Goal: Answer question/provide support: Answer question/provide support

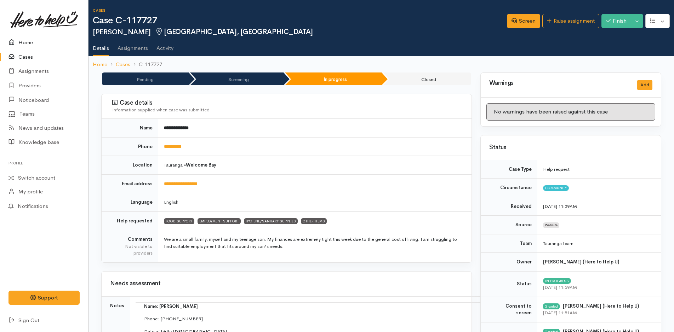
click at [30, 40] on link "Home" at bounding box center [44, 42] width 88 height 15
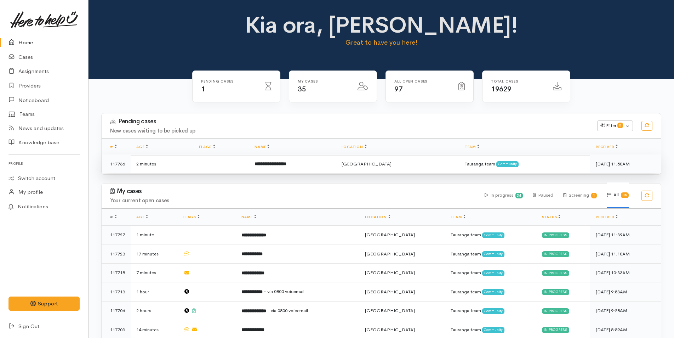
click at [294, 160] on td "**********" at bounding box center [292, 163] width 87 height 19
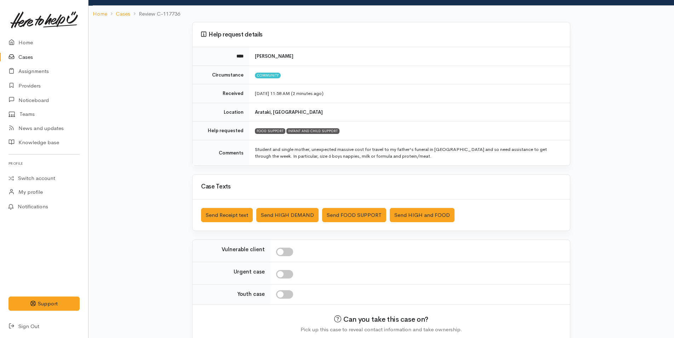
scroll to position [71, 0]
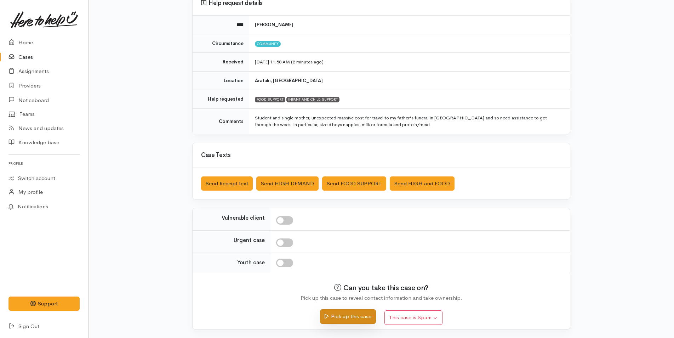
click at [355, 314] on button "Pick up this case" at bounding box center [348, 316] width 56 height 15
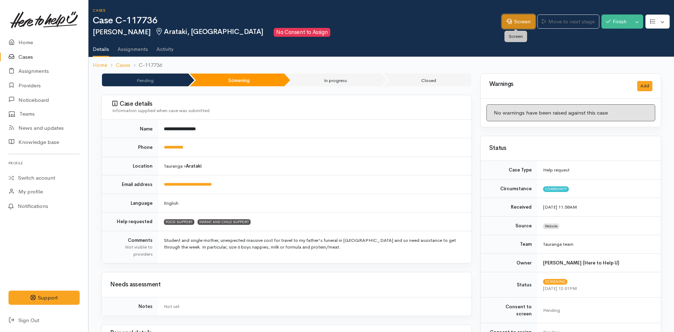
click at [520, 21] on link "Screen" at bounding box center [518, 22] width 33 height 15
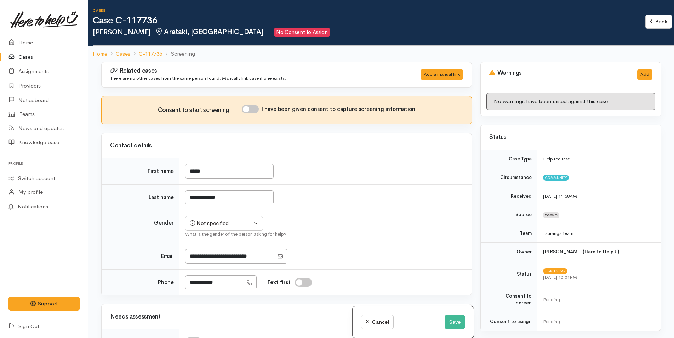
click at [256, 107] on input "I have been given consent to capture screening information" at bounding box center [250, 109] width 17 height 8
checkbox input "true"
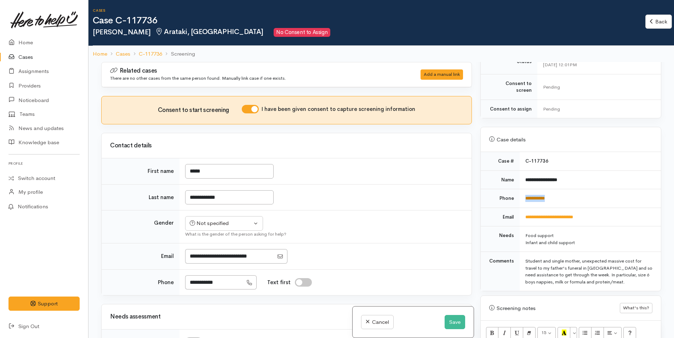
drag, startPoint x: 583, startPoint y: 193, endPoint x: 524, endPoint y: 194, distance: 58.8
click at [524, 194] on td "**********" at bounding box center [590, 198] width 141 height 19
copy link "**********"
click at [211, 221] on div "Not specified" at bounding box center [221, 223] width 62 height 8
click at [212, 260] on span "Female" at bounding box center [229, 261] width 61 height 8
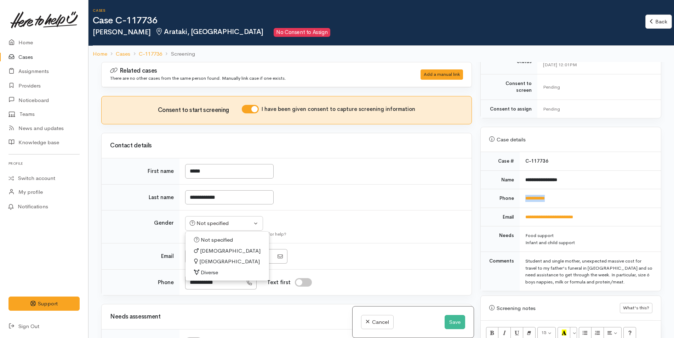
select select "[DEMOGRAPHIC_DATA]"
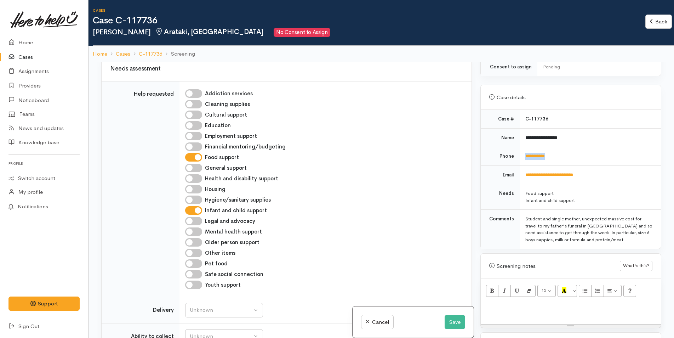
scroll to position [354, 0]
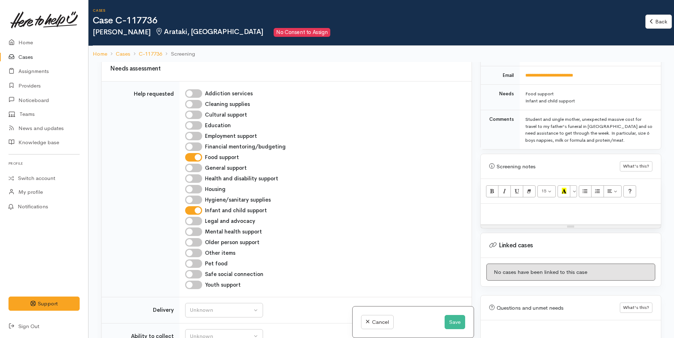
click at [529, 213] on div at bounding box center [571, 214] width 180 height 21
paste div
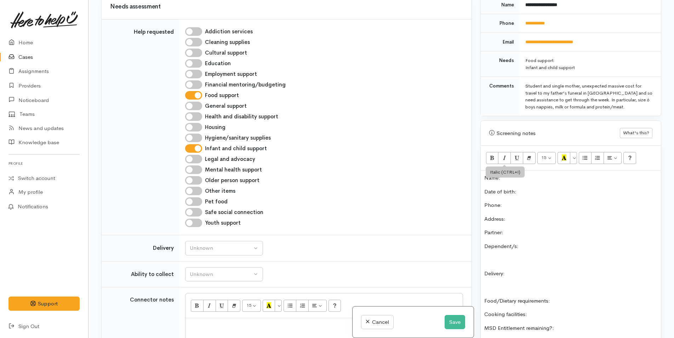
scroll to position [260, 0]
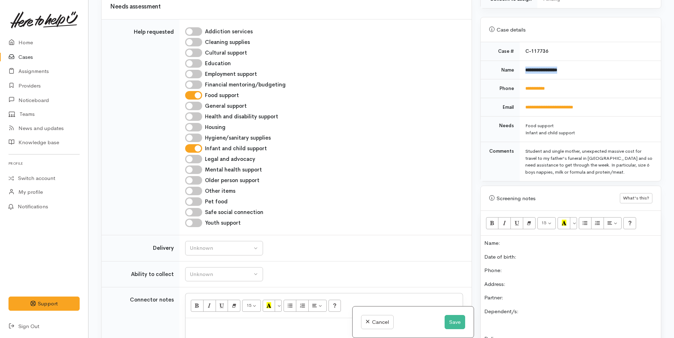
drag, startPoint x: 577, startPoint y: 63, endPoint x: 522, endPoint y: 61, distance: 55.6
click at [522, 61] on td "**********" at bounding box center [590, 70] width 141 height 19
copy b "**********"
click at [521, 239] on p "Name:" at bounding box center [570, 243] width 173 height 8
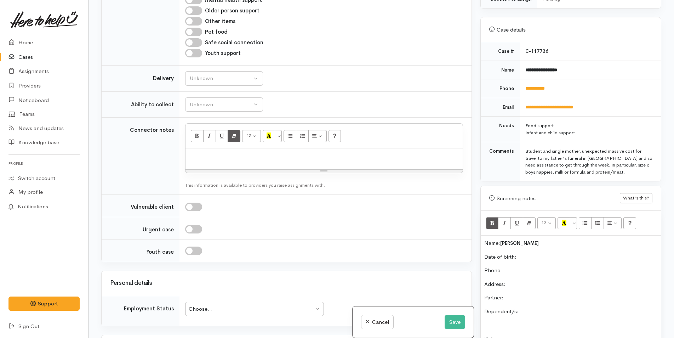
scroll to position [496, 0]
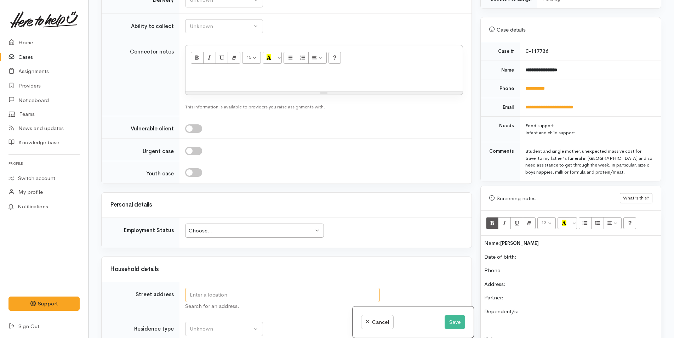
click at [255, 296] on input "text" at bounding box center [282, 294] width 195 height 15
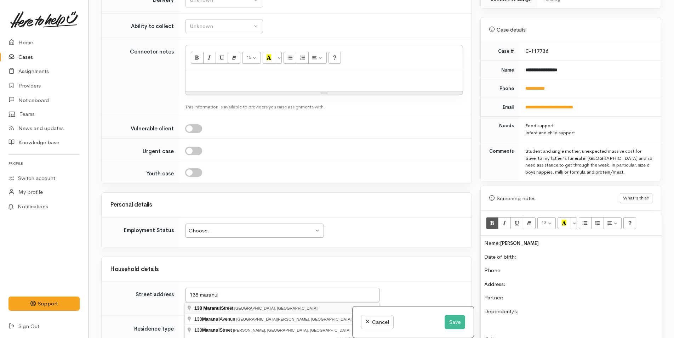
type input "138 Maranui Street, Mount Maunganui, New Zealand"
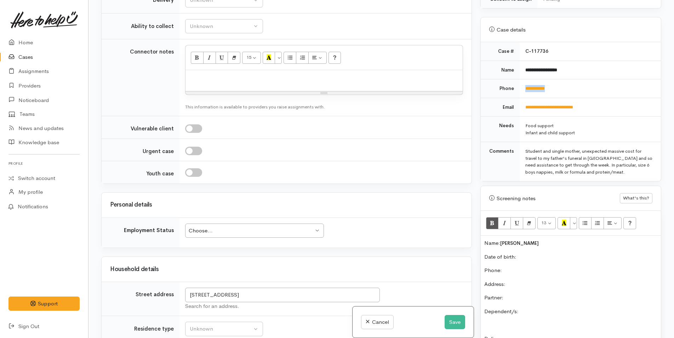
drag, startPoint x: 559, startPoint y: 81, endPoint x: 523, endPoint y: 83, distance: 36.5
click at [523, 83] on td "**********" at bounding box center [590, 88] width 141 height 19
copy link "**********"
click at [520, 266] on p "Phone:" at bounding box center [570, 270] width 173 height 8
click at [528, 253] on p "Date of birth:" at bounding box center [570, 257] width 173 height 8
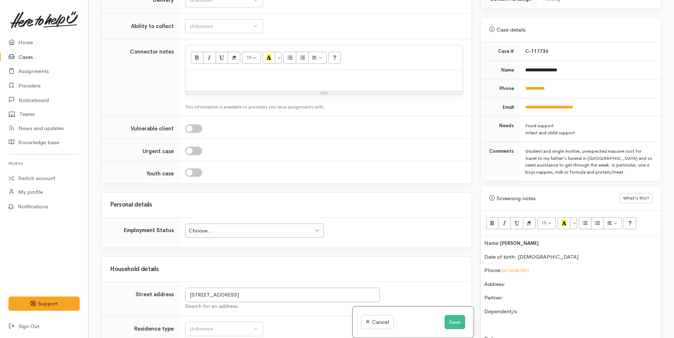
scroll to position [283, 0]
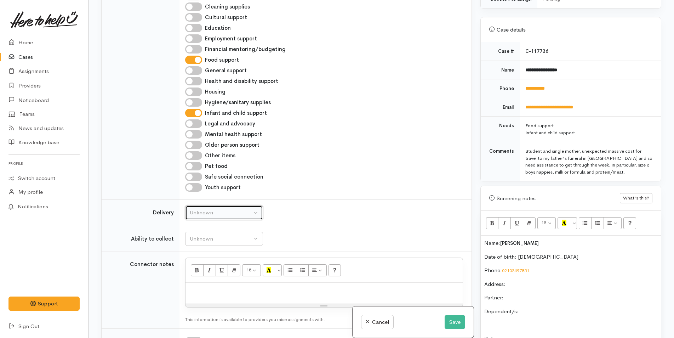
click at [216, 212] on div "Unknown" at bounding box center [221, 212] width 62 height 8
drag, startPoint x: 199, startPoint y: 281, endPoint x: 200, endPoint y: 276, distance: 4.8
click at [199, 280] on span "No" at bounding box center [197, 279] width 7 height 8
select select "1"
click at [213, 236] on div "Unknown" at bounding box center [221, 239] width 62 height 8
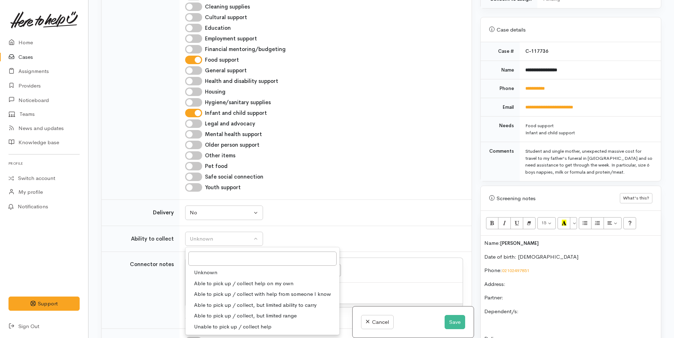
click at [226, 283] on span "Able to pick up / collect help on my own" at bounding box center [243, 283] width 99 height 8
select select "2"
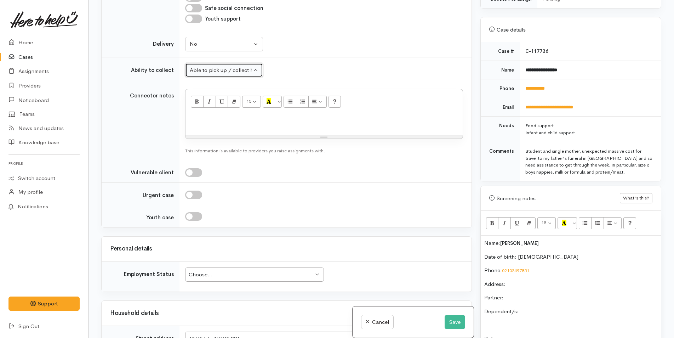
scroll to position [496, 0]
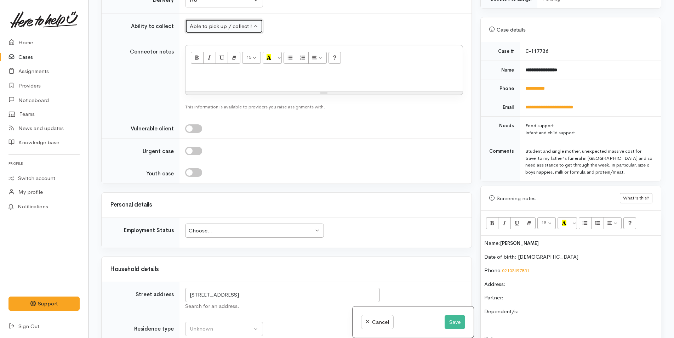
click at [245, 230] on div "Choose..." at bounding box center [251, 231] width 125 height 8
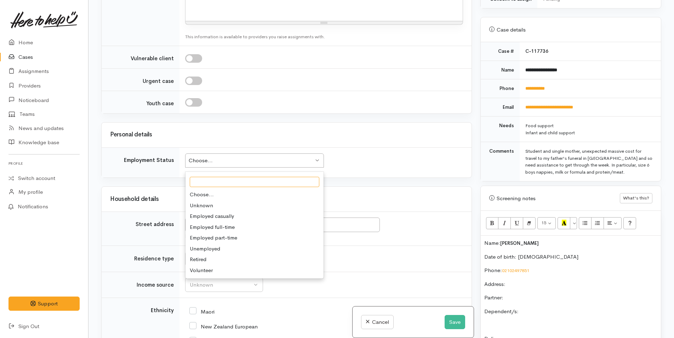
scroll to position [566, 0]
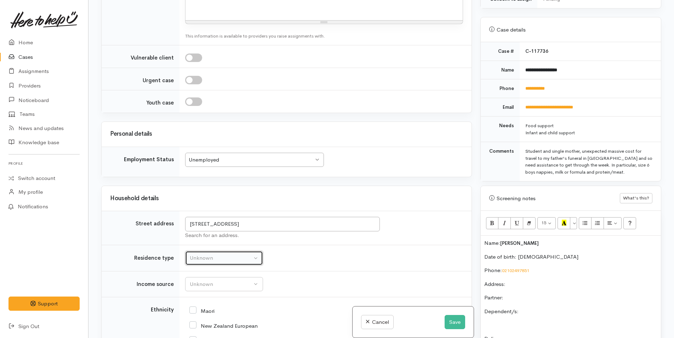
click at [224, 262] on button "Unknown" at bounding box center [224, 258] width 78 height 15
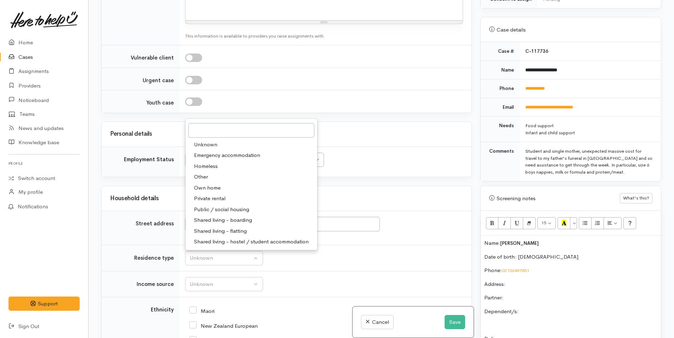
click at [221, 195] on span "Private rental" at bounding box center [210, 198] width 32 height 8
select select "2"
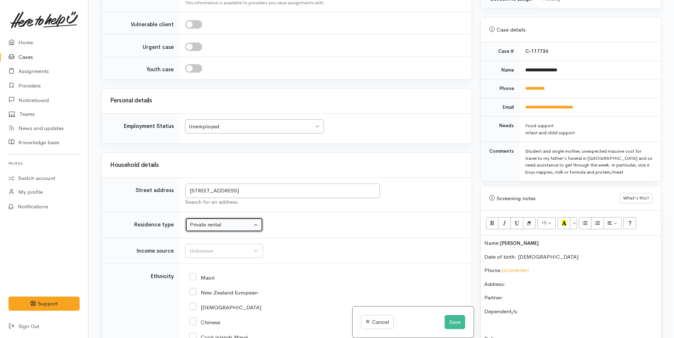
scroll to position [637, 0]
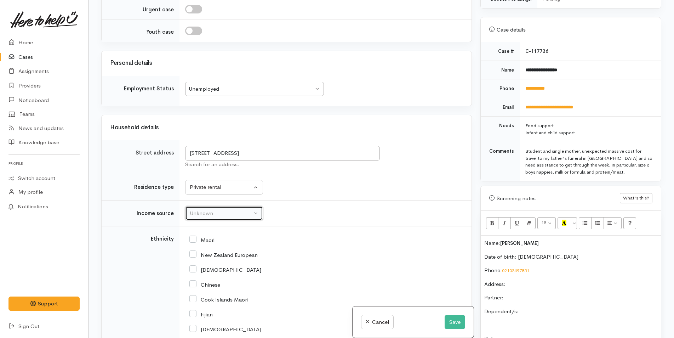
click at [204, 211] on div "Unknown" at bounding box center [221, 213] width 62 height 8
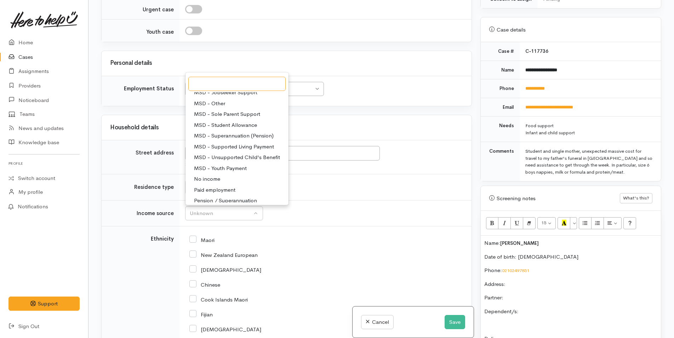
scroll to position [71, 0]
click at [238, 124] on span "MSD - Student Allowance" at bounding box center [225, 124] width 63 height 8
select select "9"
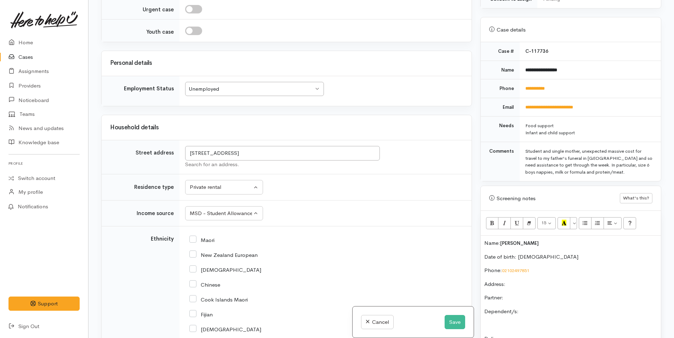
click at [193, 254] on input "New Zealand European" at bounding box center [223, 254] width 68 height 6
checkbox input "true"
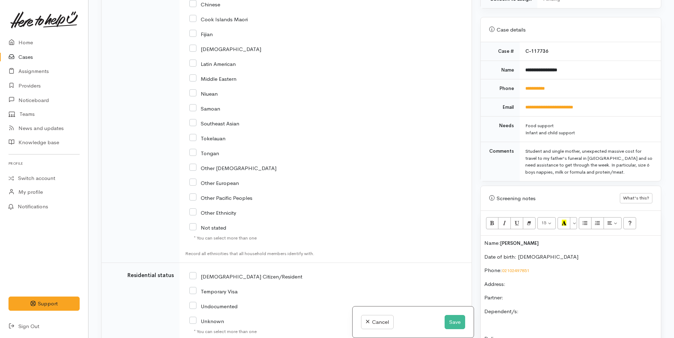
scroll to position [920, 0]
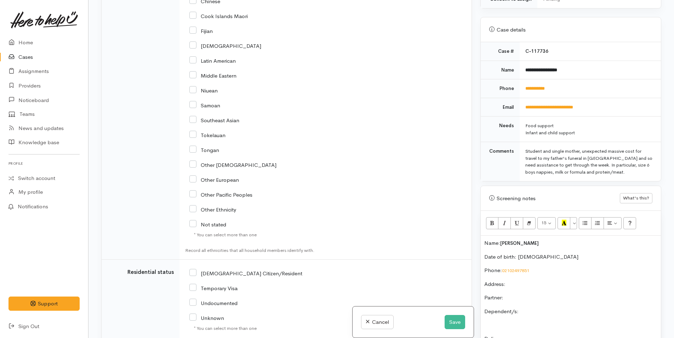
drag, startPoint x: 191, startPoint y: 273, endPoint x: 234, endPoint y: 258, distance: 44.9
click at [192, 273] on input "NZ Citizen/Resident" at bounding box center [245, 272] width 113 height 6
checkbox input "true"
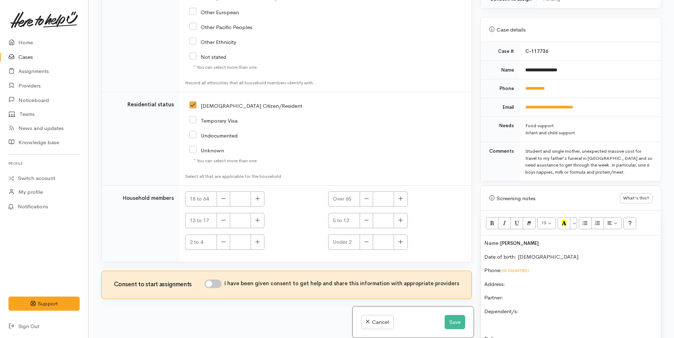
scroll to position [1092, 0]
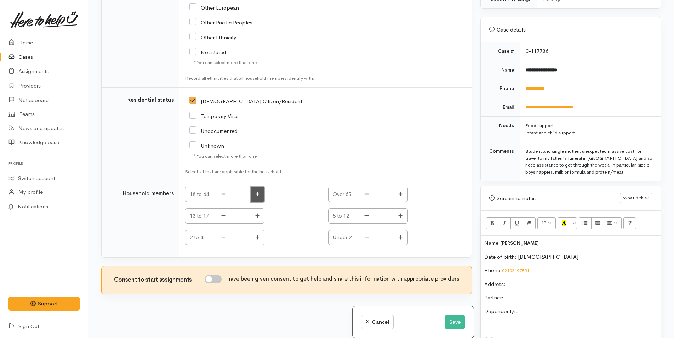
click at [255, 192] on button "button" at bounding box center [258, 194] width 14 height 15
type input "1"
click at [221, 277] on input "I have been given consent to get help and share this information with appropria…" at bounding box center [213, 279] width 17 height 8
checkbox input "true"
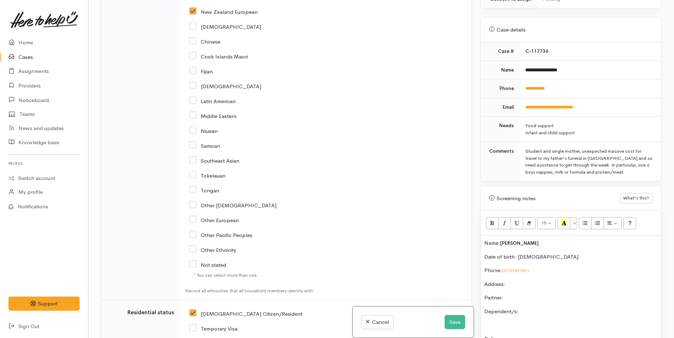
scroll to position [668, 0]
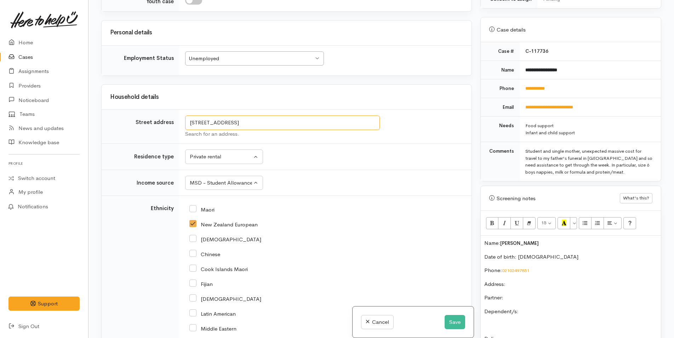
drag, startPoint x: 326, startPoint y: 121, endPoint x: 184, endPoint y: 119, distance: 141.2
click at [184, 119] on td "138 Maranui Street, Mount Maunganui, New Zealand Search for an address." at bounding box center [325, 127] width 292 height 34
click at [516, 280] on p "Address:" at bounding box center [570, 284] width 173 height 8
click at [528, 293] on p "Partner:" at bounding box center [570, 297] width 173 height 8
click at [569, 308] on p "Dependent/s:" at bounding box center [570, 311] width 173 height 8
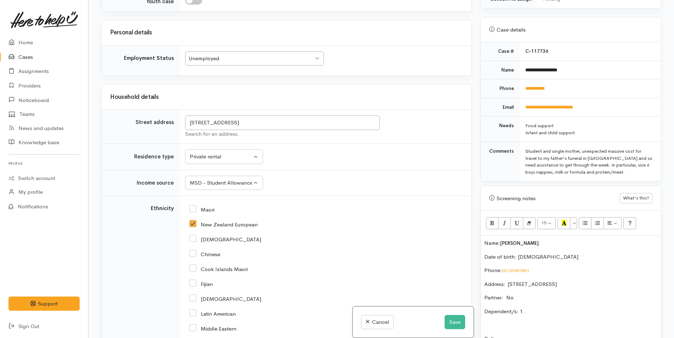
drag, startPoint x: 551, startPoint y: 234, endPoint x: 516, endPoint y: 238, distance: 35.3
click at [516, 239] on p "Name: Holly Simperingham" at bounding box center [570, 243] width 173 height 8
click at [516, 240] on span "Holly Simperingham" at bounding box center [519, 243] width 39 height 6
copy span "imperingham"
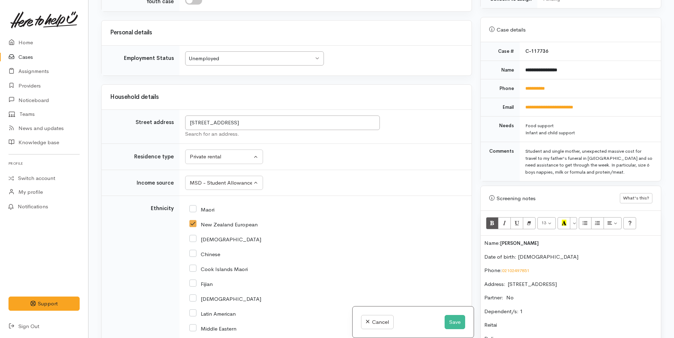
click at [523, 321] on p "Reitai" at bounding box center [570, 325] width 173 height 8
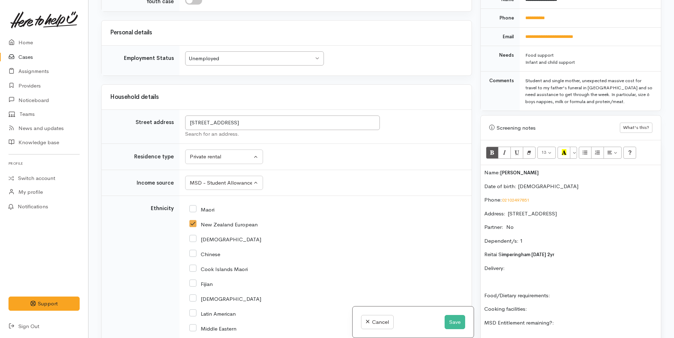
scroll to position [331, 0]
click at [523, 264] on p "Delivery:" at bounding box center [570, 268] width 173 height 8
drag, startPoint x: 601, startPoint y: 292, endPoint x: 597, endPoint y: 287, distance: 6.9
click at [600, 292] on div "Name: Holly Simperingham Date of birth: 25/10/1987 Phone:  02102497851 Address:…" at bounding box center [571, 277] width 180 height 225
click at [597, 291] on p "Food/Dietary requirements:" at bounding box center [570, 295] width 173 height 8
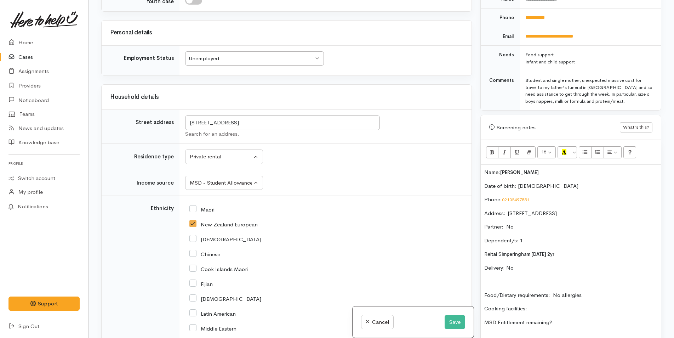
click at [543, 304] on p "Cooking facilities:" at bounding box center [570, 308] width 173 height 8
click at [590, 319] on p "MSD Entitlement remaining?:" at bounding box center [570, 322] width 173 height 8
click at [596, 291] on p "Food/Dietary requirements: No allergies" at bounding box center [570, 295] width 173 height 8
drag, startPoint x: 531, startPoint y: 300, endPoint x: 473, endPoint y: 295, distance: 58.6
click at [473, 295] on div "Related cases There are no other cases from the same person found. Manually lin…" at bounding box center [381, 169] width 568 height 338
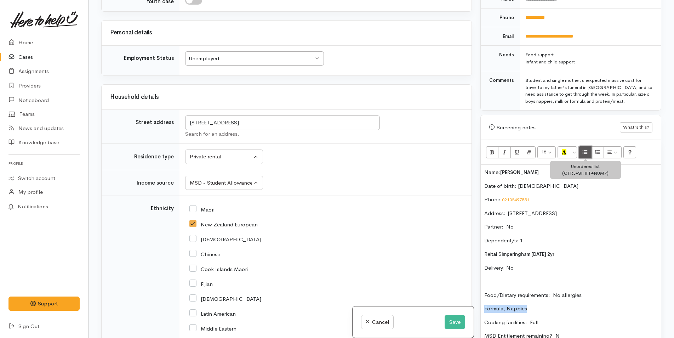
click at [584, 149] on icon "Unordered list (CTRL+SHIFT+NUM7)" at bounding box center [585, 152] width 5 height 6
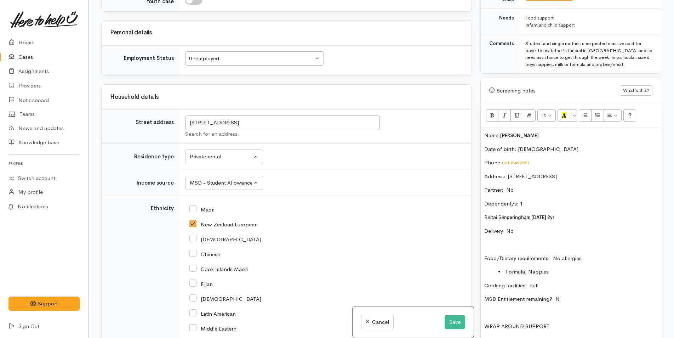
scroll to position [402, 0]
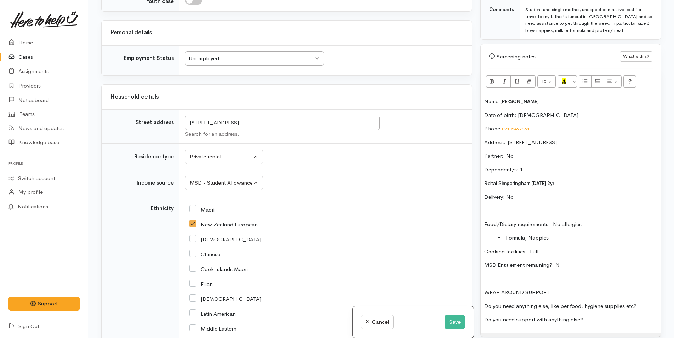
click div "Name: Holly Simperingham Date of birth: 25/10/1987 Phone:  02102497851 Address:…"
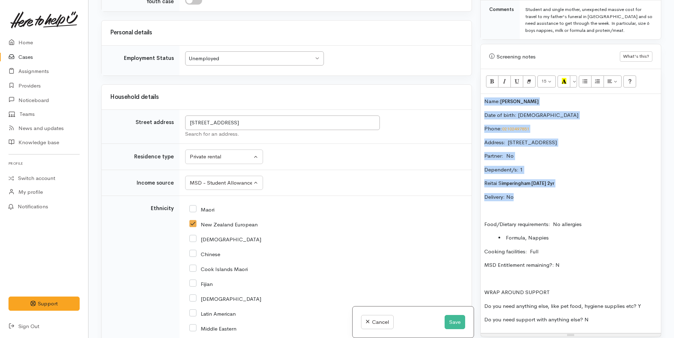
drag, startPoint x: 520, startPoint y: 191, endPoint x: 469, endPoint y: 93, distance: 110.6
click div "Related cases There are no other cases from the same person found. Manually lin…"
copy div "Name: Holly Simperingham Date of birth: 25/10/1987 Phone:  02102497851 Address:…"
click button "Save"
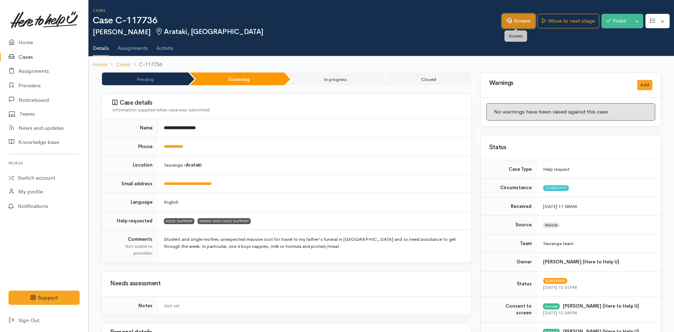
click at [522, 24] on link "Screen" at bounding box center [518, 21] width 33 height 15
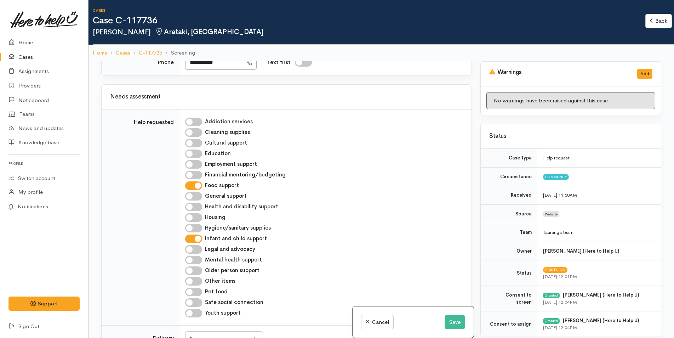
scroll to position [283, 0]
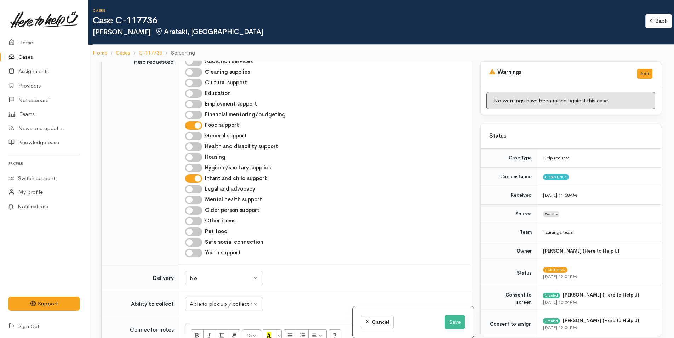
click at [195, 166] on input "Hygiene/sanitary supplies" at bounding box center [193, 168] width 17 height 8
checkbox input "true"
click at [198, 219] on input "Other items" at bounding box center [193, 221] width 17 height 8
checkbox input "true"
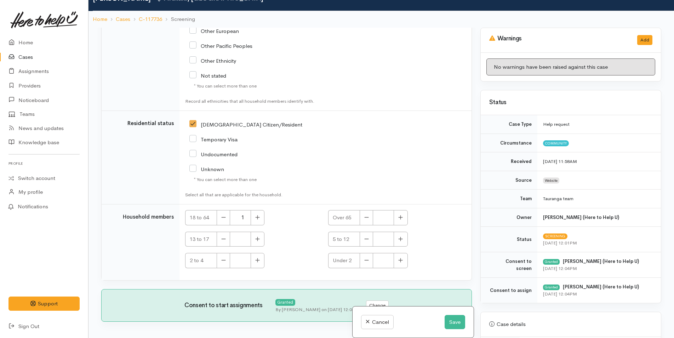
scroll to position [61, 0]
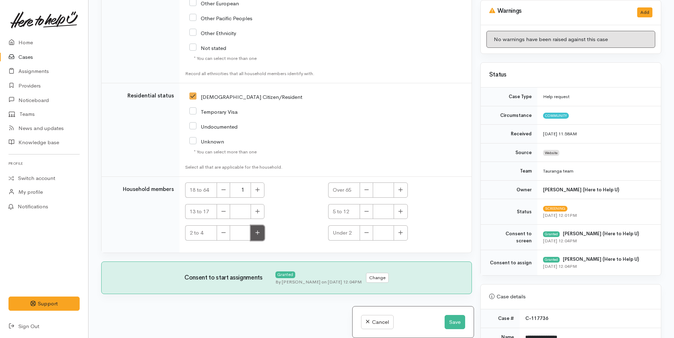
click at [253, 233] on button "button" at bounding box center [258, 232] width 14 height 15
type input "1"
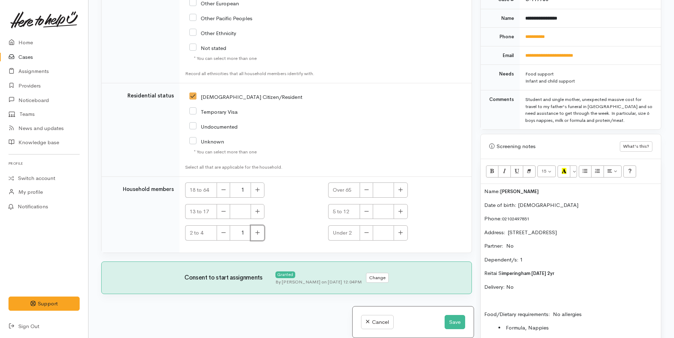
scroll to position [425, 0]
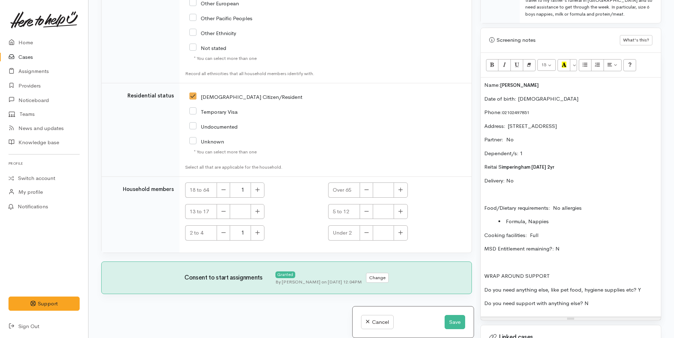
click at [556, 223] on li "Formula, Nappies" at bounding box center [577, 221] width 159 height 8
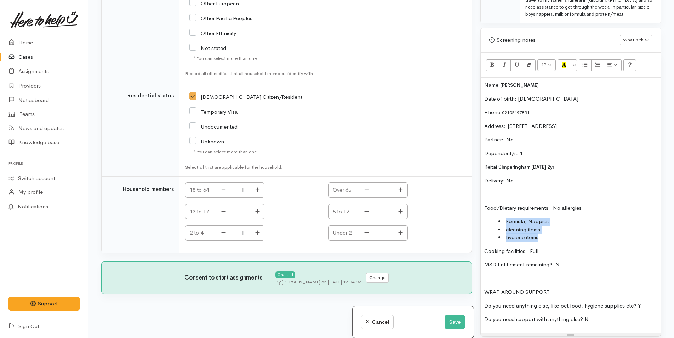
drag, startPoint x: 543, startPoint y: 238, endPoint x: 495, endPoint y: 215, distance: 53.5
click at [495, 215] on div "Name: Holly Simperingham Date of birth: 25/10/1987 Phone:  02102497851 Address:…" at bounding box center [571, 205] width 180 height 255
copy ul "Formula, Nappies cleaning items hygiene items"
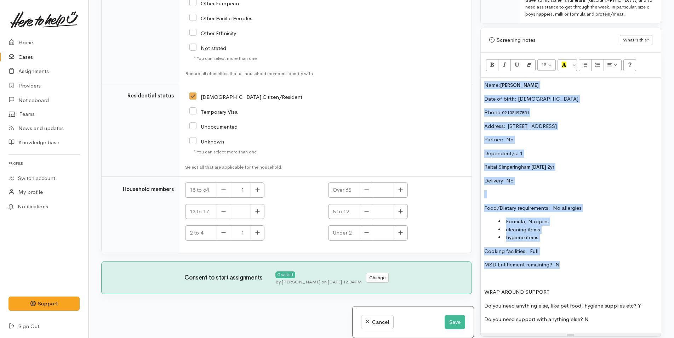
drag, startPoint x: 578, startPoint y: 265, endPoint x: 471, endPoint y: 84, distance: 210.8
click at [471, 84] on div "Related cases There are no other cases from the same person found. Manually lin…" at bounding box center [381, 169] width 568 height 338
copy div "Name: Holly Simperingham Date of birth: 25/10/1987 Phone:  02102497851 Address:…"
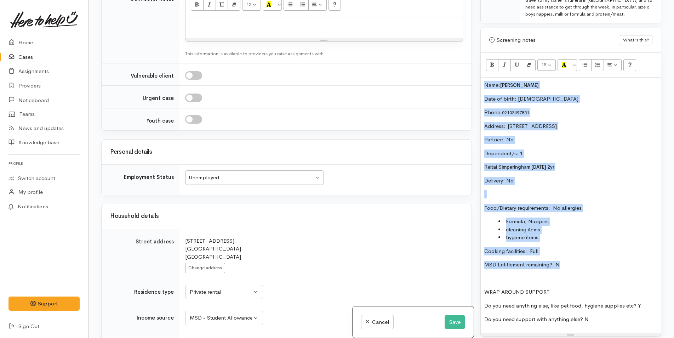
scroll to position [373, 0]
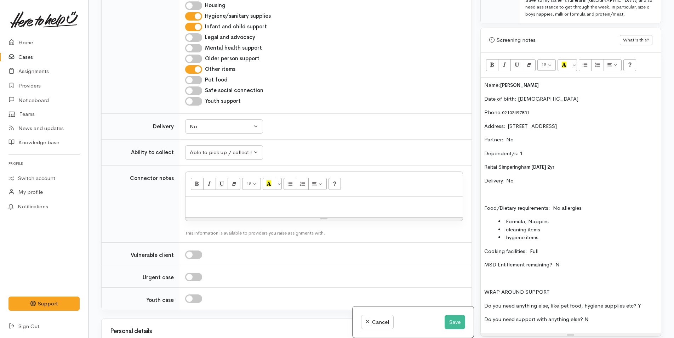
click at [229, 205] on p at bounding box center [324, 204] width 270 height 8
paste div
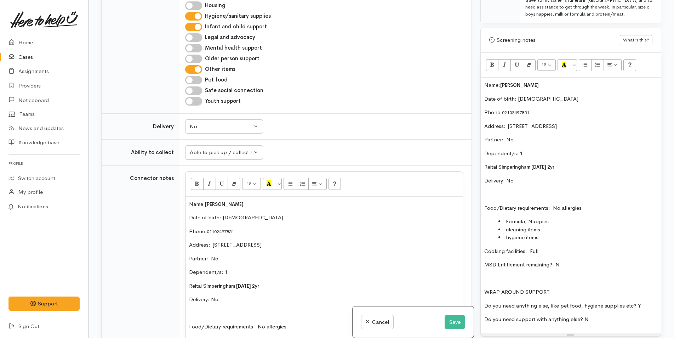
scroll to position [422, 0]
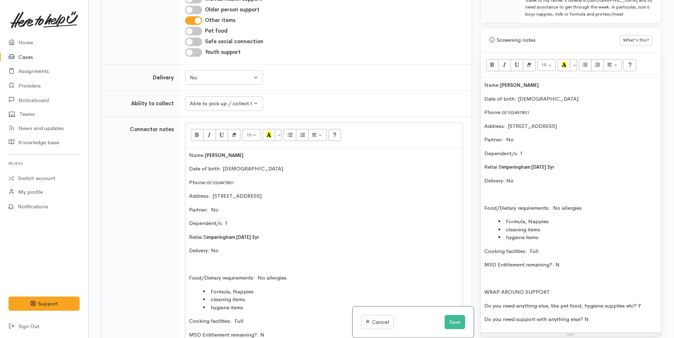
click at [483, 84] on div "Name: Holly Simperingham Date of birth: 25/10/1987 Phone:  02102497851 Address:…" at bounding box center [571, 205] width 180 height 255
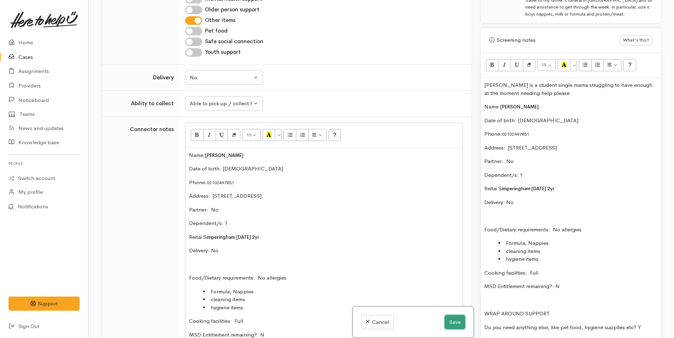
click at [453, 321] on button "Save" at bounding box center [455, 322] width 21 height 15
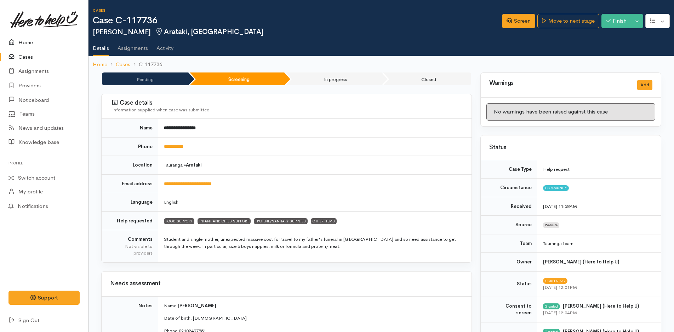
click at [31, 40] on link "Home" at bounding box center [44, 42] width 88 height 15
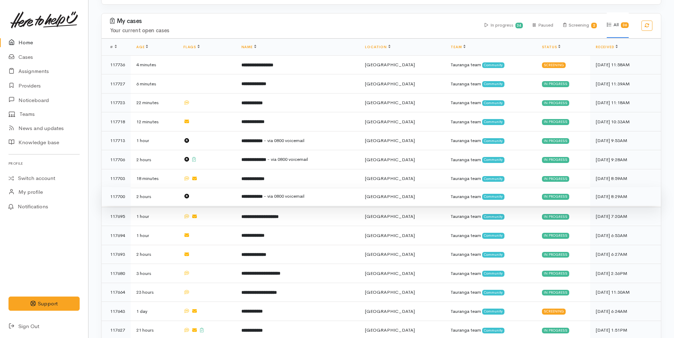
scroll to position [354, 0]
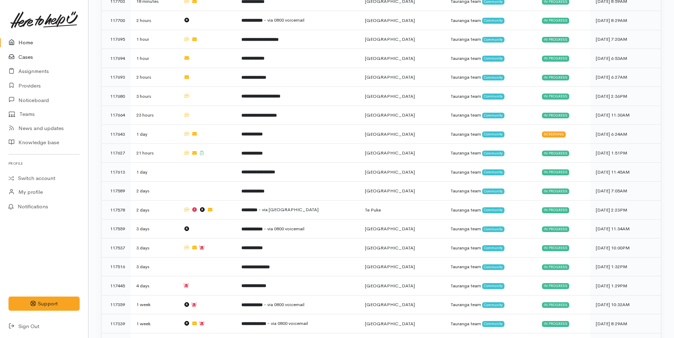
click at [27, 56] on link "Cases" at bounding box center [44, 57] width 88 height 15
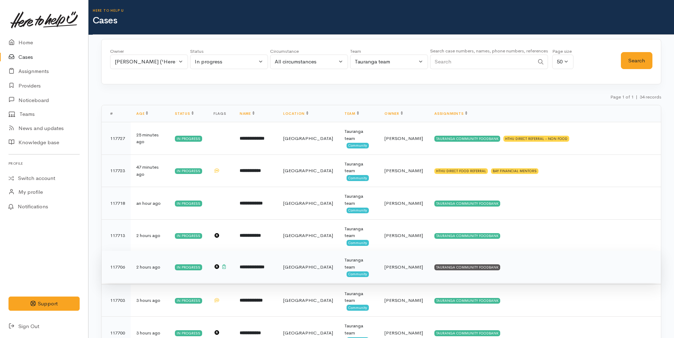
click at [487, 259] on td "TAURANGA COMMUNITY FOODBANK" at bounding box center [545, 267] width 232 height 33
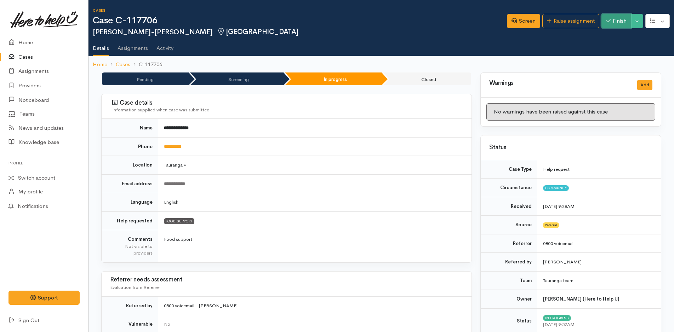
click at [609, 26] on button "Finish" at bounding box center [616, 21] width 30 height 15
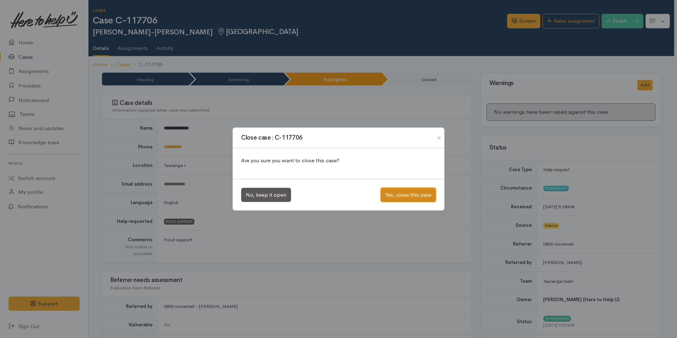
click at [428, 190] on button "Yes, close this case" at bounding box center [407, 195] width 55 height 15
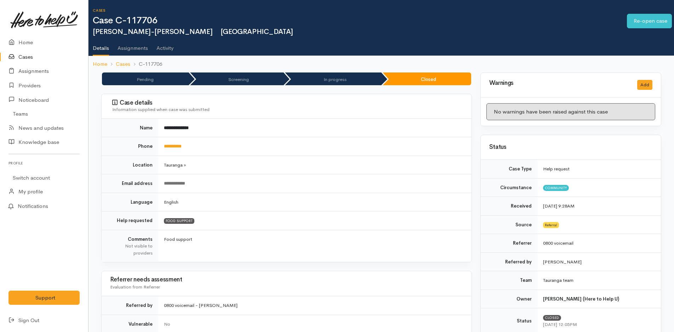
click at [34, 56] on link "Cases" at bounding box center [44, 57] width 88 height 15
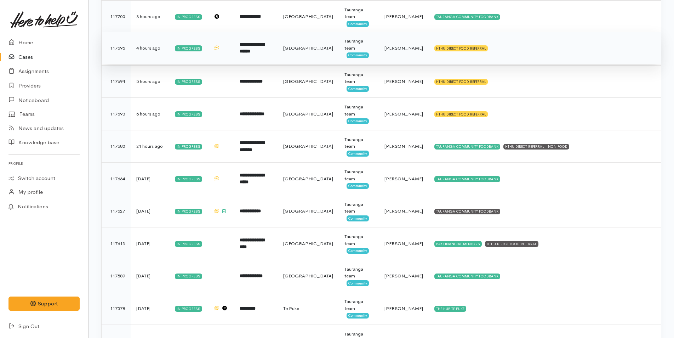
scroll to position [354, 0]
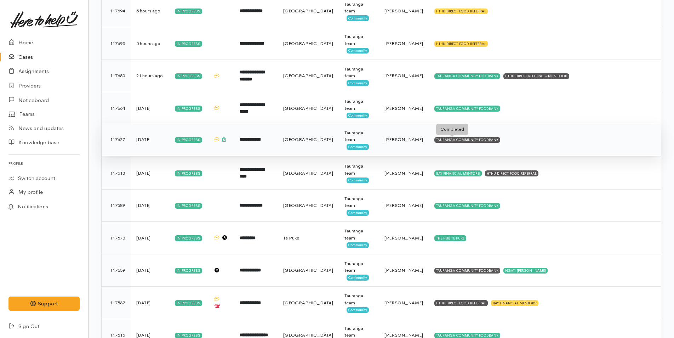
click at [464, 140] on div "TAURANGA COMMUNITY FOODBANK" at bounding box center [467, 140] width 66 height 6
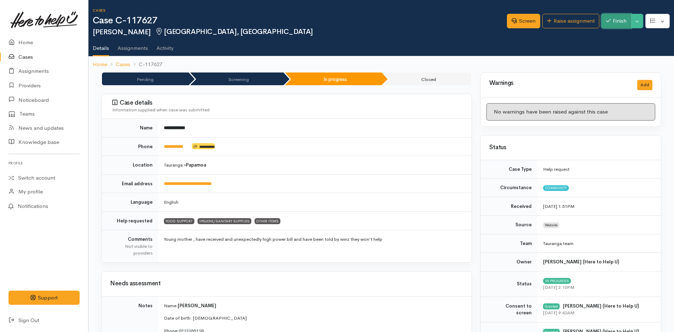
click at [617, 21] on button "Finish" at bounding box center [616, 21] width 30 height 15
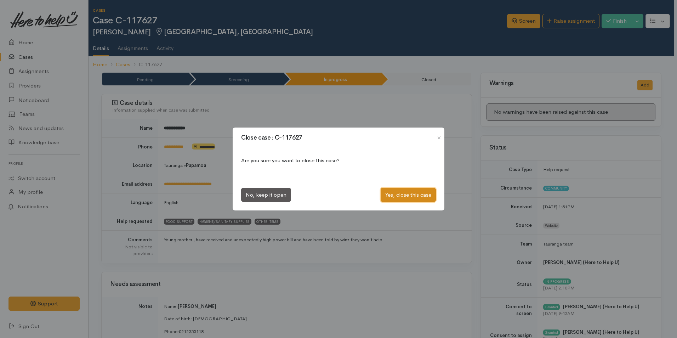
click at [417, 194] on button "Yes, close this case" at bounding box center [407, 195] width 55 height 15
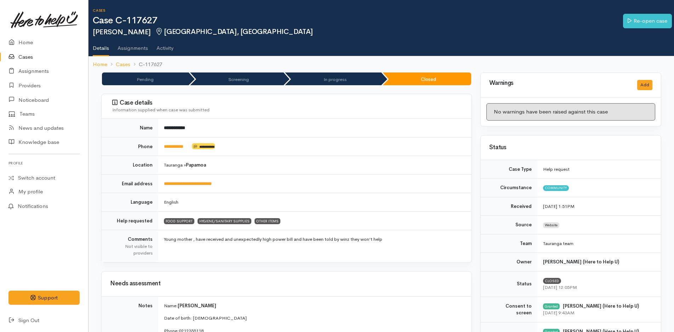
click at [25, 56] on link "Cases" at bounding box center [44, 57] width 88 height 15
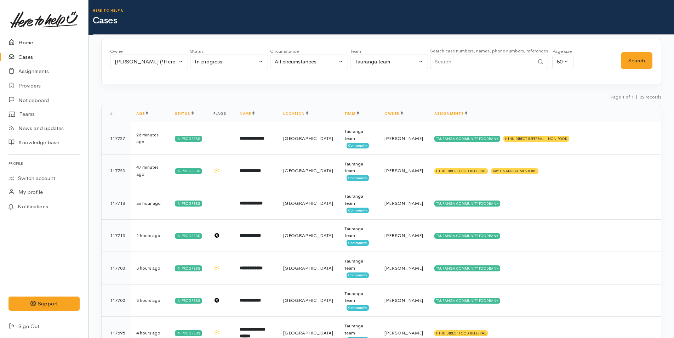
click at [32, 41] on link "Home" at bounding box center [44, 42] width 88 height 15
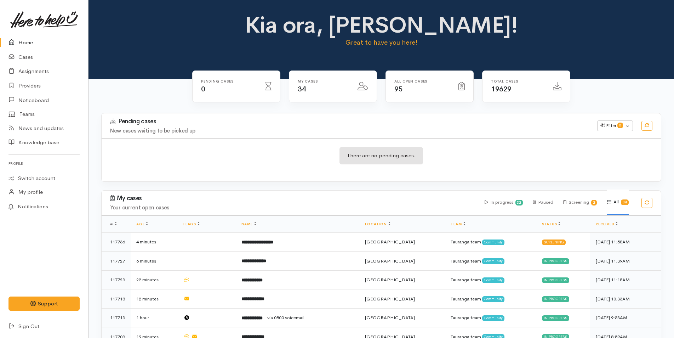
drag, startPoint x: 118, startPoint y: 30, endPoint x: 90, endPoint y: 18, distance: 31.0
click at [118, 30] on div "Kia ora, Rachel! Great to have you here!" at bounding box center [381, 33] width 568 height 41
click at [18, 58] on icon at bounding box center [13, 57] width 10 height 9
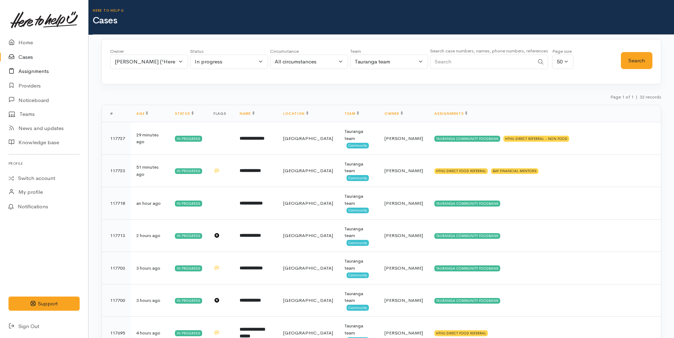
click at [39, 69] on link "Assignments" at bounding box center [44, 71] width 88 height 15
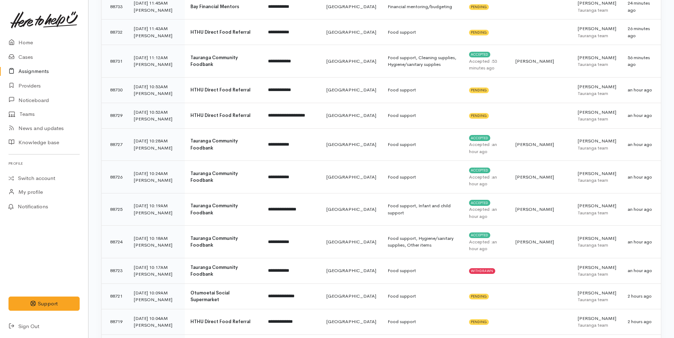
scroll to position [71, 0]
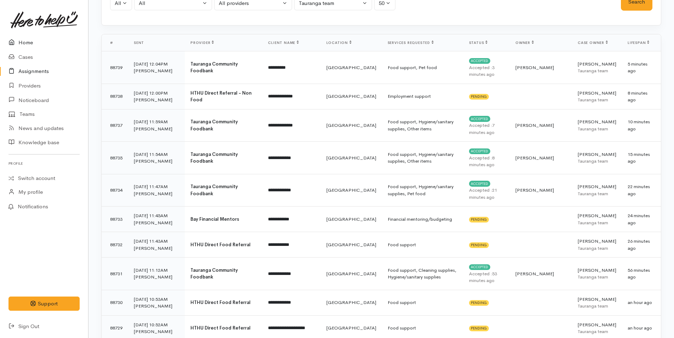
click at [30, 41] on link "Home" at bounding box center [44, 42] width 88 height 15
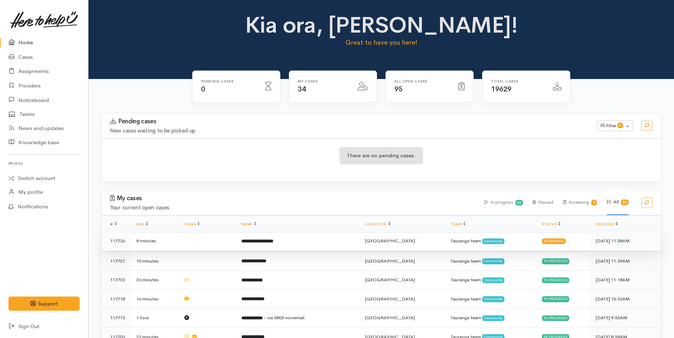
click at [304, 240] on td "**********" at bounding box center [298, 240] width 124 height 19
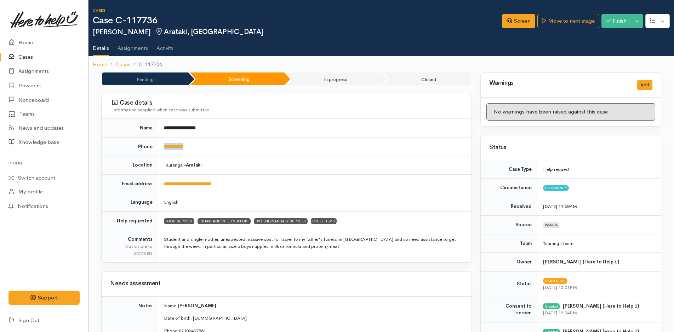
drag, startPoint x: 204, startPoint y: 147, endPoint x: 151, endPoint y: 143, distance: 52.2
click at [151, 143] on tr "**********" at bounding box center [287, 146] width 370 height 19
copy tr "**********"
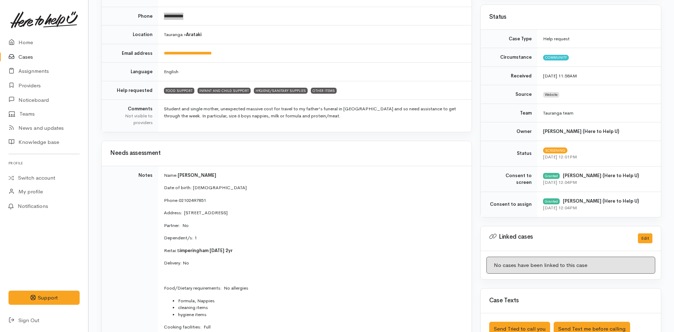
scroll to position [248, 0]
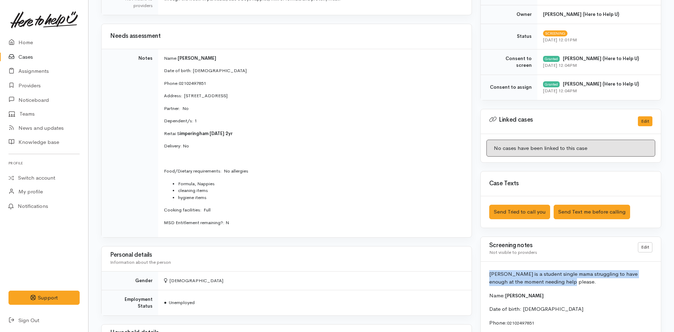
drag, startPoint x: 568, startPoint y: 282, endPoint x: 476, endPoint y: 273, distance: 92.8
click at [476, 273] on div "Warnings Add No warnings have been raised against this case Add Warning Title ●…" at bounding box center [570, 242] width 189 height 834
copy p "[PERSON_NAME] is a student single mama struggling to have enough at the moment …"
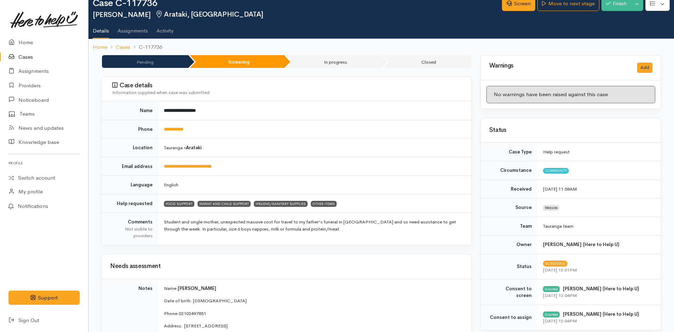
scroll to position [0, 0]
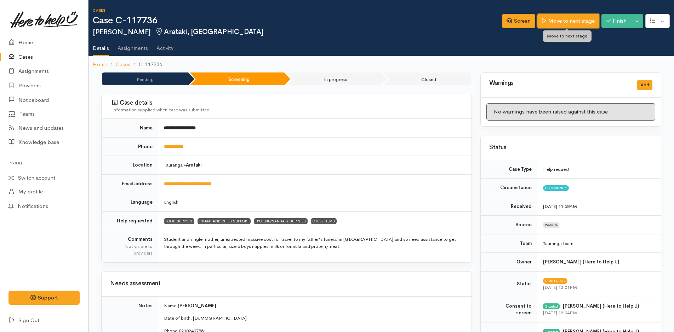
click at [563, 21] on link "Move to next stage" at bounding box center [568, 21] width 62 height 15
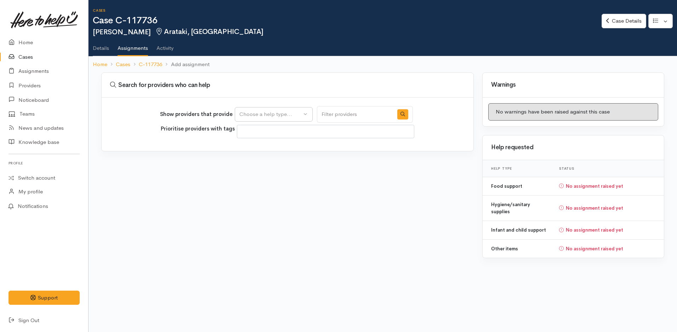
select select
click at [279, 112] on div "Choose a help type..." at bounding box center [270, 114] width 62 height 8
click at [275, 147] on span "Food support" at bounding box center [260, 148] width 33 height 8
select select "3"
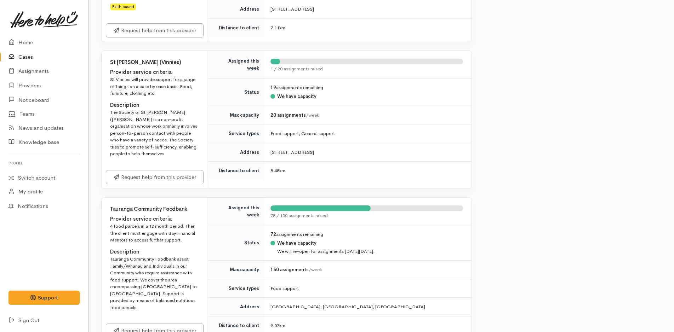
scroll to position [956, 0]
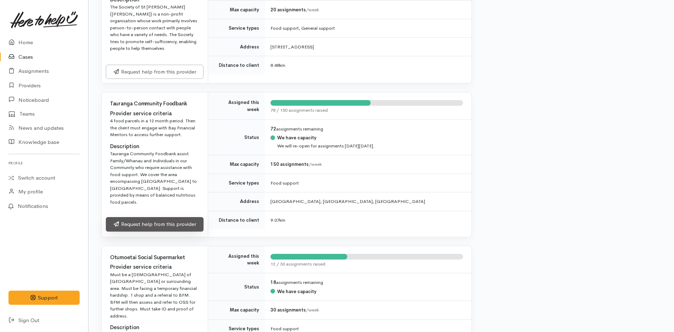
click at [170, 225] on link "Request help from this provider" at bounding box center [155, 224] width 98 height 15
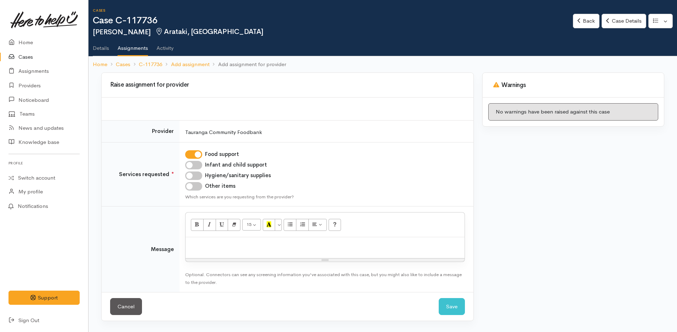
click at [199, 165] on input "Infant and child support" at bounding box center [193, 165] width 17 height 8
checkbox input "true"
click at [195, 175] on input "Hygiene/sanitary supplies" at bounding box center [193, 176] width 17 height 8
checkbox input "true"
click at [195, 188] on input "Other items" at bounding box center [193, 186] width 17 height 8
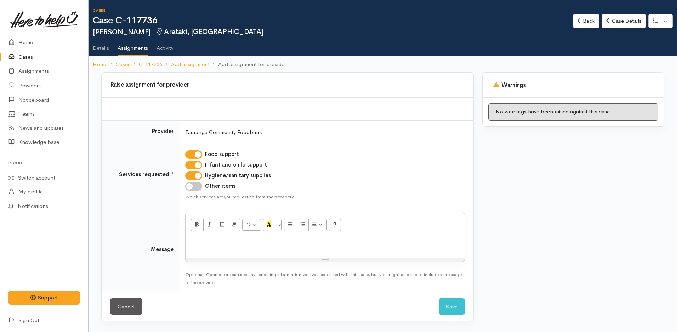
checkbox input "true"
click at [219, 247] on p at bounding box center [325, 245] width 272 height 8
paste div
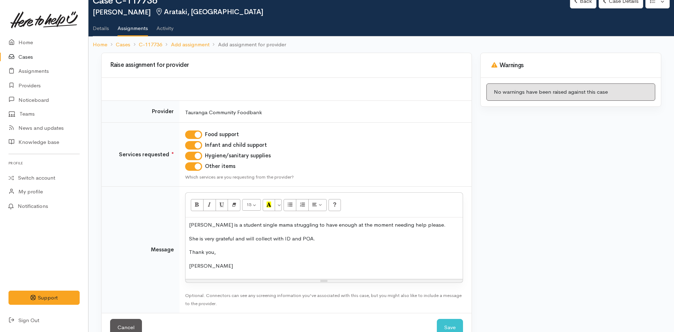
scroll to position [39, 0]
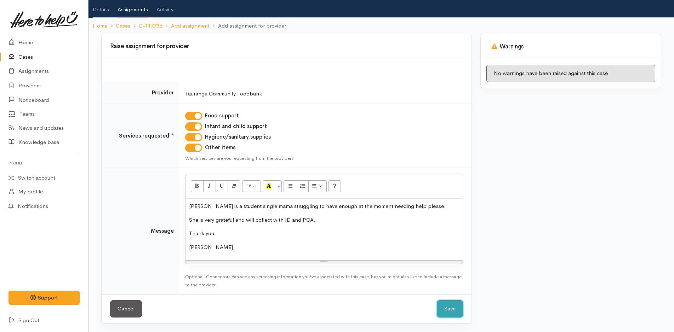
click at [449, 310] on button "Save" at bounding box center [450, 308] width 26 height 17
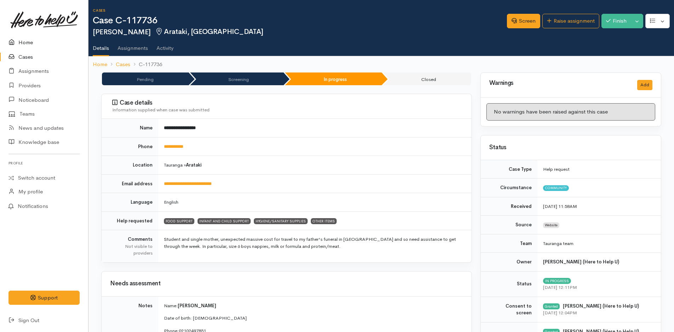
click at [30, 41] on link "Home" at bounding box center [44, 42] width 88 height 15
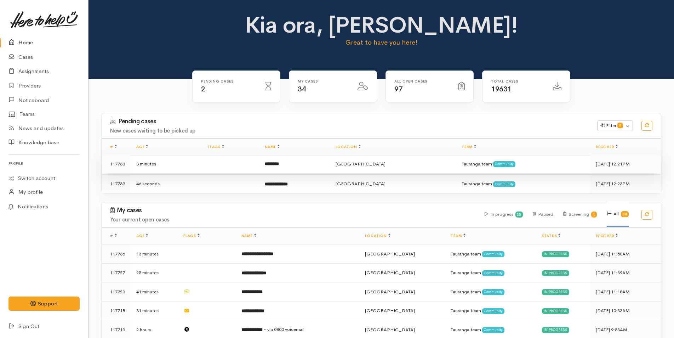
click at [279, 161] on b "********" at bounding box center [272, 163] width 14 height 5
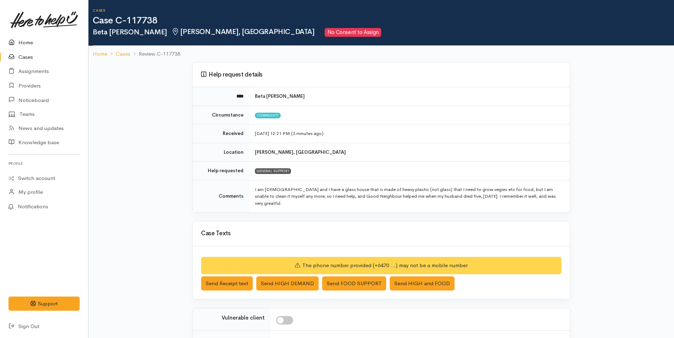
click at [23, 39] on link "Home" at bounding box center [44, 42] width 88 height 15
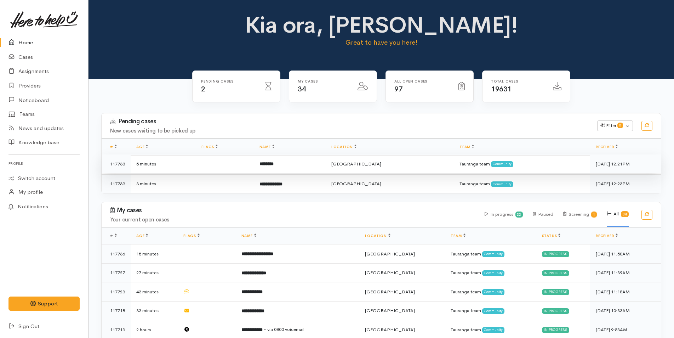
click at [270, 167] on td "********" at bounding box center [290, 163] width 72 height 19
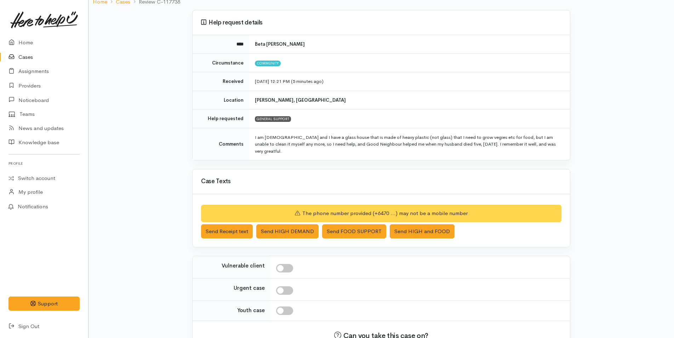
scroll to position [100, 0]
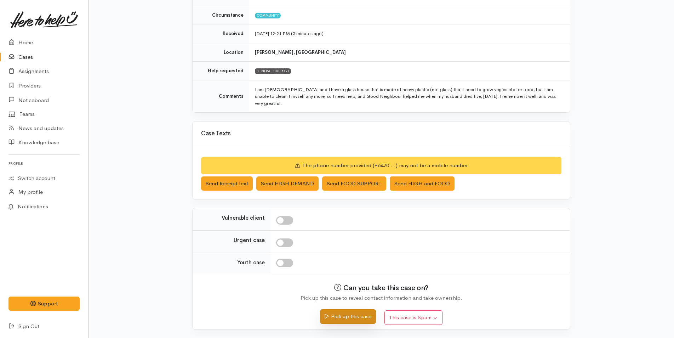
click at [346, 316] on button "Pick up this case" at bounding box center [348, 316] width 56 height 15
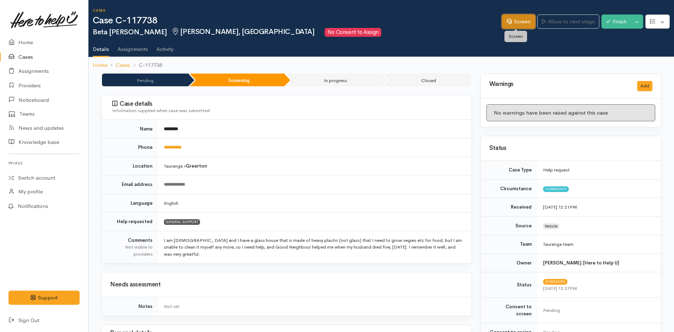
click at [516, 16] on link "Screen" at bounding box center [518, 22] width 33 height 15
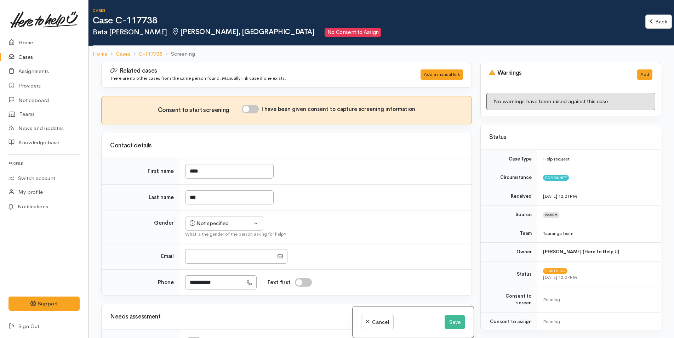
click at [256, 108] on input "I have been given consent to capture screening information" at bounding box center [250, 109] width 17 height 8
checkbox input "true"
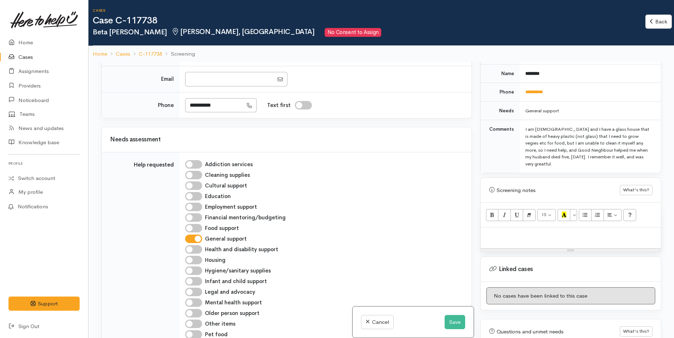
scroll to position [177, 0]
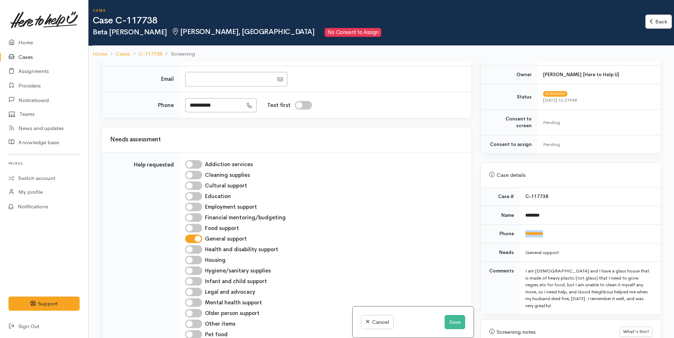
drag, startPoint x: 559, startPoint y: 227, endPoint x: 512, endPoint y: 229, distance: 46.8
click at [512, 229] on tr "**********" at bounding box center [571, 233] width 180 height 19
copy tr "**********"
click at [197, 105] on input "**********" at bounding box center [214, 105] width 58 height 15
drag, startPoint x: 230, startPoint y: 101, endPoint x: 166, endPoint y: 104, distance: 64.1
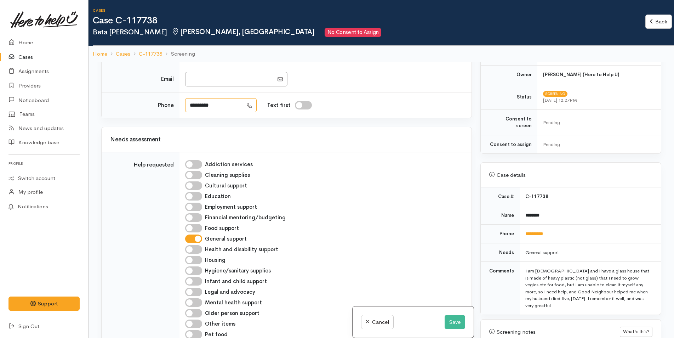
click at [166, 104] on tr "Phone ********* Text first" at bounding box center [287, 105] width 370 height 26
type input "*********"
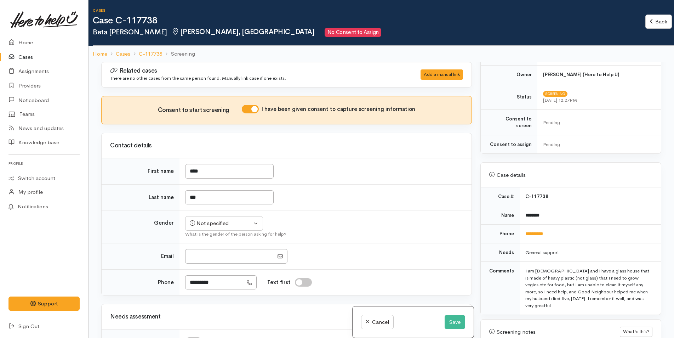
click at [350, 243] on td at bounding box center [325, 256] width 292 height 26
click at [228, 219] on div "Not specified" at bounding box center [221, 223] width 62 height 8
click at [214, 262] on span "[DEMOGRAPHIC_DATA]" at bounding box center [229, 261] width 61 height 8
select select "[DEMOGRAPHIC_DATA]"
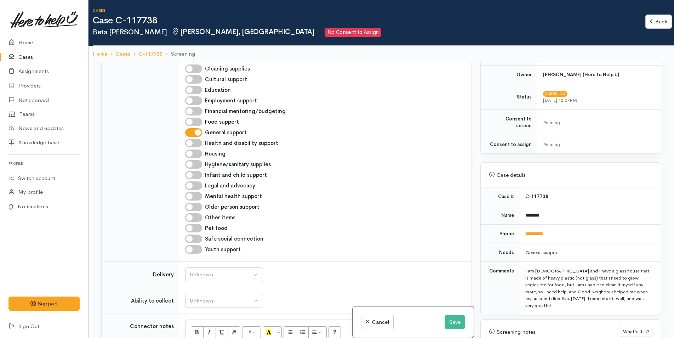
scroll to position [425, 0]
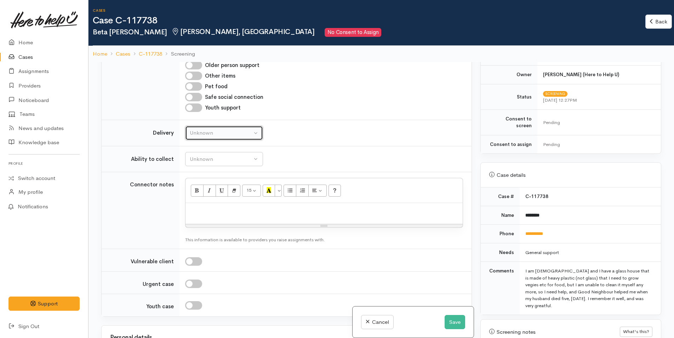
click at [210, 132] on div "Unknown" at bounding box center [221, 133] width 62 height 8
click at [206, 200] on link "No" at bounding box center [223, 199] width 77 height 11
select select "1"
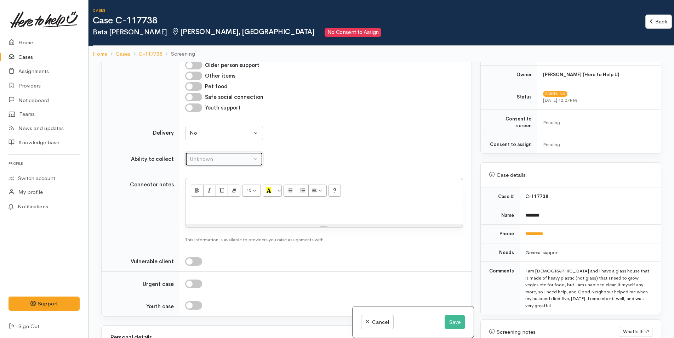
click at [219, 156] on div "Unknown" at bounding box center [221, 159] width 62 height 8
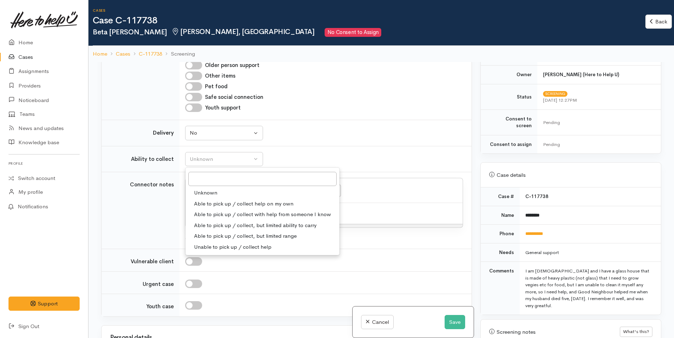
click at [224, 202] on span "Able to pick up / collect help on my own" at bounding box center [243, 204] width 99 height 8
select select "2"
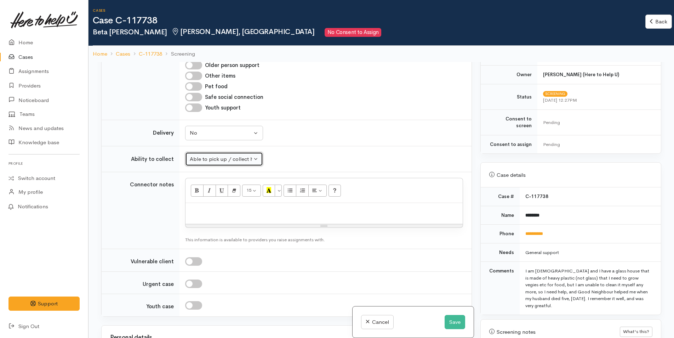
scroll to position [283, 0]
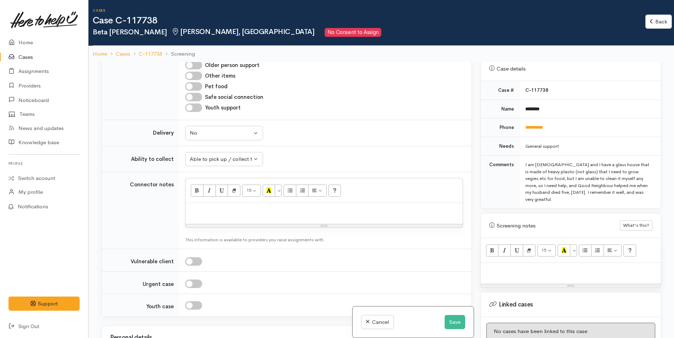
click at [499, 266] on p at bounding box center [570, 270] width 173 height 8
paste div
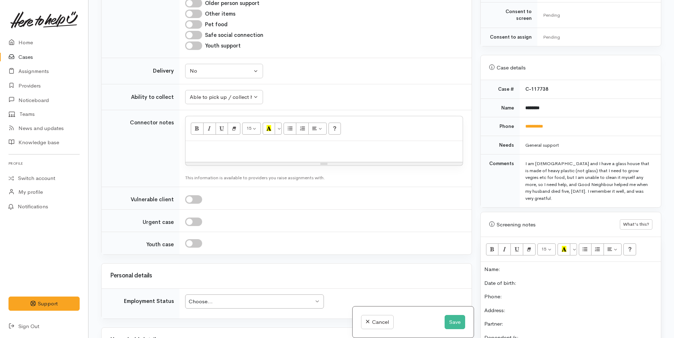
scroll to position [213, 0]
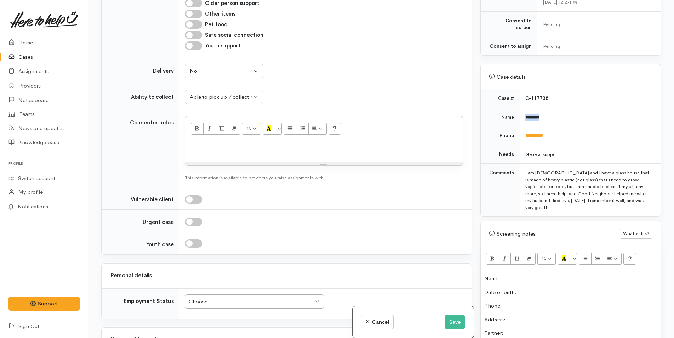
drag, startPoint x: 560, startPoint y: 108, endPoint x: 520, endPoint y: 109, distance: 39.7
click at [520, 109] on td "********" at bounding box center [590, 117] width 141 height 19
copy b "********"
click at [509, 274] on p "Name:" at bounding box center [570, 278] width 173 height 8
drag, startPoint x: 568, startPoint y: 127, endPoint x: 522, endPoint y: 128, distance: 46.0
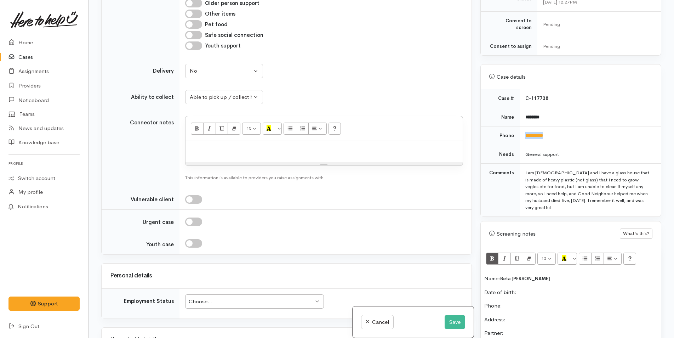
click at [522, 128] on td "**********" at bounding box center [590, 135] width 141 height 19
click at [448, 323] on button "Save" at bounding box center [455, 322] width 21 height 15
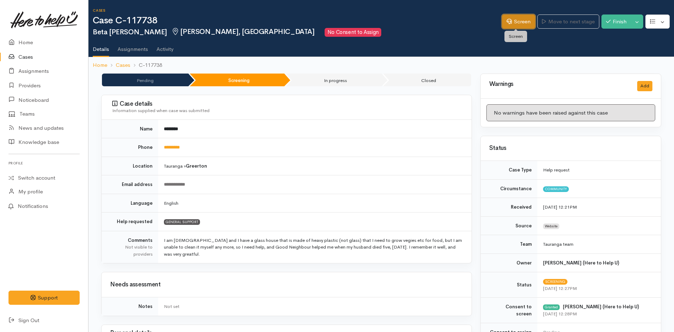
click at [527, 20] on link "Screen" at bounding box center [518, 22] width 33 height 15
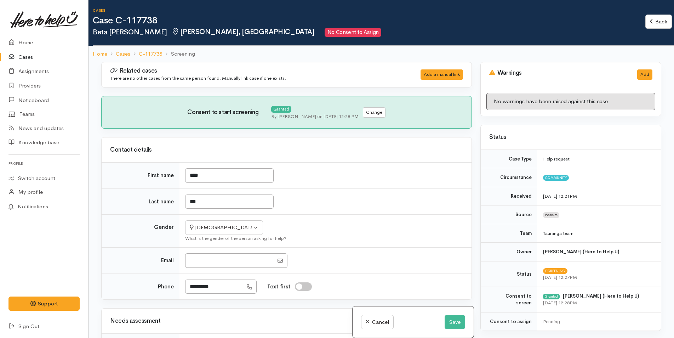
scroll to position [212, 0]
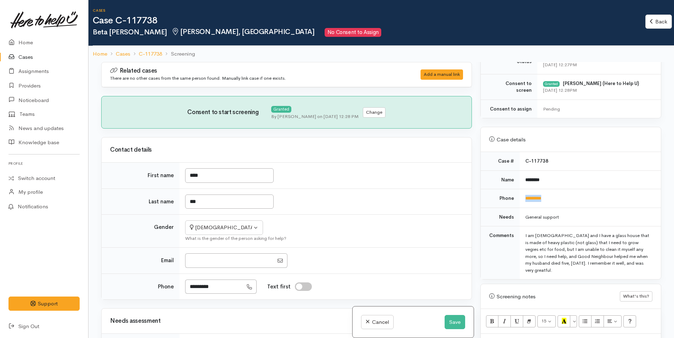
drag, startPoint x: 558, startPoint y: 192, endPoint x: 517, endPoint y: 199, distance: 41.0
click at [517, 199] on tr "Phone *********" at bounding box center [571, 198] width 180 height 19
copy tr "*********"
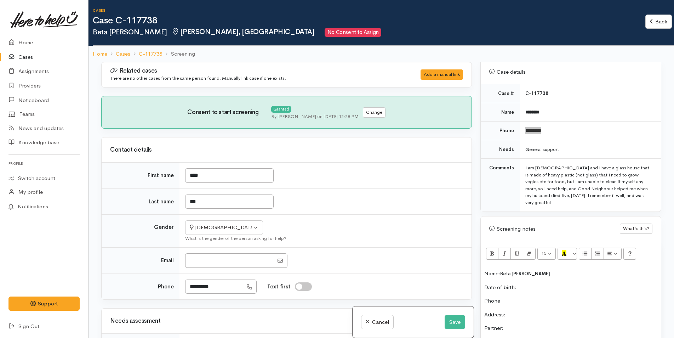
scroll to position [389, 0]
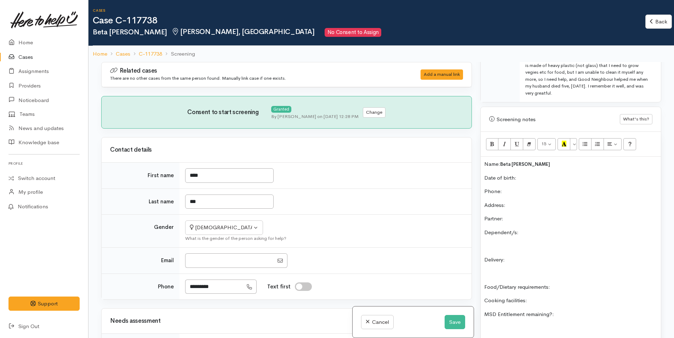
click at [519, 190] on p "Phone:" at bounding box center [570, 191] width 173 height 8
paste div
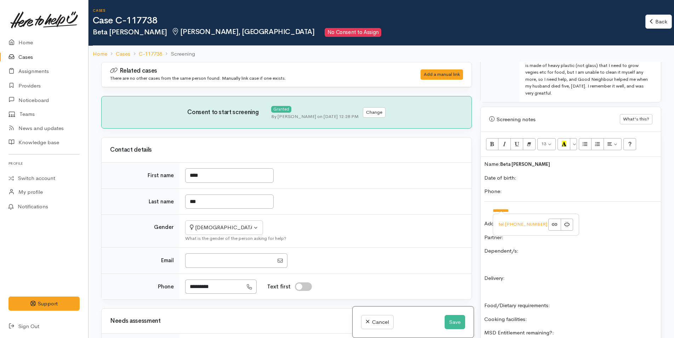
click at [609, 275] on p "Delivery:" at bounding box center [570, 278] width 173 height 8
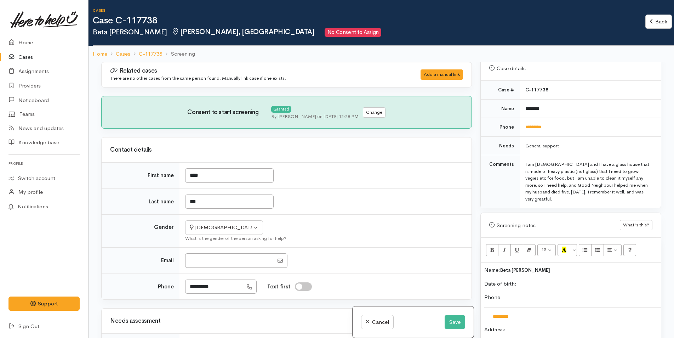
scroll to position [283, 0]
click at [544, 201] on div "I am [DEMOGRAPHIC_DATA] and I have a glass house that is made of heavy plastic …" at bounding box center [588, 181] width 127 height 41
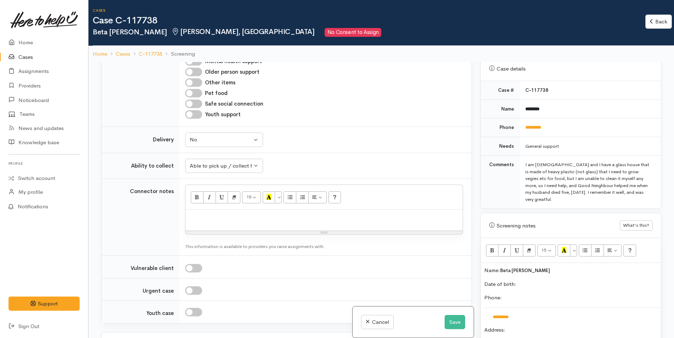
scroll to position [425, 0]
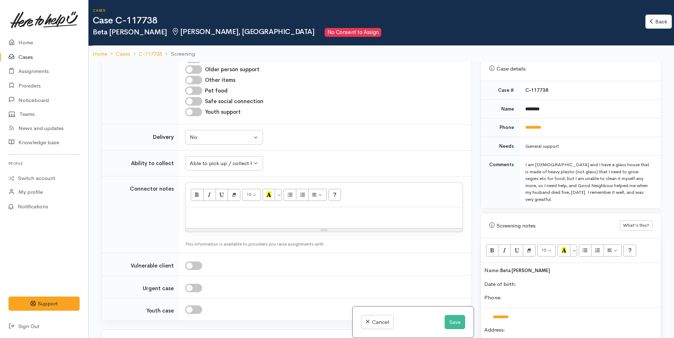
click at [532, 296] on p "Date of birth:" at bounding box center [570, 297] width 173 height 8
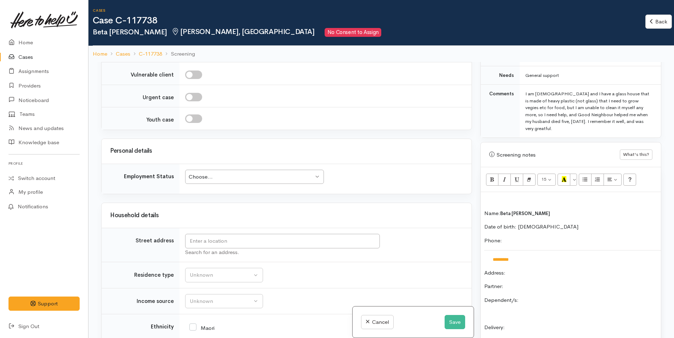
scroll to position [672, 0]
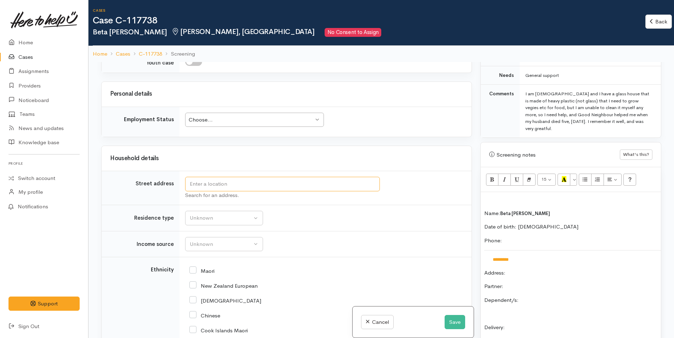
click at [250, 183] on input "text" at bounding box center [282, 184] width 195 height 15
type input "[STREET_ADDRESS]"
click at [221, 218] on div "Unknown" at bounding box center [221, 218] width 62 height 8
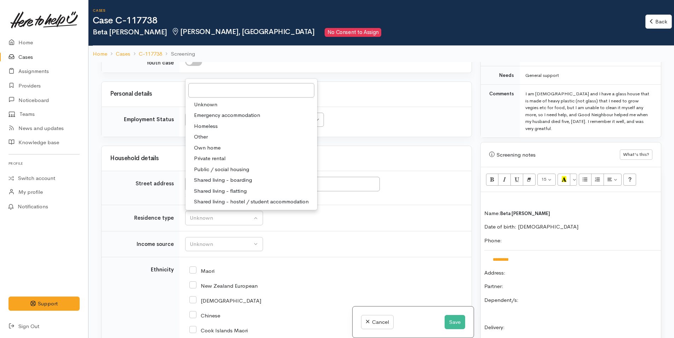
click at [217, 146] on span "Own home" at bounding box center [207, 147] width 27 height 8
select select "1"
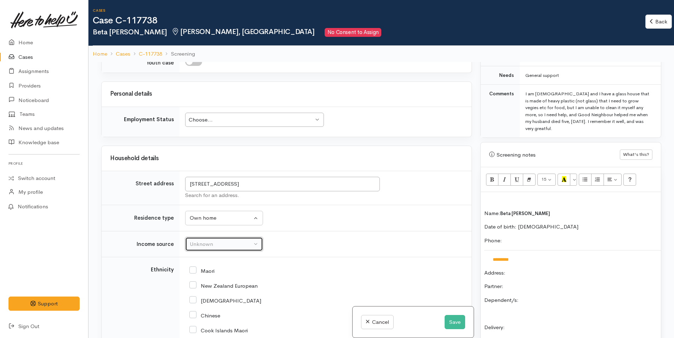
click at [230, 244] on div "Unknown" at bounding box center [221, 244] width 62 height 8
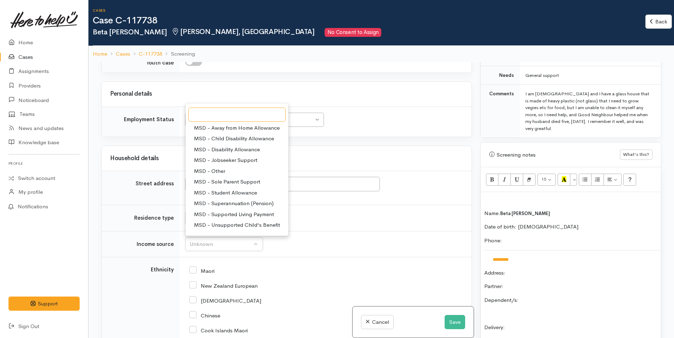
scroll to position [71, 0]
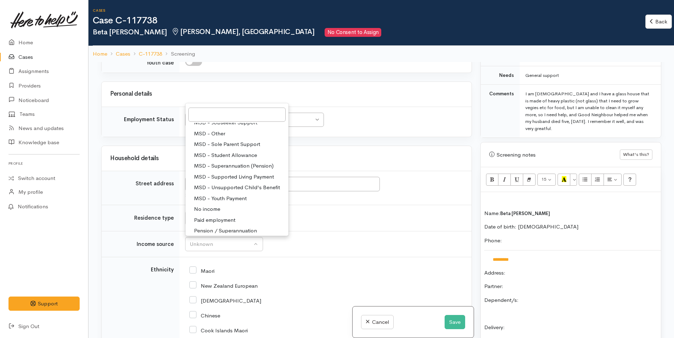
click at [239, 229] on span "Pension / Superannuation" at bounding box center [225, 231] width 63 height 8
select select "19"
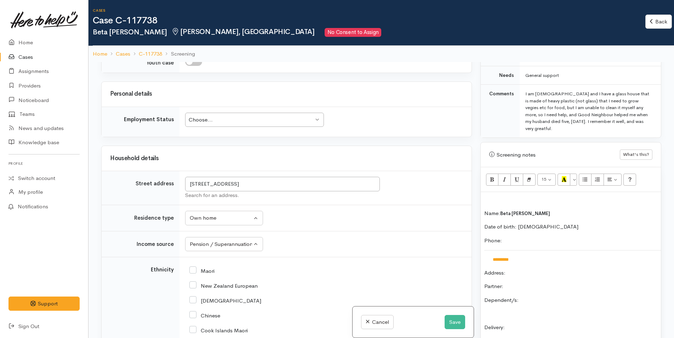
click at [193, 283] on input "New Zealand European" at bounding box center [223, 285] width 68 height 6
checkbox input "true"
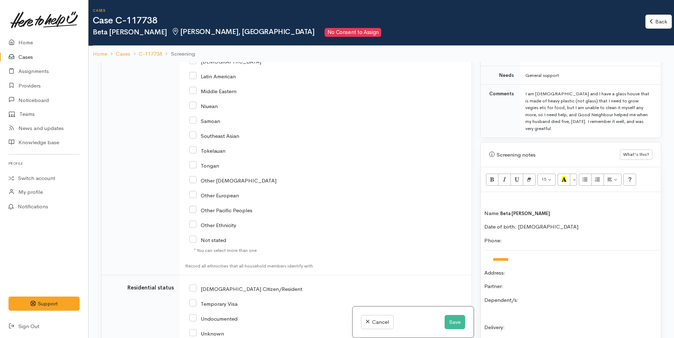
scroll to position [1026, 0]
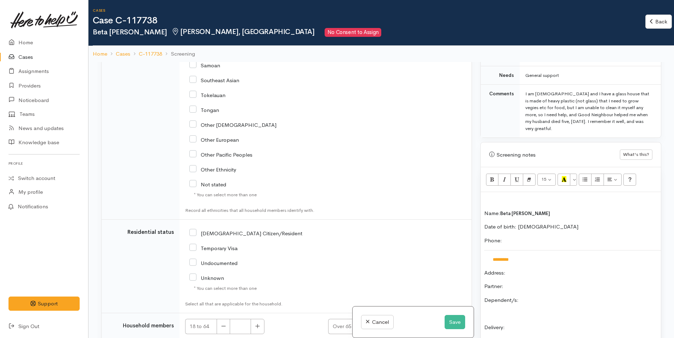
click at [194, 233] on input "[DEMOGRAPHIC_DATA] Citizen/Resident" at bounding box center [245, 232] width 113 height 6
checkbox input "true"
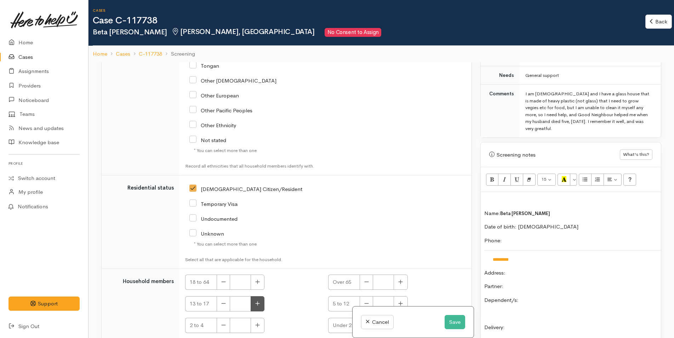
scroll to position [1097, 0]
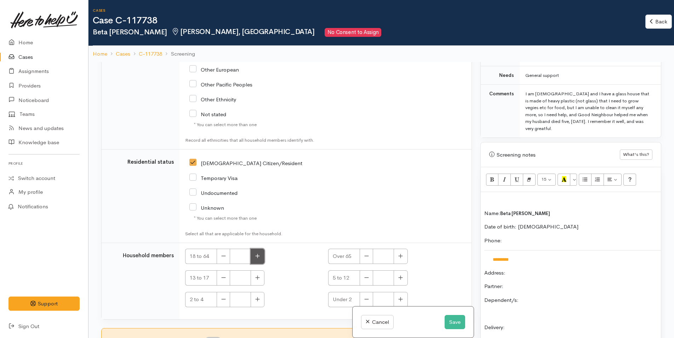
click at [257, 257] on icon "button" at bounding box center [258, 256] width 4 height 4
type input "1"
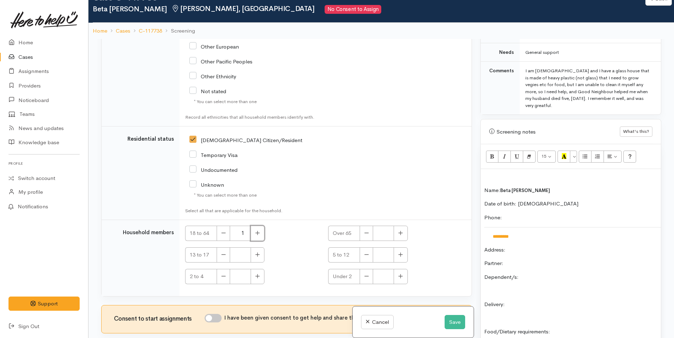
scroll to position [62, 0]
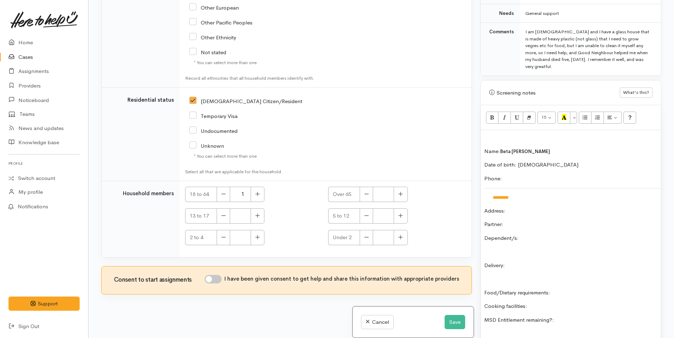
click at [222, 279] on input "I have been given consent to get help and share this information with appropria…" at bounding box center [213, 279] width 17 height 8
checkbox input "true"
click at [524, 223] on p "Partner:" at bounding box center [570, 224] width 173 height 8
click at [553, 235] on p "Dependent/s:" at bounding box center [570, 238] width 173 height 8
click at [532, 269] on p "Delivery:" at bounding box center [570, 265] width 173 height 8
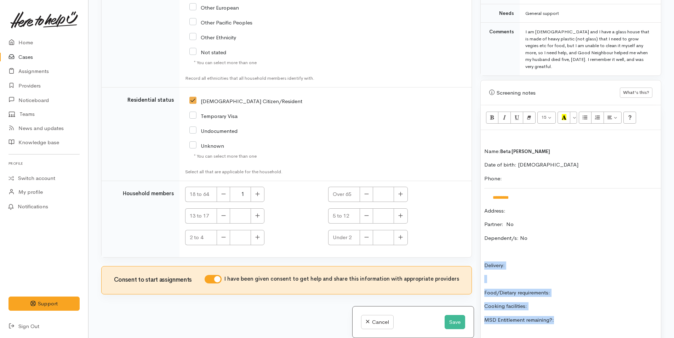
drag, startPoint x: 569, startPoint y: 321, endPoint x: 480, endPoint y: 265, distance: 105.3
click at [481, 265] on div "Name: Beta Dix Date of birth: 1/3/1938 Phone:  ********* Address:  Partner: No …" at bounding box center [571, 258] width 180 height 257
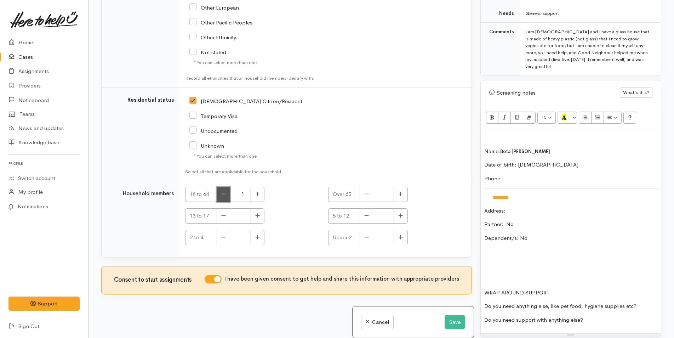
click at [224, 194] on icon "button" at bounding box center [223, 193] width 5 height 5
type input "0"
click at [400, 193] on icon "button" at bounding box center [400, 193] width 5 height 5
type input "1"
click at [500, 136] on p at bounding box center [570, 137] width 173 height 8
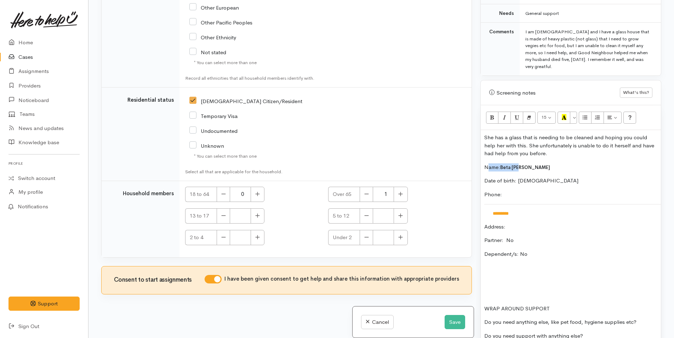
drag, startPoint x: 544, startPoint y: 158, endPoint x: 487, endPoint y: 160, distance: 56.3
click at [487, 160] on div "She has a glass that is needing to be cleaned and hoping you could help her wit…" at bounding box center [571, 239] width 180 height 219
click at [553, 150] on p "She has a glass that is needing to be cleaned and hoping you could help her wit…" at bounding box center [570, 145] width 173 height 24
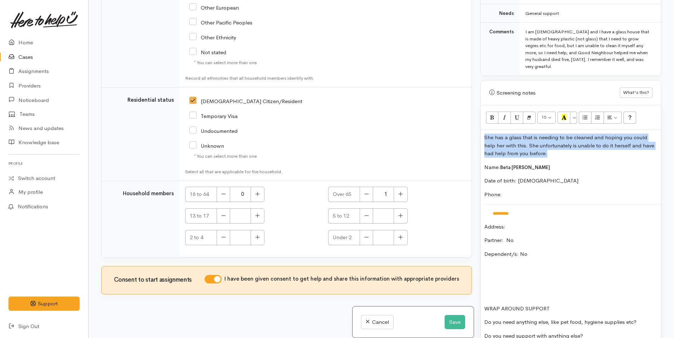
drag, startPoint x: 554, startPoint y: 153, endPoint x: 479, endPoint y: 140, distance: 76.5
click at [479, 140] on div "Warnings Add No warnings have been raised against this case Add Warning Title ●…" at bounding box center [570, 169] width 189 height 338
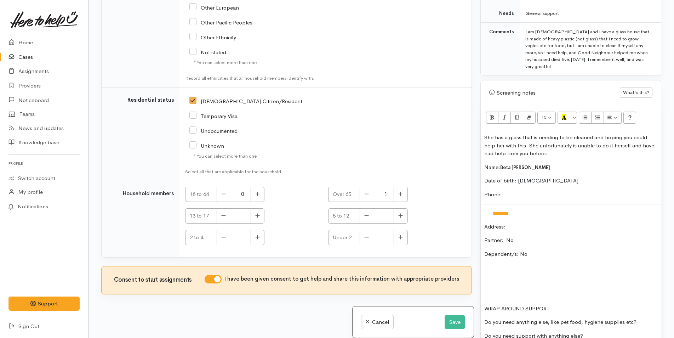
click at [554, 182] on p "Date of birth: [DEMOGRAPHIC_DATA]" at bounding box center [570, 181] width 173 height 8
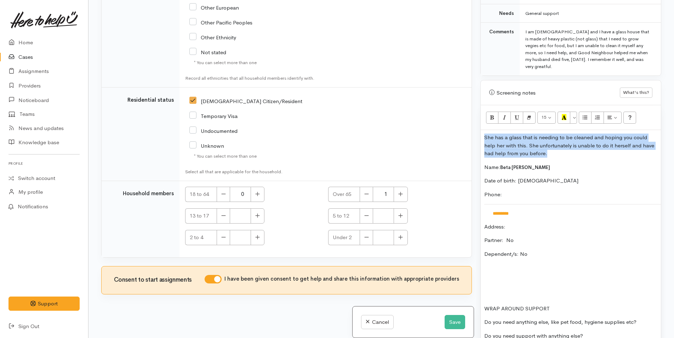
drag, startPoint x: 552, startPoint y: 155, endPoint x: 464, endPoint y: 138, distance: 90.1
click at [464, 138] on div "Related cases There are no other cases from the same person found. Manually lin…" at bounding box center [381, 169] width 568 height 338
copy p "She has a glass that is needing to be cleaned and hoping you could help her wit…"
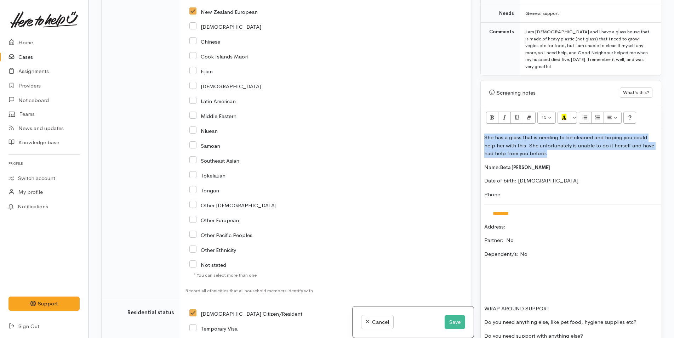
scroll to position [672, 0]
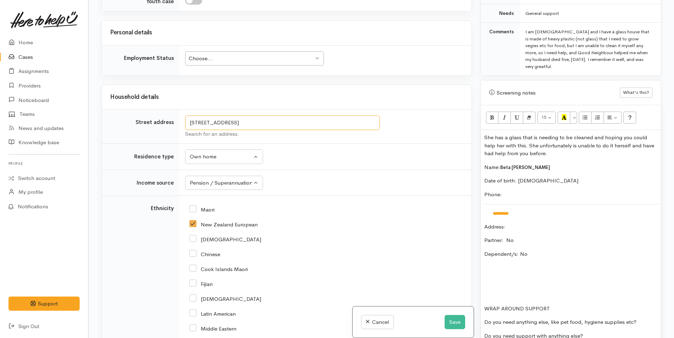
drag, startPoint x: 330, startPoint y: 118, endPoint x: 181, endPoint y: 113, distance: 149.1
click at [181, 113] on td "53B Mansels Road, Greerton, Tauranga, New Zealand Search for an address." at bounding box center [325, 127] width 292 height 34
click at [532, 227] on p "Address:" at bounding box center [570, 227] width 173 height 8
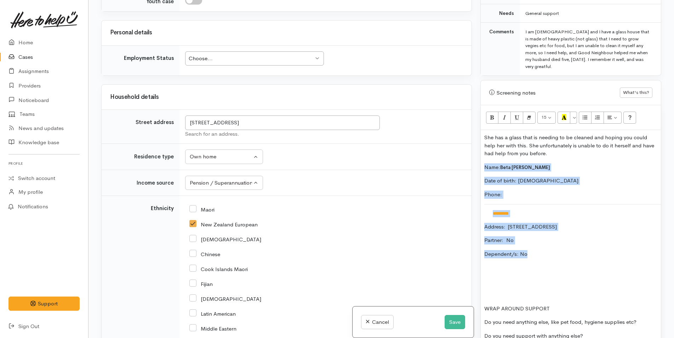
drag, startPoint x: 544, startPoint y: 257, endPoint x: 469, endPoint y: 168, distance: 116.0
click at [469, 168] on div "Related cases There are no other cases from the same person found. Manually lin…" at bounding box center [381, 169] width 568 height 338
copy div "Name: Beta Dix Date of birth: 1/3/1938 Phone:  ********* Address:  53B Mansels …"
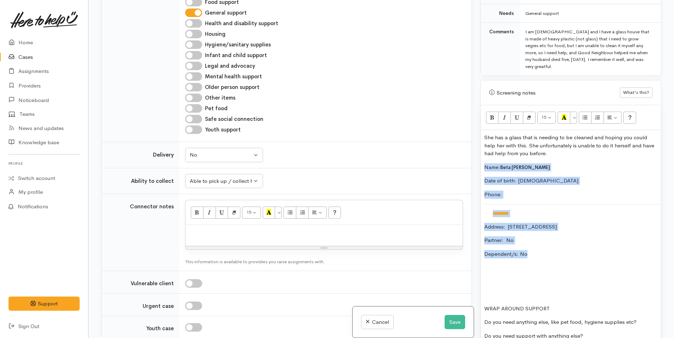
scroll to position [424, 0]
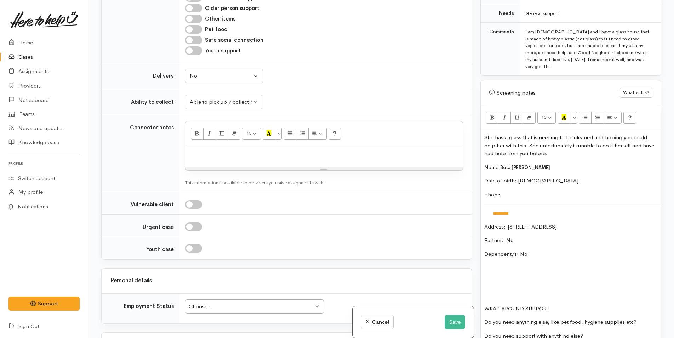
click at [244, 160] on div at bounding box center [323, 156] width 277 height 21
paste div
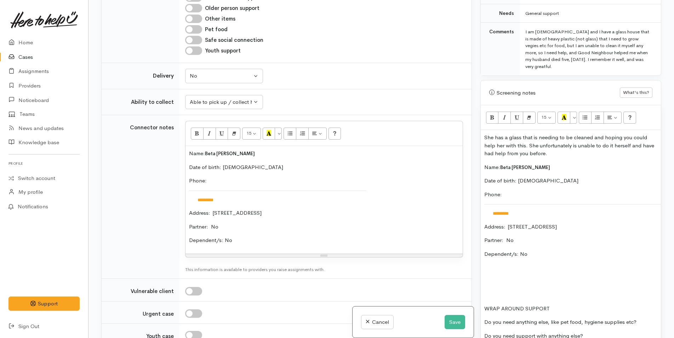
drag, startPoint x: 522, startPoint y: 139, endPoint x: 559, endPoint y: 149, distance: 38.5
click at [522, 139] on p "She has a glass that is needing to be cleaned and hoping you could help her wit…" at bounding box center [570, 145] width 173 height 24
click at [651, 144] on p "She has a glass house that is needing to be cleaned and hoping you could help h…" at bounding box center [570, 145] width 173 height 24
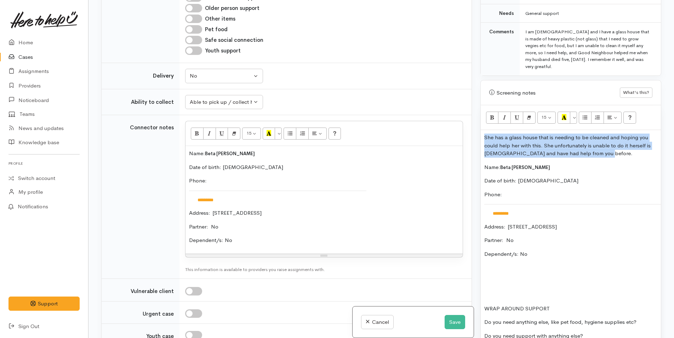
drag, startPoint x: 612, startPoint y: 155, endPoint x: 464, endPoint y: 139, distance: 148.0
click at [464, 139] on div "Related cases There are no other cases from the same person found. Manually lin…" at bounding box center [381, 169] width 568 height 338
copy p "She has a glass house that is needing to be cleaned and hoping you could help h…"
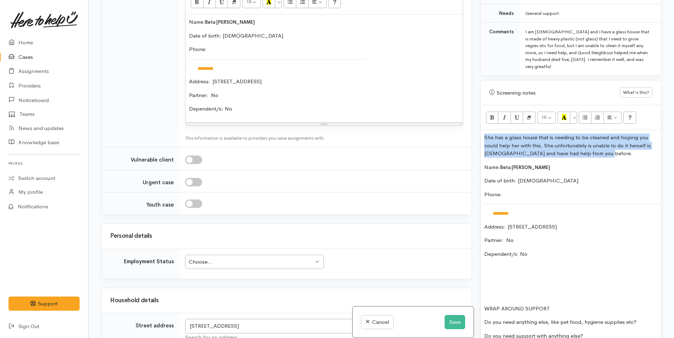
scroll to position [707, 0]
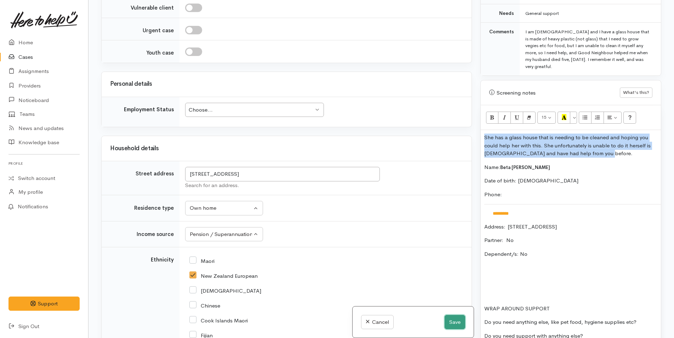
click at [458, 324] on button "Save" at bounding box center [455, 322] width 21 height 15
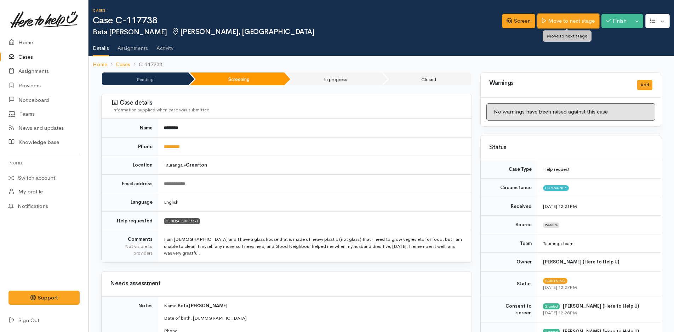
click at [586, 19] on link "Move to next stage" at bounding box center [568, 21] width 62 height 15
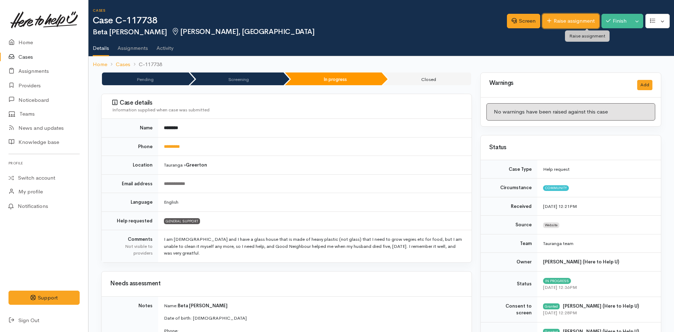
click at [580, 18] on link "Raise assignment" at bounding box center [570, 21] width 57 height 15
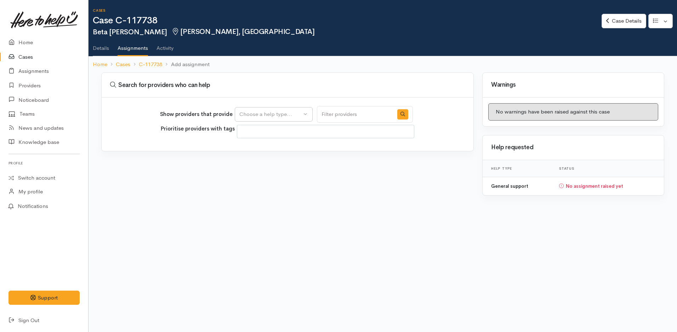
select select
click at [269, 115] on div "Choose a help type..." at bounding box center [270, 114] width 62 height 8
click at [260, 149] on span "General support" at bounding box center [264, 148] width 40 height 8
select select "4"
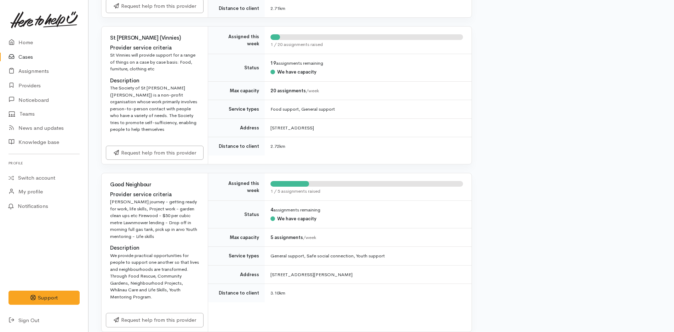
scroll to position [1487, 0]
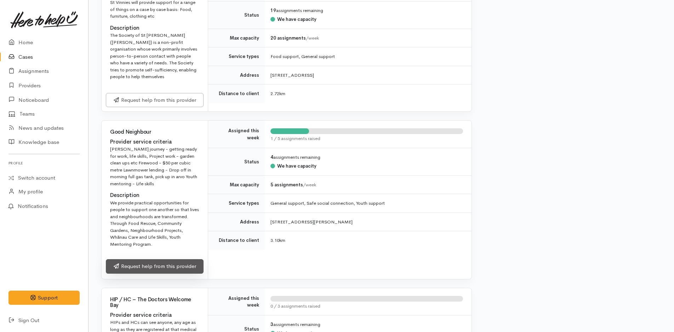
click at [186, 262] on link "Request help from this provider" at bounding box center [155, 266] width 98 height 15
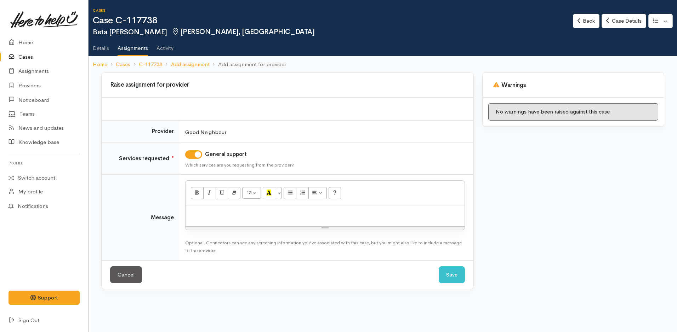
click at [256, 217] on div at bounding box center [324, 216] width 279 height 21
paste div
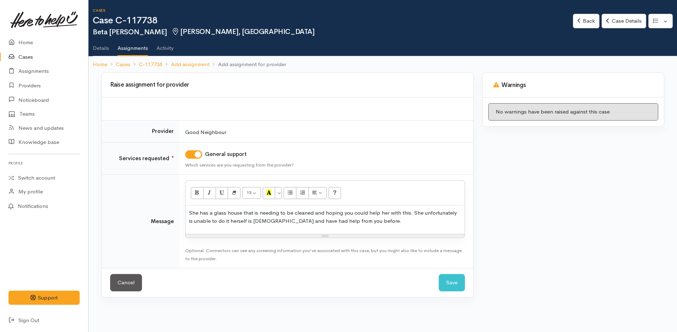
click at [189, 212] on p "She has a glass house that is needing to be cleaned and hoping you could help h…" at bounding box center [325, 217] width 272 height 16
click at [191, 214] on p "She has a glass house that is needing to be cleaned and hoping you could help h…" at bounding box center [325, 217] width 272 height 16
click at [205, 213] on p "Beta he has a glass house that is needing to be cleaned and hoping you could he…" at bounding box center [325, 217] width 272 height 16
click at [206, 213] on p "Beta he has a glass house that is needing to be cleaned and hoping you could he…" at bounding box center [325, 217] width 272 height 16
click at [188, 212] on div "Beta has a glass house that is needing to be cleaned and hoping you could help …" at bounding box center [324, 220] width 279 height 29
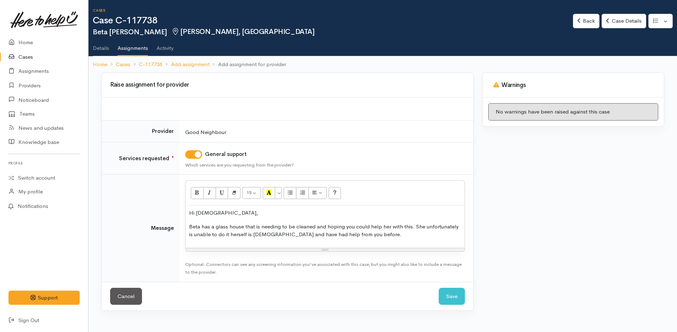
click at [413, 240] on div "Hi Ladies, Beta has a glass house that is needing to be cleaned and hoping you …" at bounding box center [324, 227] width 279 height 42
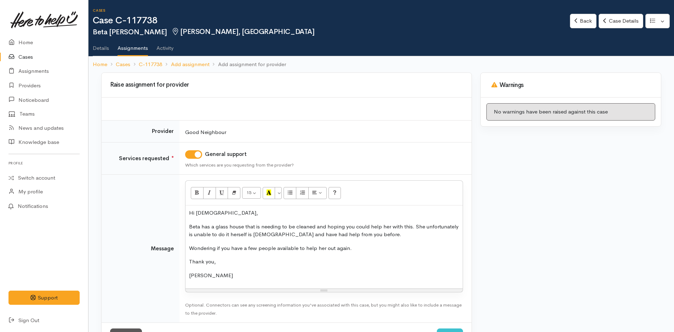
click at [356, 247] on p "Wondering if you have a few people available to help her out again." at bounding box center [324, 249] width 270 height 8
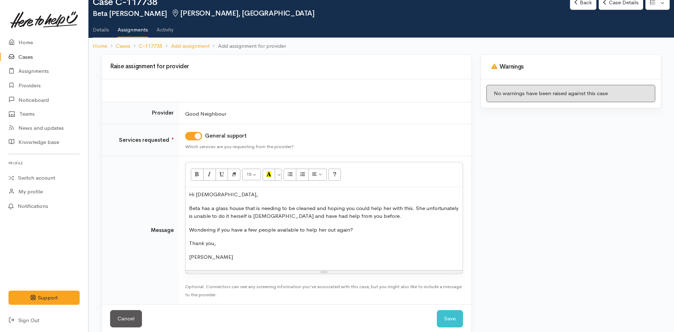
scroll to position [28, 0]
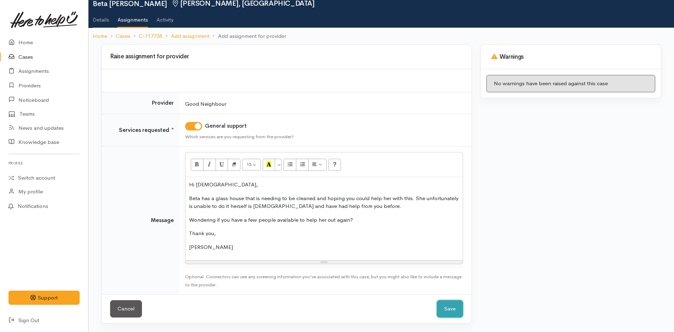
click at [451, 309] on button "Save" at bounding box center [450, 308] width 26 height 17
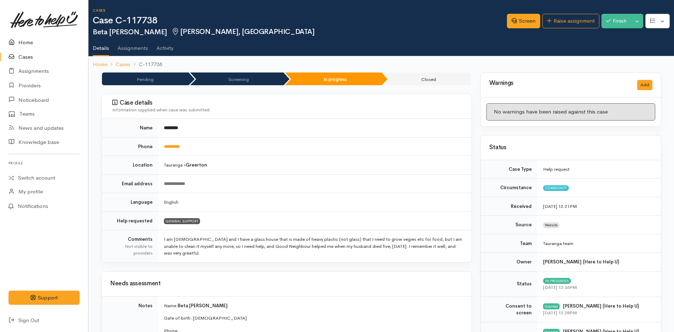
click at [30, 41] on link "Home" at bounding box center [44, 42] width 88 height 15
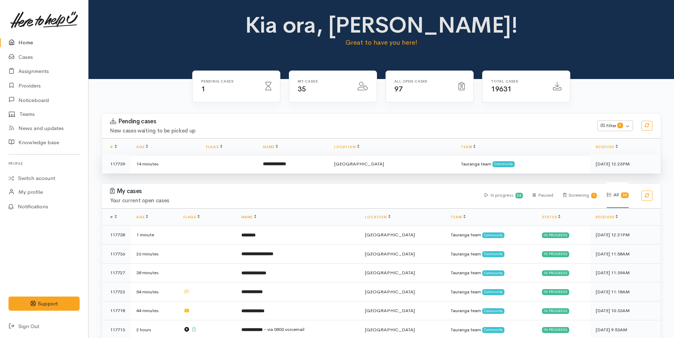
click at [286, 164] on b "**********" at bounding box center [274, 163] width 23 height 5
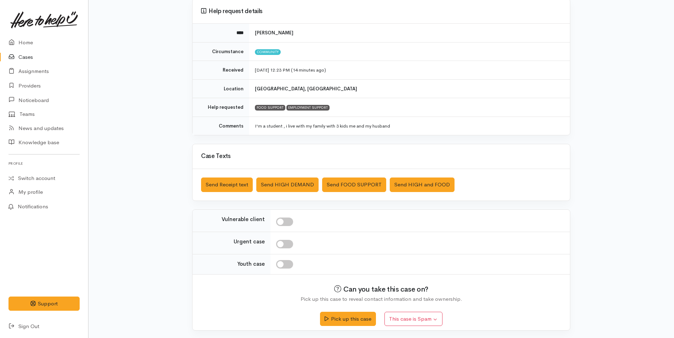
scroll to position [64, 0]
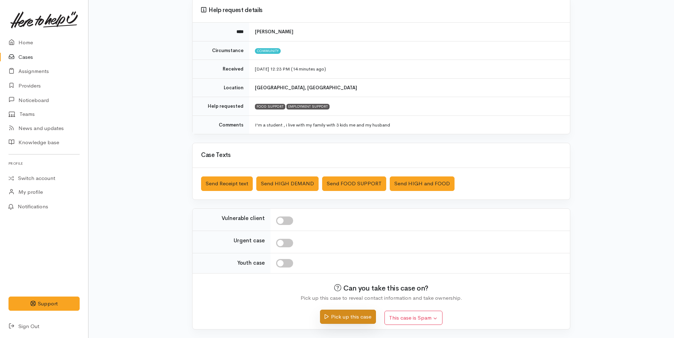
click at [363, 313] on button "Pick up this case" at bounding box center [348, 316] width 56 height 15
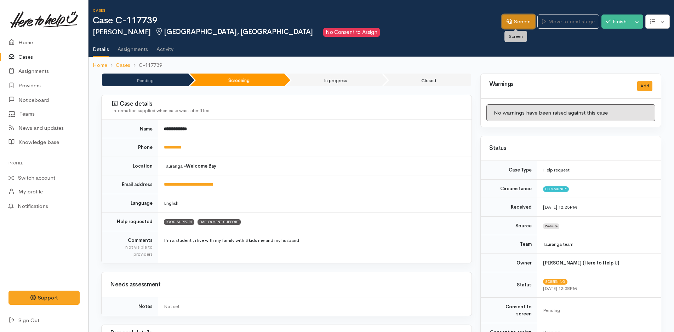
click at [521, 22] on link "Screen" at bounding box center [518, 22] width 33 height 15
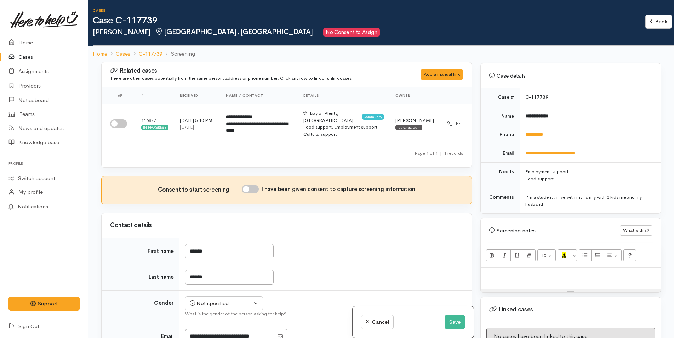
scroll to position [183, 0]
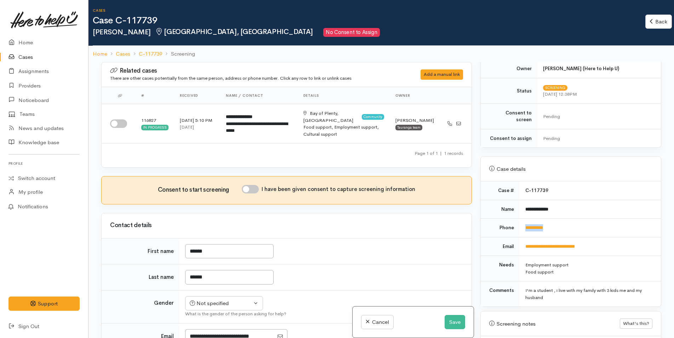
drag, startPoint x: 583, startPoint y: 223, endPoint x: 521, endPoint y: 224, distance: 62.0
click at [521, 224] on td "**********" at bounding box center [590, 227] width 141 height 19
copy link "**********"
click at [121, 120] on input "checkbox" at bounding box center [118, 123] width 17 height 8
checkbox input "true"
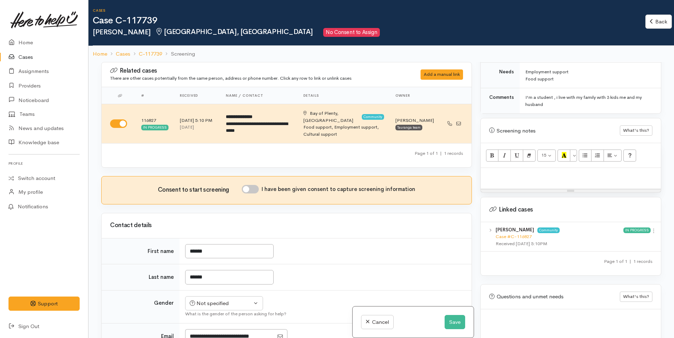
scroll to position [384, 0]
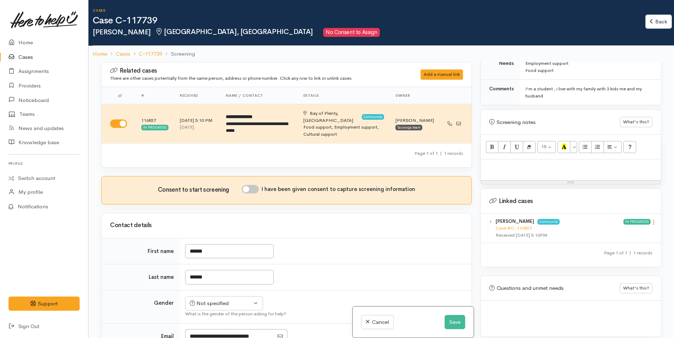
click at [651, 219] on icon at bounding box center [654, 222] width 6 height 6
click at [624, 230] on link "View case" at bounding box center [628, 235] width 56 height 11
drag, startPoint x: 521, startPoint y: 162, endPoint x: 518, endPoint y: 157, distance: 5.9
click at [521, 163] on p at bounding box center [570, 167] width 173 height 8
paste div
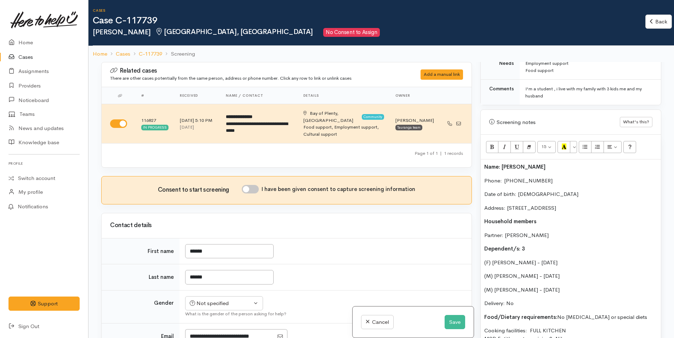
click at [258, 185] on input "I have been given consent to capture screening information" at bounding box center [250, 189] width 17 height 8
checkbox input "true"
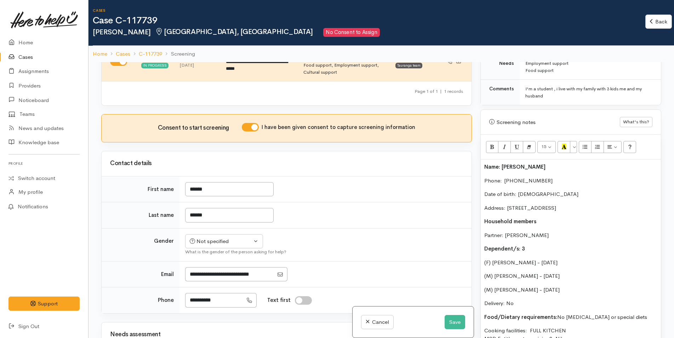
scroll to position [142, 0]
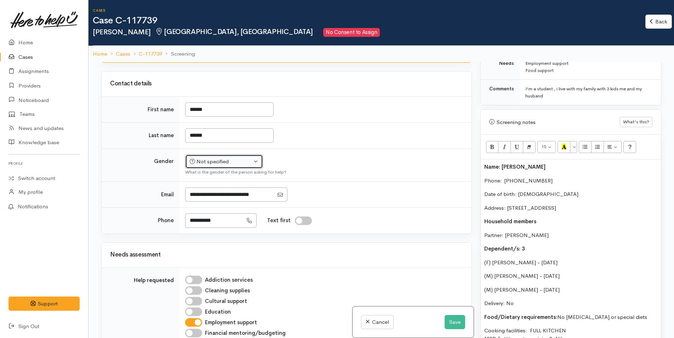
click at [220, 158] on div "Not specified" at bounding box center [221, 162] width 62 height 8
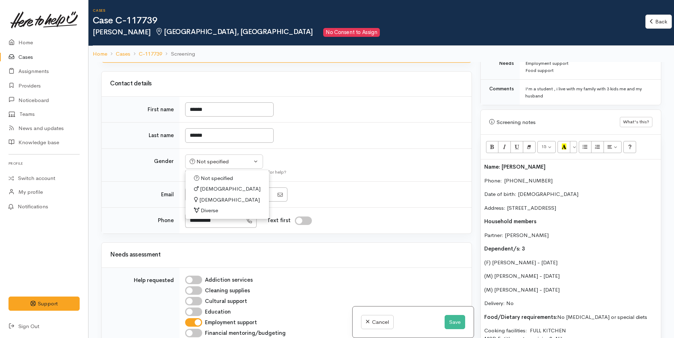
click at [207, 196] on span "[DEMOGRAPHIC_DATA]" at bounding box center [229, 200] width 61 height 8
select select "[DEMOGRAPHIC_DATA]"
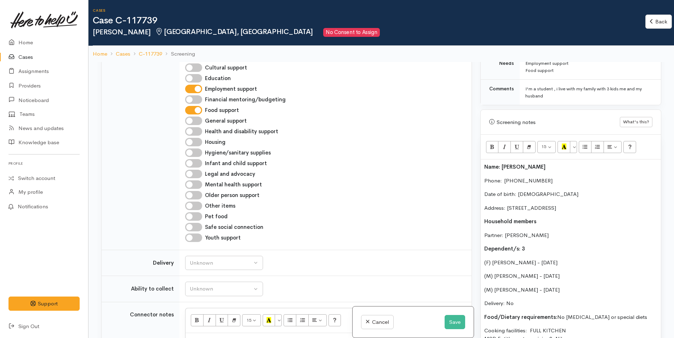
scroll to position [283, 0]
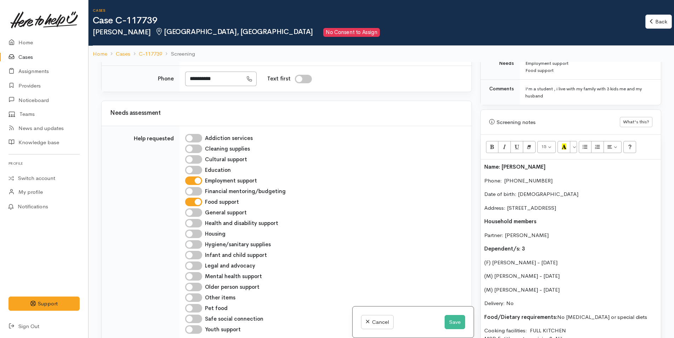
click at [198, 176] on input "Employment support" at bounding box center [193, 180] width 17 height 8
checkbox input "false"
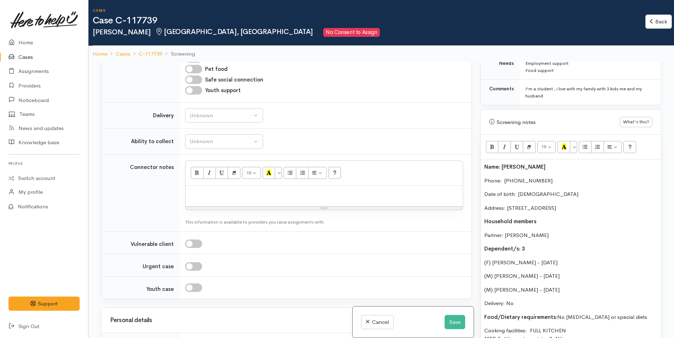
scroll to position [531, 0]
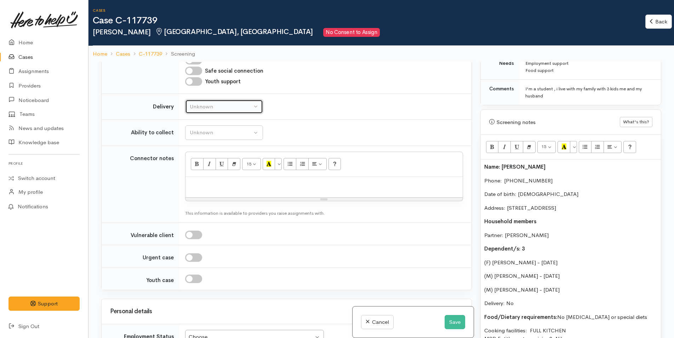
click at [210, 103] on div "Unknown" at bounding box center [221, 107] width 62 height 8
click at [195, 169] on span "No" at bounding box center [197, 173] width 7 height 8
select select "1"
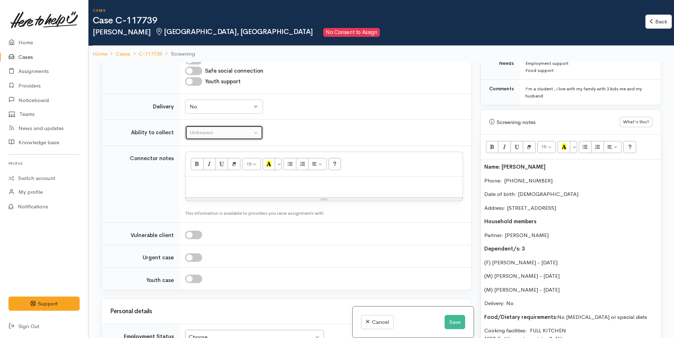
click at [216, 128] on div "Unknown" at bounding box center [221, 132] width 62 height 8
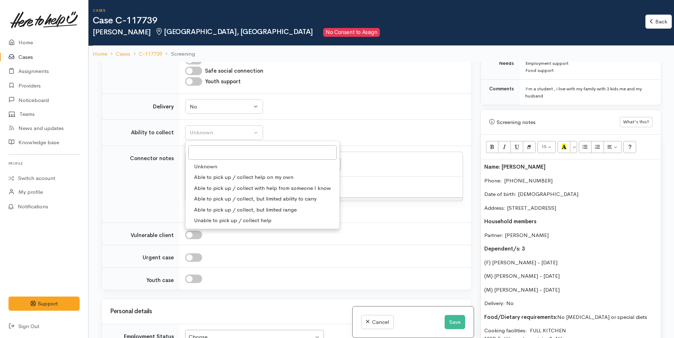
click at [228, 173] on span "Able to pick up / collect help on my own" at bounding box center [243, 177] width 99 height 8
select select "2"
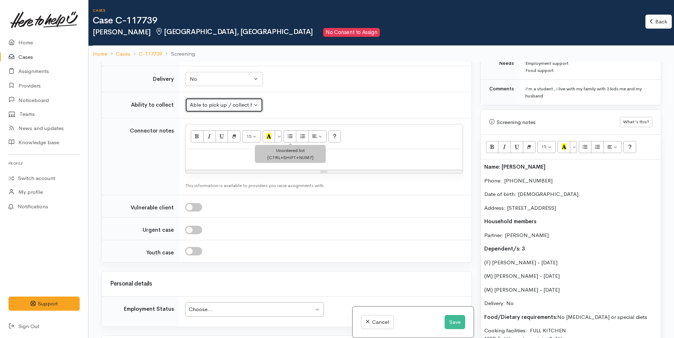
scroll to position [602, 0]
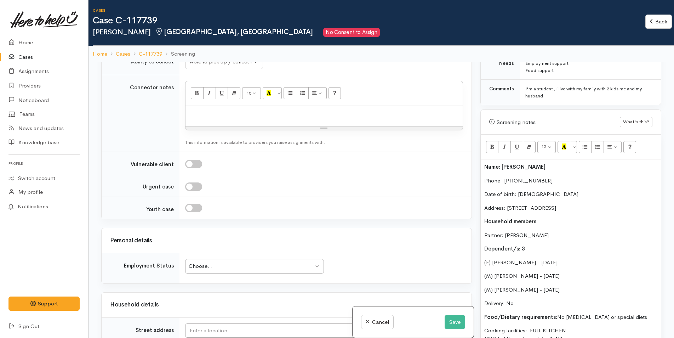
drag, startPoint x: 517, startPoint y: 296, endPoint x: 469, endPoint y: 159, distance: 145.2
click at [469, 159] on div "Related cases There are other cases potentially from the same person, address o…" at bounding box center [381, 231] width 568 height 338
copy div "Name: Himali Erandika Phone:  0220663142 Date of birth: 10/11/1987 Address: 25A…"
click at [271, 109] on p at bounding box center [324, 113] width 270 height 8
paste div
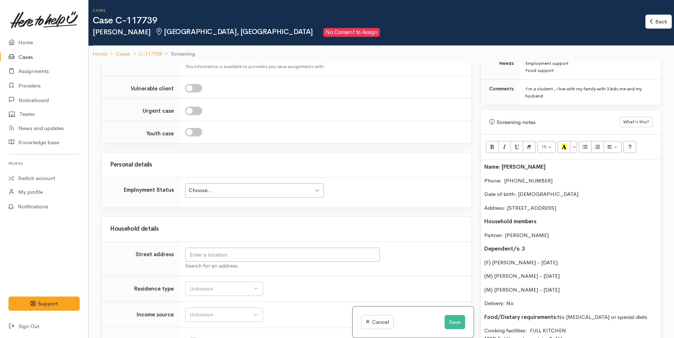
scroll to position [814, 0]
click at [258, 186] on div "Choose..." at bounding box center [251, 190] width 125 height 8
drag, startPoint x: 506, startPoint y: 200, endPoint x: 649, endPoint y: 197, distance: 142.3
click at [649, 204] on p "Address: 25A Meander Drive, Welcome Bay, Tauranga, New Zealand" at bounding box center [570, 208] width 173 height 8
copy p "25A Meander Drive, Welcome Bay, Tauranga, New Zealand"
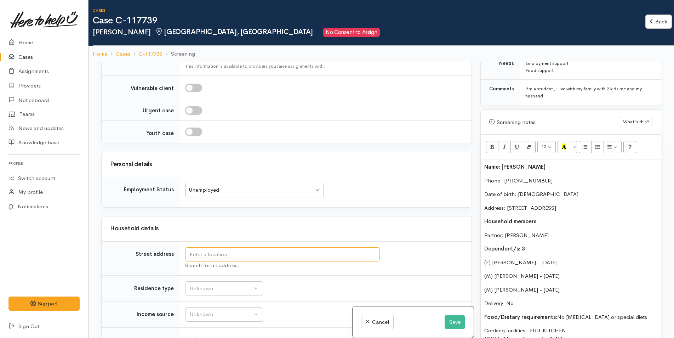
click at [339, 247] on input "text" at bounding box center [282, 254] width 195 height 15
paste input "25A Meander Drive, Welcome Bay, Tauranga, New Zealand"
type input "25A Meander Drive, Welcome Bay, Tauranga, New Zealand"
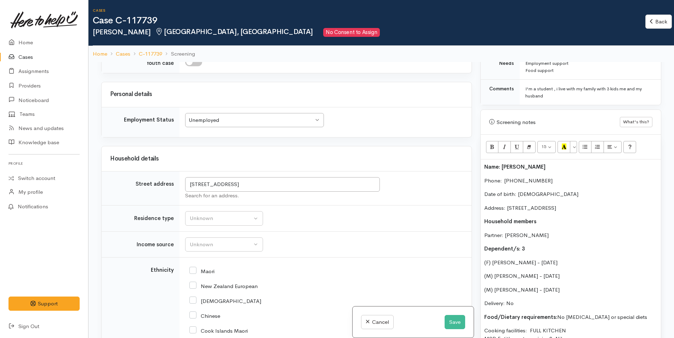
scroll to position [1047, 0]
click at [230, 214] on div "Unknown" at bounding box center [221, 217] width 62 height 8
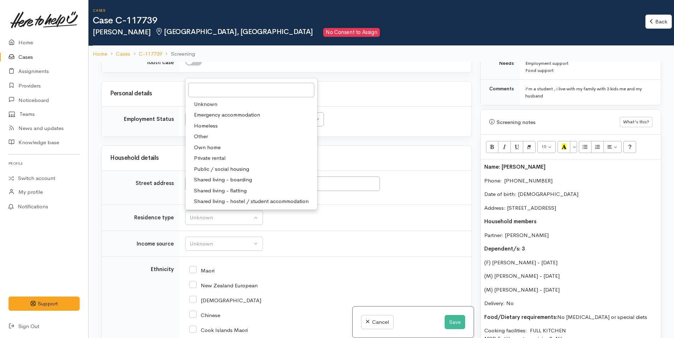
click at [219, 154] on span "Private rental" at bounding box center [210, 158] width 32 height 8
select select "2"
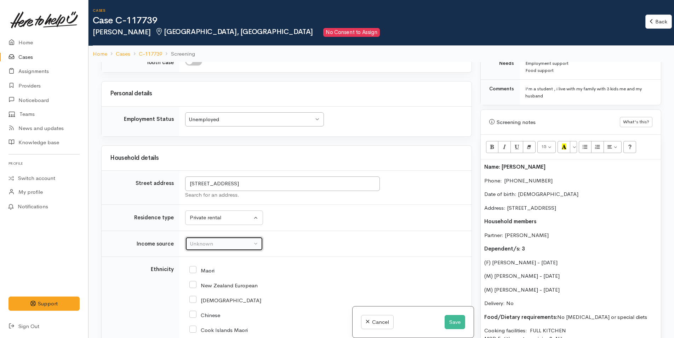
click at [210, 240] on div "Unknown" at bounding box center [221, 244] width 62 height 8
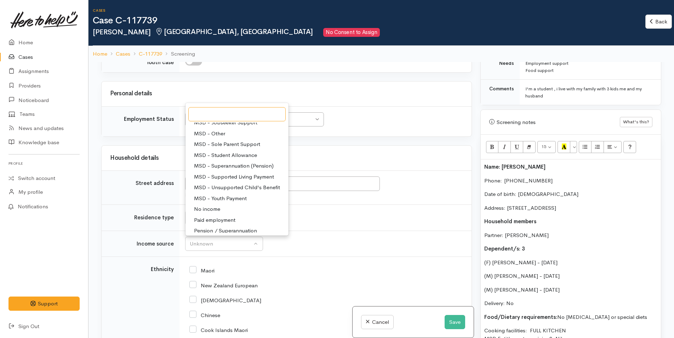
scroll to position [71, 0]
click at [214, 205] on span "No income" at bounding box center [207, 209] width 26 height 8
select select "5"
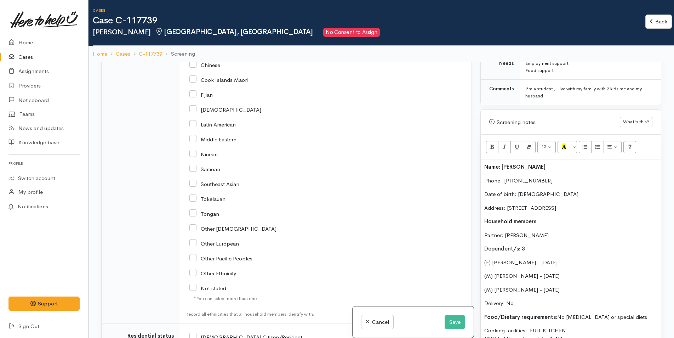
scroll to position [1294, 0]
click at [196, 271] on input "Other Ethnicity" at bounding box center [212, 274] width 47 height 6
checkbox input "true"
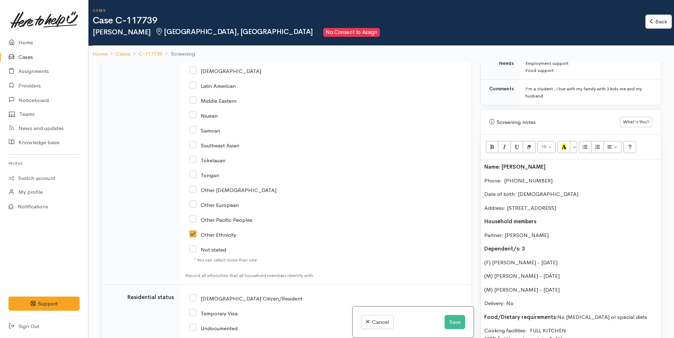
scroll to position [1464, 0]
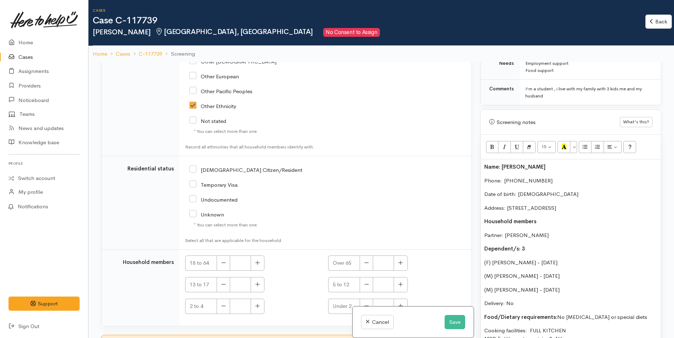
click at [196, 181] on input "Temporary Visa" at bounding box center [213, 184] width 48 height 6
checkbox input "true"
click at [262, 258] on button "button" at bounding box center [258, 262] width 14 height 15
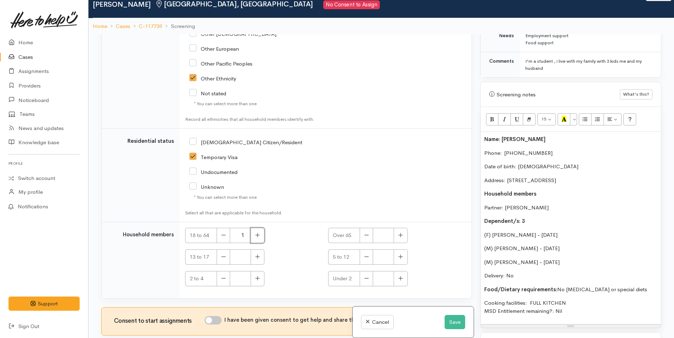
scroll to position [62, 0]
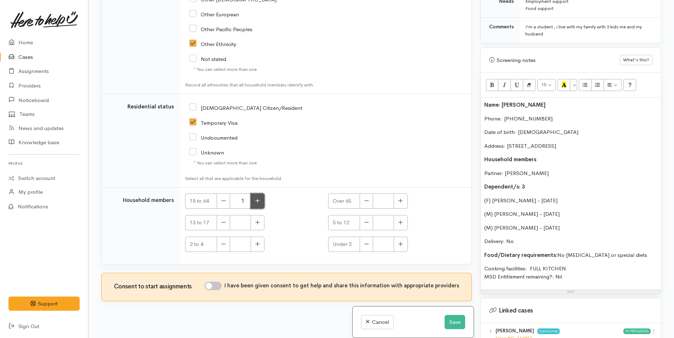
click at [258, 199] on icon "button" at bounding box center [258, 201] width 4 height 4
type input "2"
click at [223, 282] on div "I have been given consent to get help and share this information with appropria…" at bounding box center [332, 285] width 254 height 8
click at [221, 281] on input "I have been given consent to get help and share this information with appropria…" at bounding box center [213, 285] width 17 height 8
checkbox input "true"
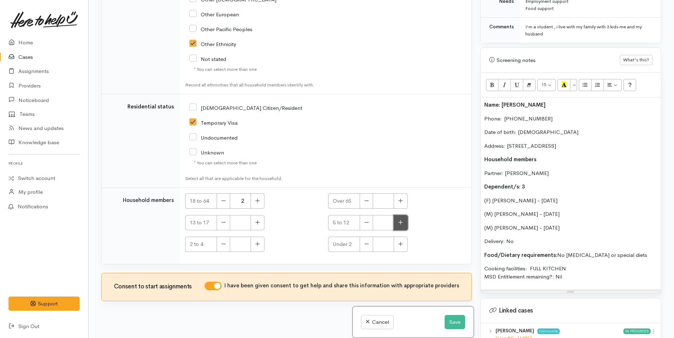
click at [398, 219] on icon "button" at bounding box center [400, 221] width 5 height 5
type input "2"
click at [260, 236] on button "button" at bounding box center [258, 243] width 14 height 15
type input "1"
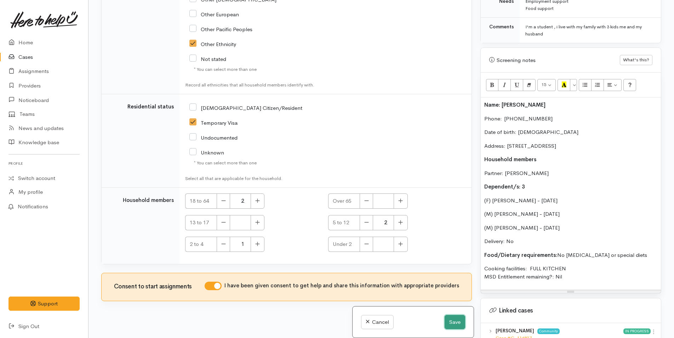
click at [455, 319] on button "Save" at bounding box center [455, 322] width 21 height 15
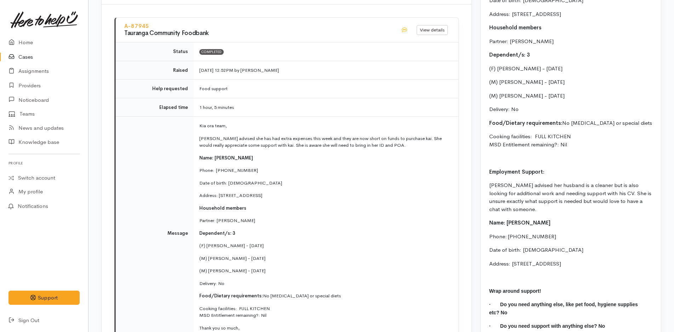
scroll to position [473, 0]
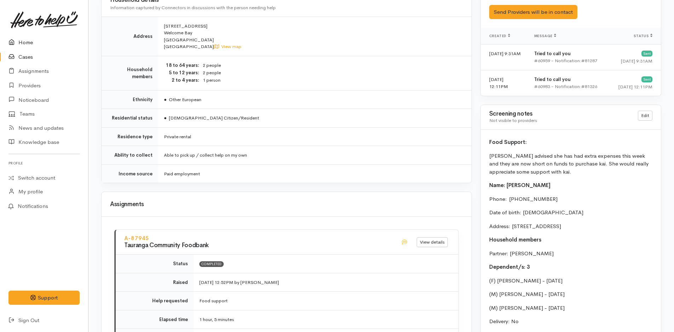
click at [24, 44] on link "Home" at bounding box center [44, 42] width 88 height 15
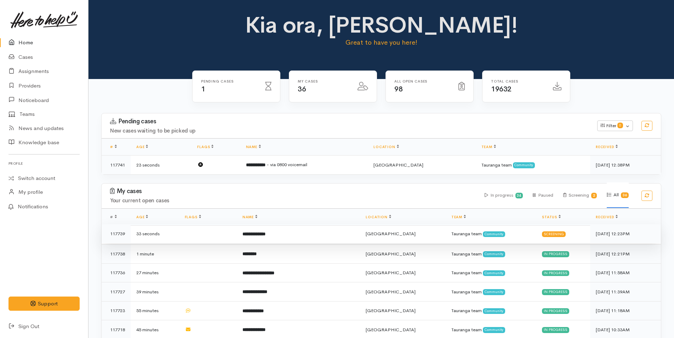
click at [286, 234] on td "**********" at bounding box center [299, 233] width 124 height 19
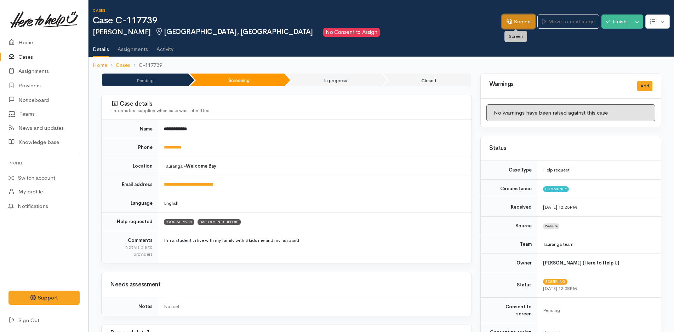
click at [511, 22] on link "Screen" at bounding box center [518, 22] width 33 height 15
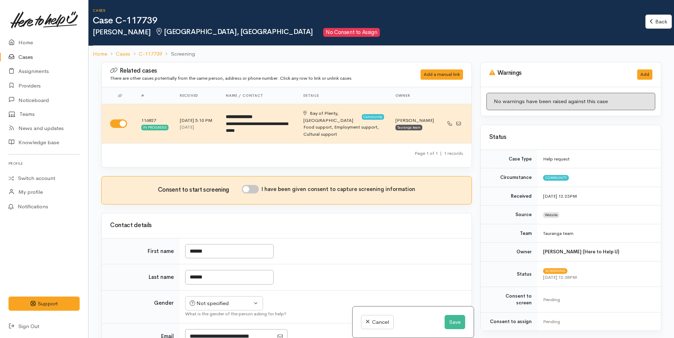
click at [259, 185] on input "I have been given consent to capture screening information" at bounding box center [250, 189] width 17 height 8
checkbox input "true"
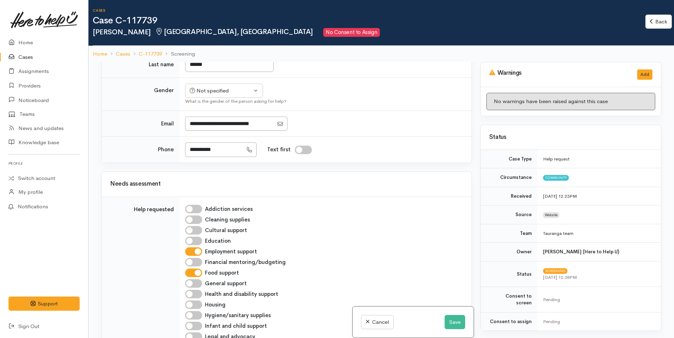
scroll to position [142, 0]
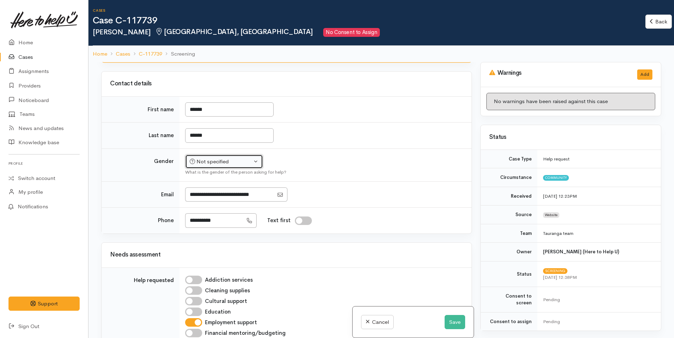
click at [210, 154] on button "Not specified" at bounding box center [224, 161] width 78 height 15
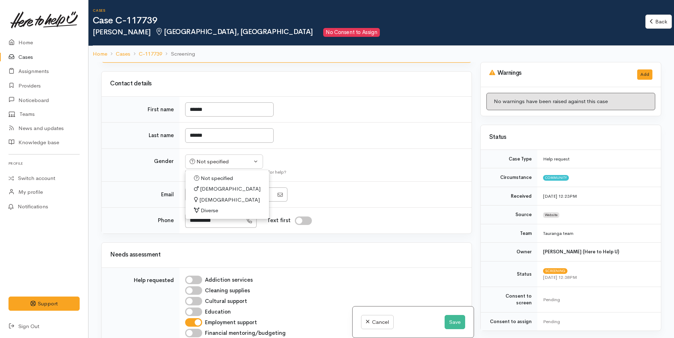
click at [210, 196] on span "[DEMOGRAPHIC_DATA]" at bounding box center [229, 200] width 61 height 8
select select "[DEMOGRAPHIC_DATA]"
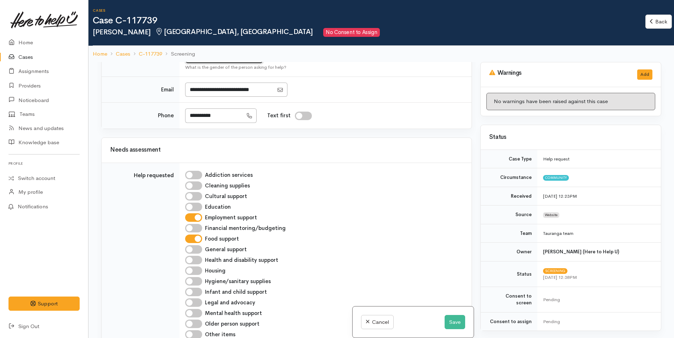
scroll to position [248, 0]
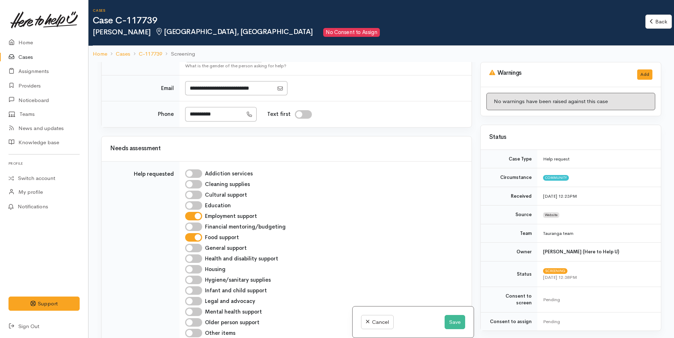
click at [197, 212] on input "Employment support" at bounding box center [193, 216] width 17 height 8
checkbox input "false"
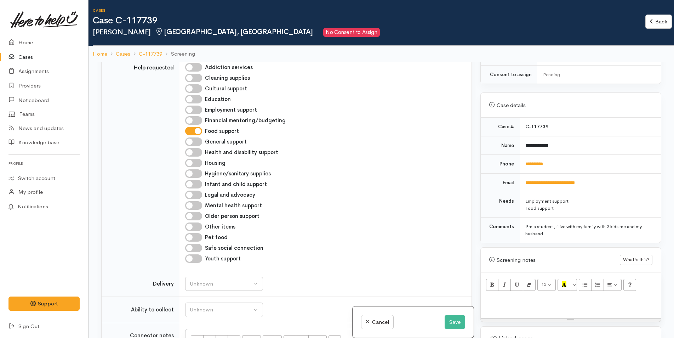
scroll to position [354, 0]
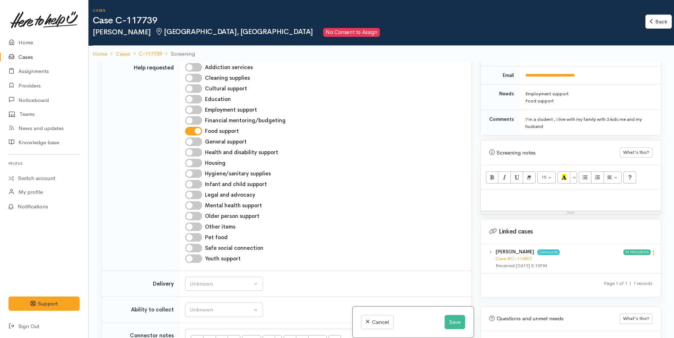
click at [651, 250] on icon at bounding box center [654, 253] width 6 height 6
click at [623, 261] on link "View case" at bounding box center [628, 266] width 56 height 11
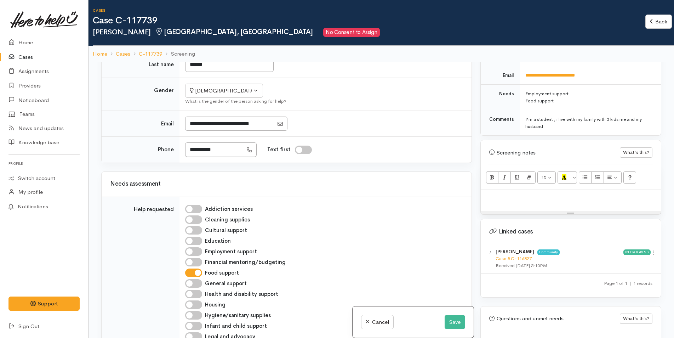
scroll to position [425, 0]
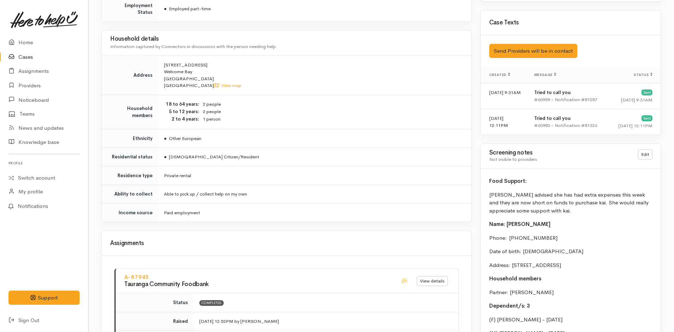
scroll to position [531, 0]
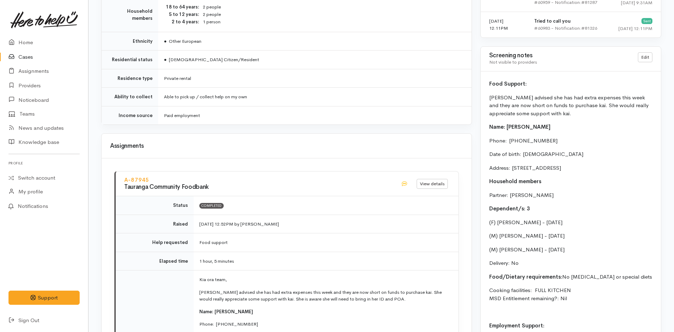
drag, startPoint x: 584, startPoint y: 303, endPoint x: 484, endPoint y: 129, distance: 200.3
click at [484, 129] on div "Food Support: [PERSON_NAME] advised she has had extra expenses this week and th…" at bounding box center [571, 284] width 180 height 427
copy div "Name: [PERSON_NAME] Phone:  [PHONE_NUMBER] Date of birth: [DEMOGRAPHIC_DATA] Ad…"
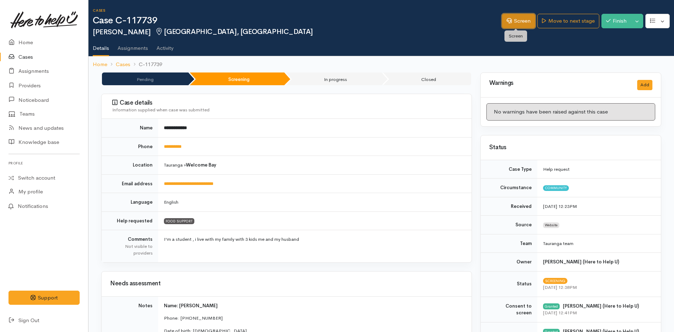
click at [521, 18] on link "Screen" at bounding box center [518, 21] width 33 height 15
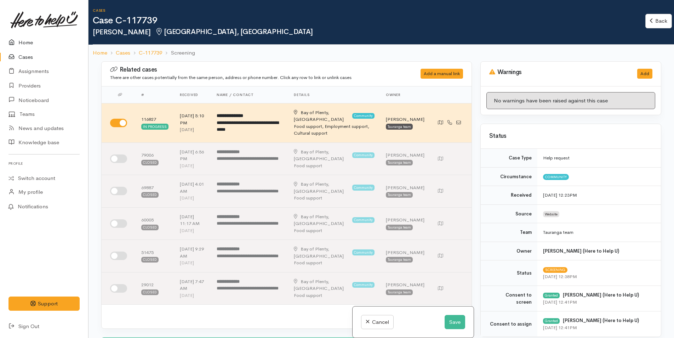
click at [27, 42] on link "Home" at bounding box center [44, 42] width 88 height 15
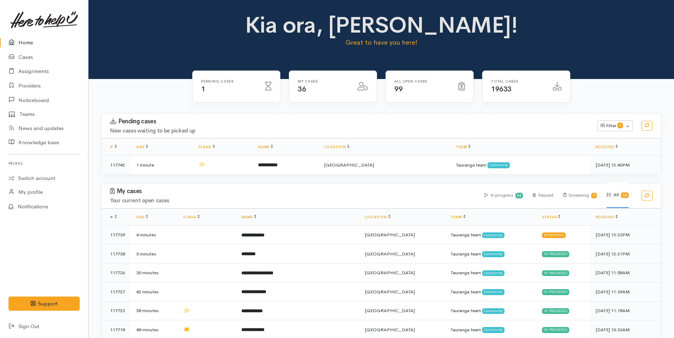
click at [30, 42] on link "Home" at bounding box center [44, 42] width 88 height 15
click at [512, 32] on h1 "Kia ora, [PERSON_NAME]!" at bounding box center [382, 25] width 276 height 25
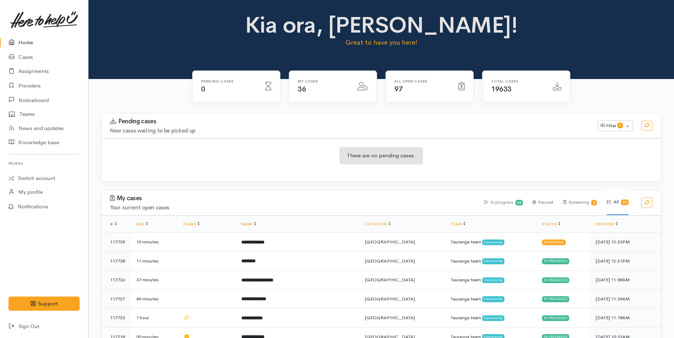
click at [542, 36] on div "Kia ora, Rachel! Great to have you here!" at bounding box center [381, 33] width 568 height 41
click at [299, 29] on h1 "Kia ora, Rachel!" at bounding box center [382, 25] width 276 height 25
click at [497, 25] on h1 "Kia ora, Rachel!" at bounding box center [382, 25] width 276 height 25
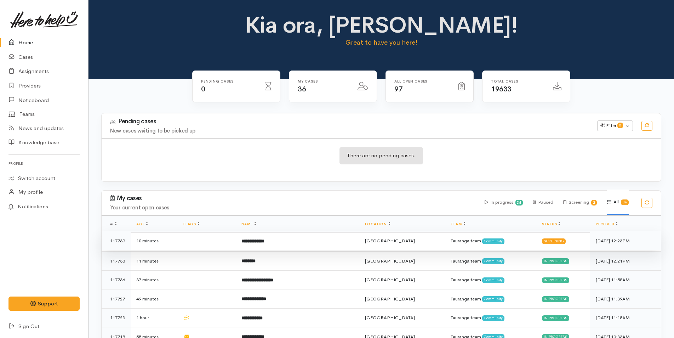
click at [264, 240] on b "**********" at bounding box center [252, 241] width 23 height 5
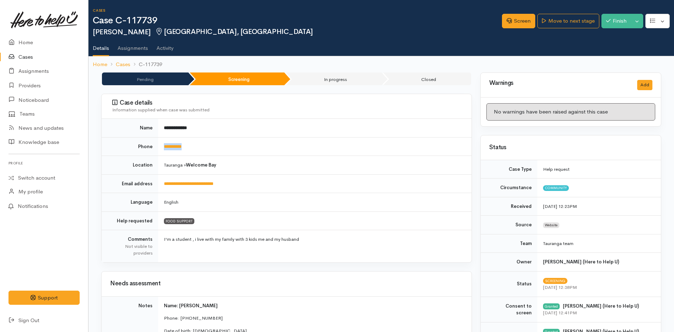
drag, startPoint x: 213, startPoint y: 147, endPoint x: 161, endPoint y: 147, distance: 52.7
click at [161, 147] on td "**********" at bounding box center [314, 146] width 313 height 19
copy link "**********"
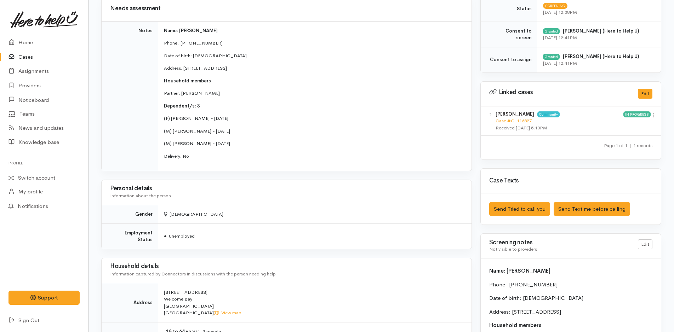
scroll to position [354, 0]
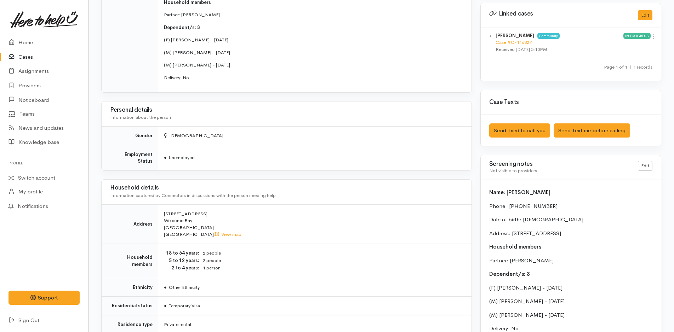
click at [489, 193] on span "Name: [PERSON_NAME]" at bounding box center [519, 192] width 61 height 7
click at [647, 166] on link "Edit" at bounding box center [645, 166] width 15 height 10
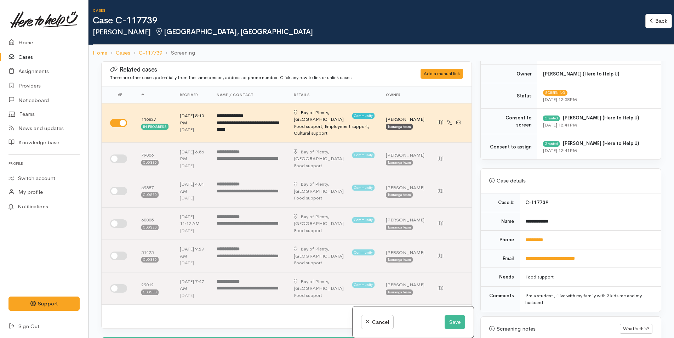
scroll to position [319, 0]
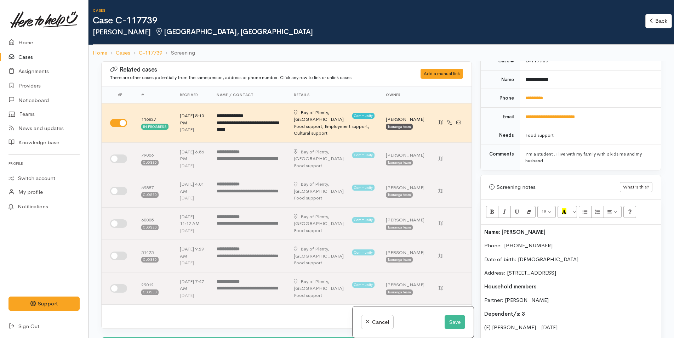
drag, startPoint x: 482, startPoint y: 231, endPoint x: 487, endPoint y: 229, distance: 4.5
click at [483, 231] on div "Name: Himali Erandika Phone:  0220663142 Date of birth: 10/11/1987 Address: 25A…" at bounding box center [571, 320] width 180 height 192
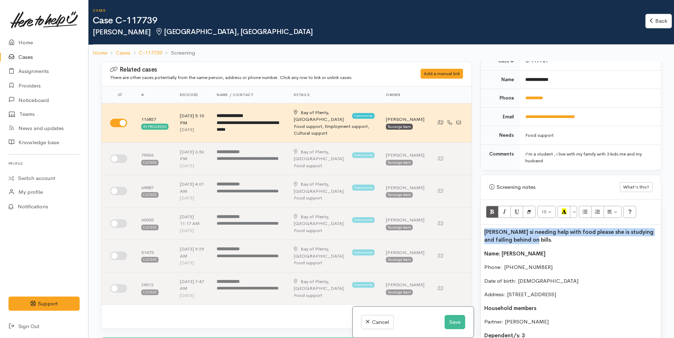
drag, startPoint x: 545, startPoint y: 239, endPoint x: 479, endPoint y: 230, distance: 66.1
click at [479, 230] on div "Warnings Add No warnings have been raised against this case Add Warning Title ●…" at bounding box center [570, 230] width 189 height 338
click at [527, 211] on icon "Remove Font Style (CTRL+\\)" at bounding box center [529, 211] width 5 height 6
copy span "[PERSON_NAME] si needing help with food please she is studying and falling behi…"
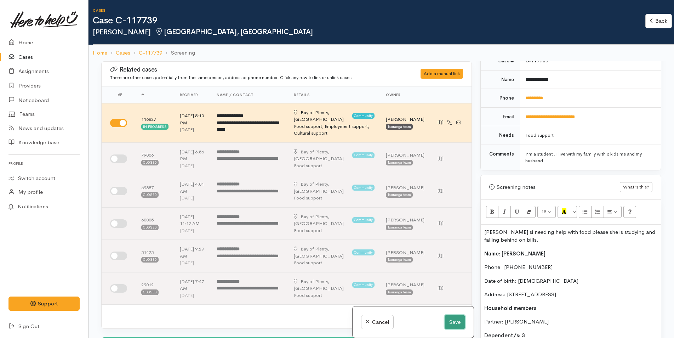
click at [451, 320] on button "Save" at bounding box center [455, 322] width 21 height 15
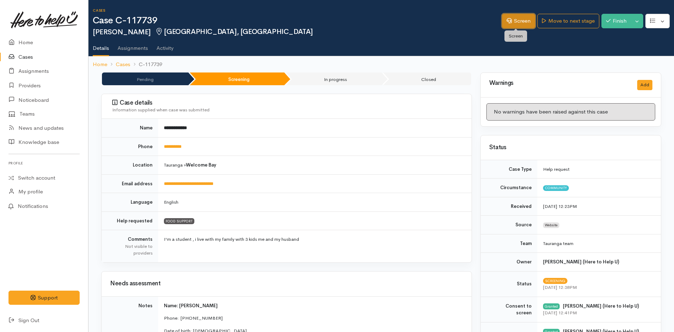
click at [526, 19] on link "Screen" at bounding box center [518, 21] width 33 height 15
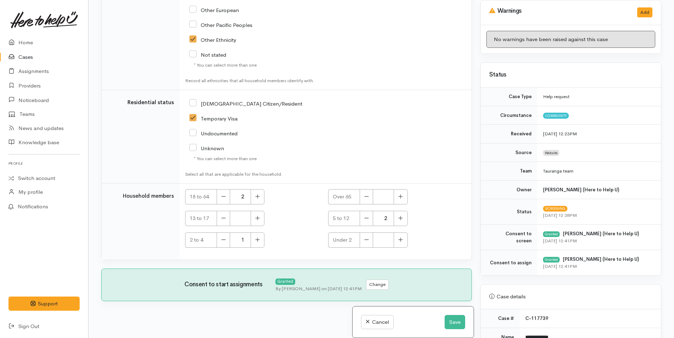
scroll to position [142, 0]
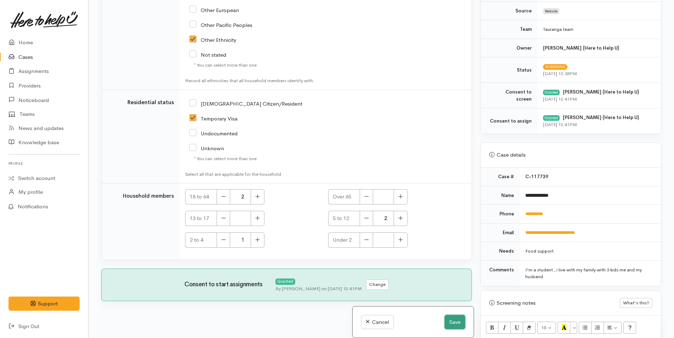
click at [452, 323] on button "Save" at bounding box center [455, 322] width 21 height 15
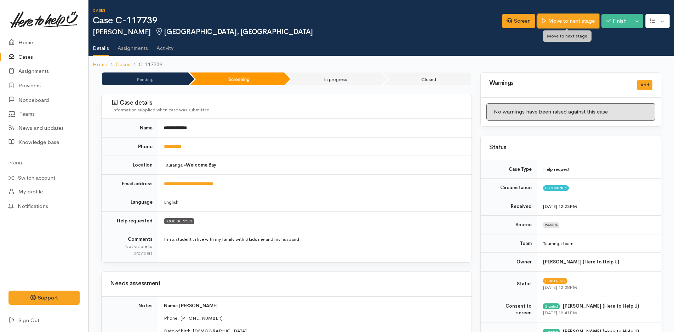
click at [565, 22] on link "Move to next stage" at bounding box center [568, 21] width 62 height 15
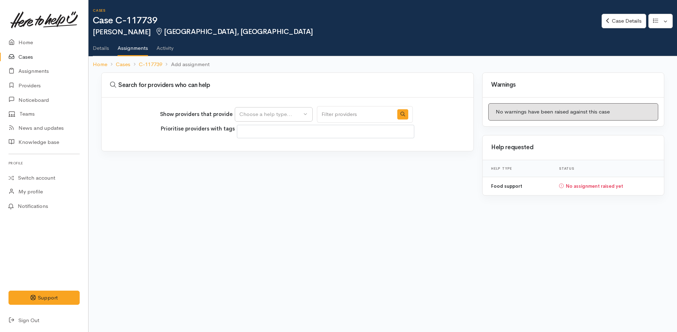
select select
click at [280, 116] on div "Choose a help type..." at bounding box center [270, 114] width 62 height 8
click at [274, 148] on span "Food support" at bounding box center [260, 148] width 33 height 8
select select "3"
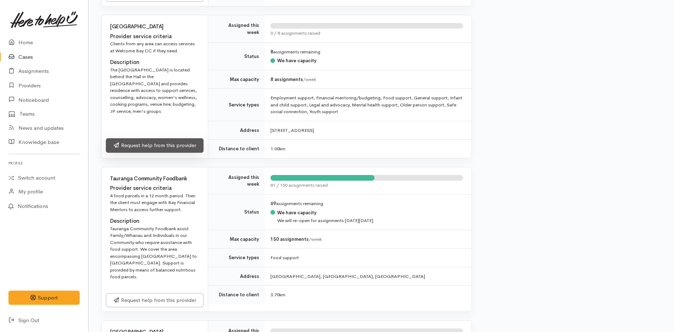
scroll to position [354, 0]
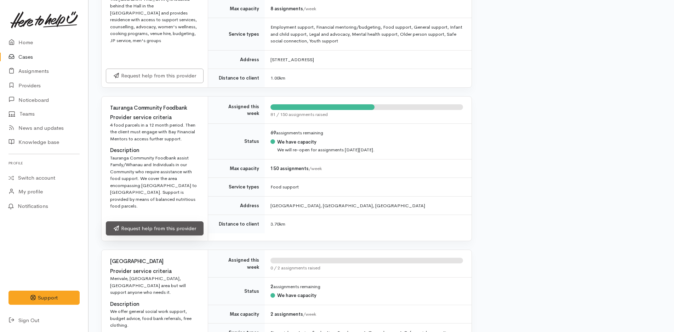
click at [194, 222] on link "Request help from this provider" at bounding box center [155, 229] width 98 height 15
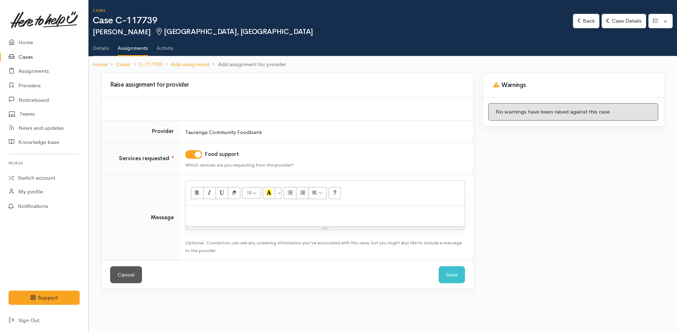
click at [240, 211] on p at bounding box center [325, 213] width 272 height 8
paste div
click at [424, 212] on p "Himali is needing help with food please she is studying and falling behind on b…" at bounding box center [325, 213] width 272 height 8
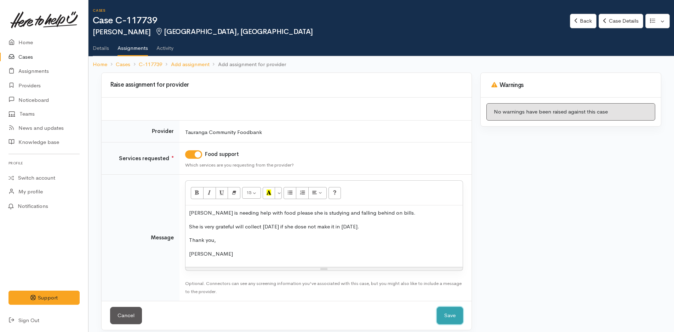
click at [450, 317] on button "Save" at bounding box center [450, 315] width 26 height 17
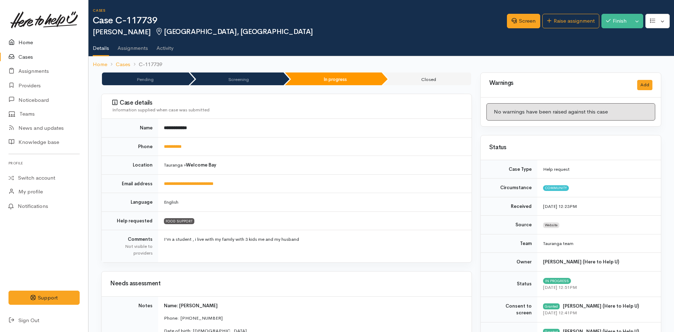
click at [21, 41] on link "Home" at bounding box center [44, 42] width 88 height 15
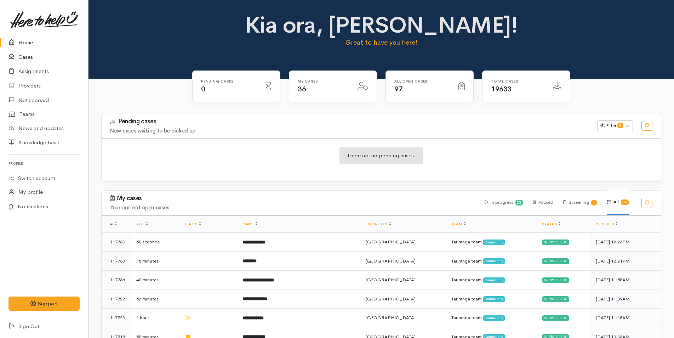
click at [25, 54] on link "Cases" at bounding box center [44, 57] width 88 height 15
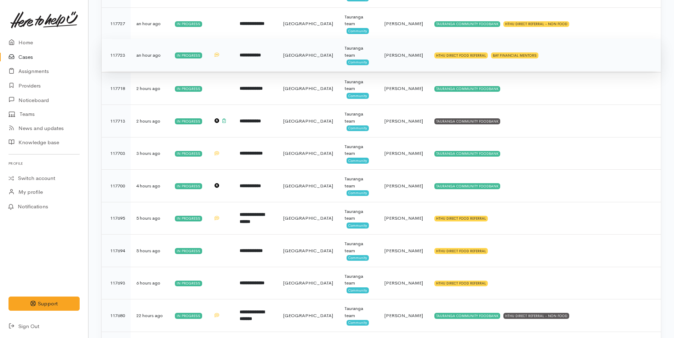
scroll to position [212, 0]
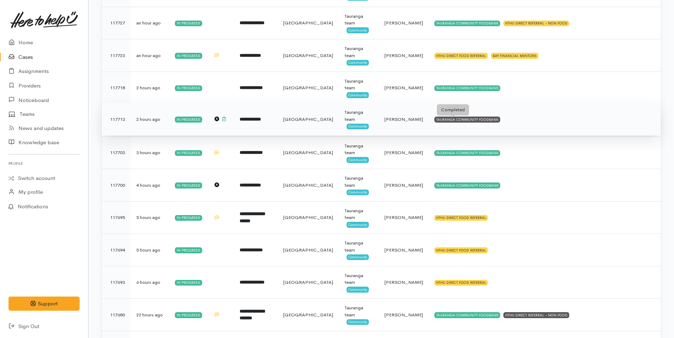
click at [453, 120] on div "TAURANGA COMMUNITY FOODBANK" at bounding box center [467, 119] width 66 height 6
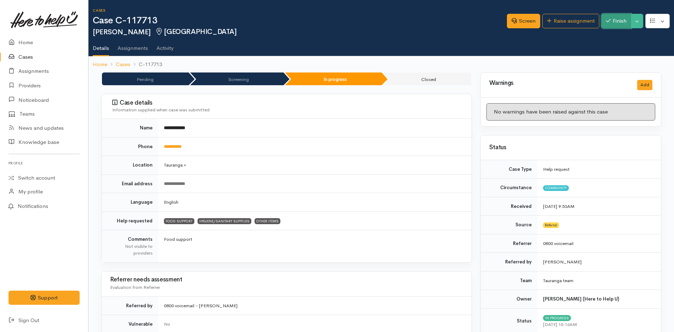
click at [625, 22] on button "Finish" at bounding box center [616, 21] width 30 height 15
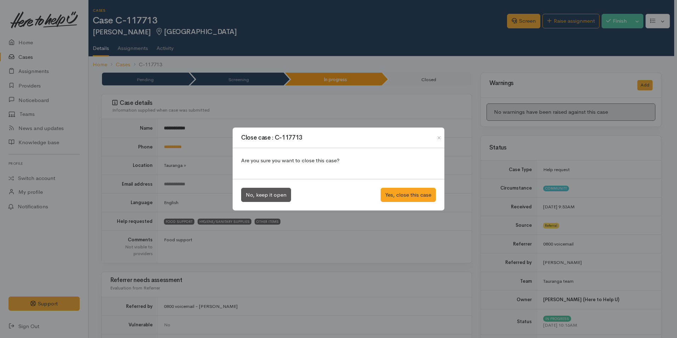
drag, startPoint x: 611, startPoint y: 24, endPoint x: 606, endPoint y: 50, distance: 26.7
drag, startPoint x: 606, startPoint y: 50, endPoint x: 375, endPoint y: 31, distance: 232.3
click at [374, 31] on div "Close case : C-117713 Are you sure you want to close this case? No, keep it ope…" at bounding box center [338, 169] width 677 height 338
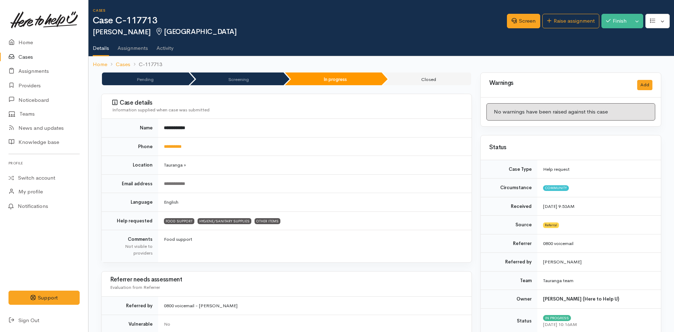
click at [284, 29] on h2 "Sarah Baxter Tauranga" at bounding box center [300, 32] width 414 height 8
click at [25, 42] on link "Home" at bounding box center [44, 42] width 88 height 15
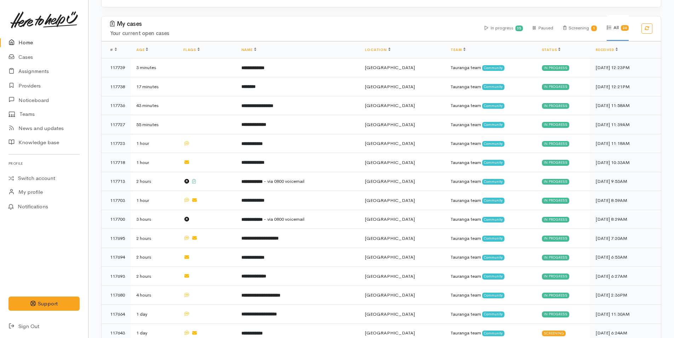
scroll to position [177, 0]
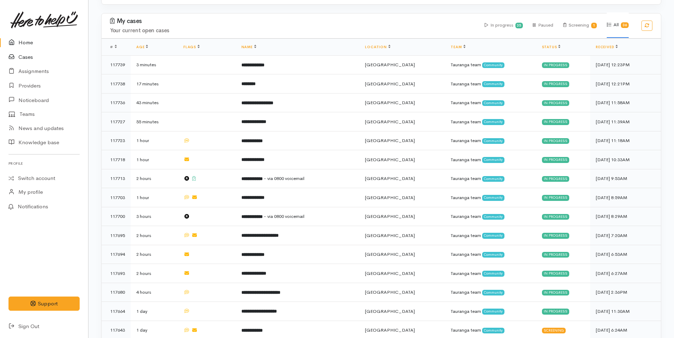
click at [30, 57] on link "Cases" at bounding box center [44, 57] width 88 height 15
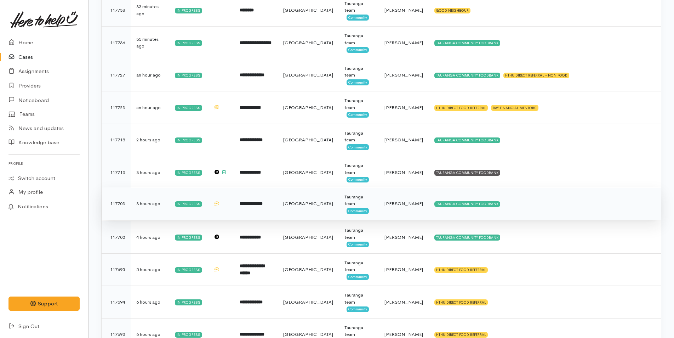
scroll to position [177, 0]
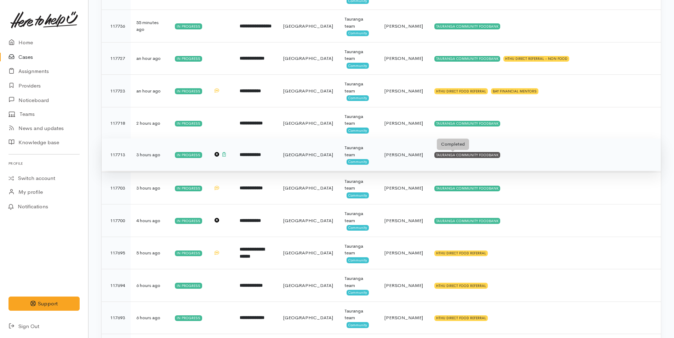
click at [479, 155] on div "TAURANGA COMMUNITY FOODBANK" at bounding box center [467, 155] width 66 height 6
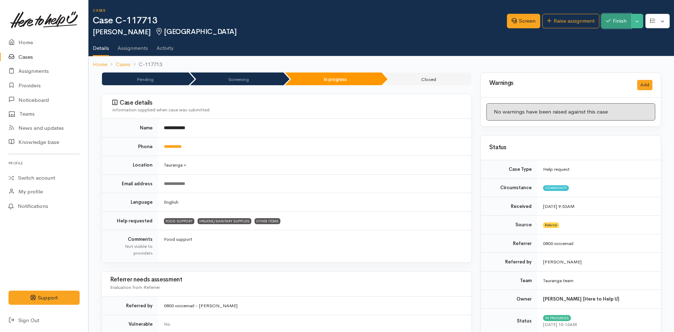
click at [614, 19] on button "Finish" at bounding box center [616, 21] width 30 height 15
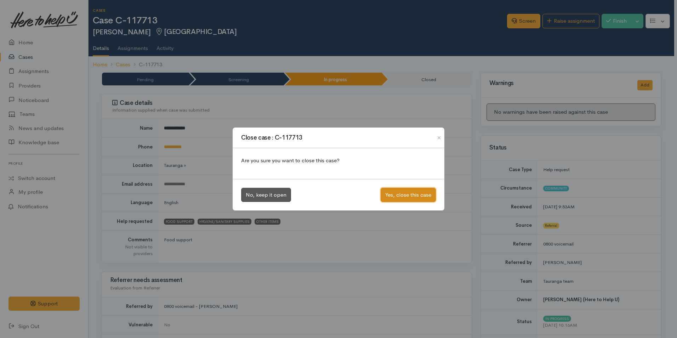
click at [401, 189] on button "Yes, close this case" at bounding box center [407, 195] width 55 height 15
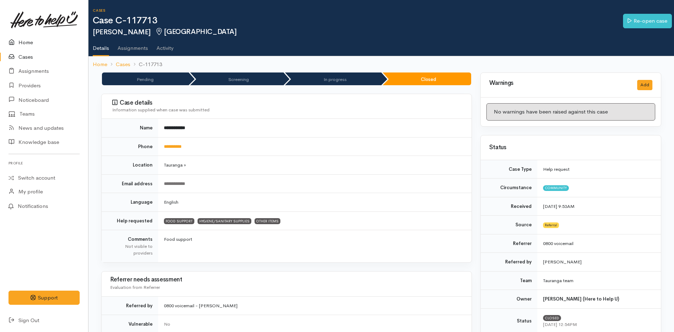
click at [28, 43] on link "Home" at bounding box center [44, 42] width 88 height 15
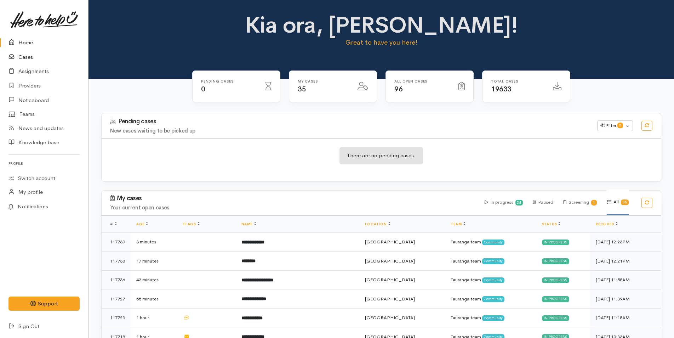
click at [25, 62] on link "Cases" at bounding box center [44, 57] width 88 height 15
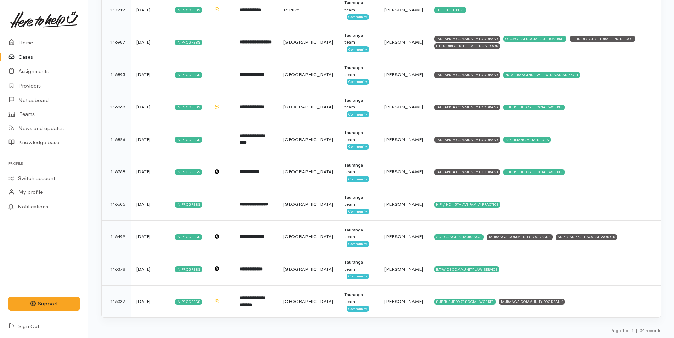
scroll to position [906, 0]
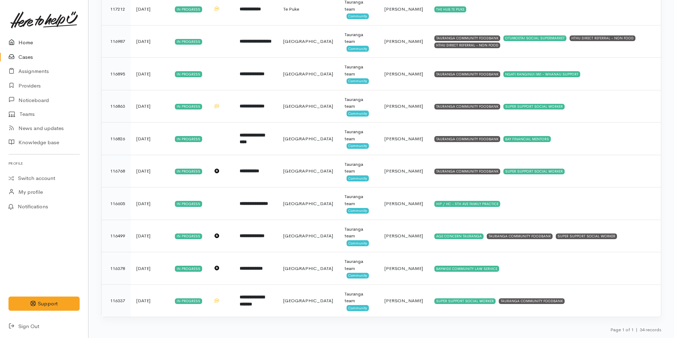
click at [24, 43] on link "Home" at bounding box center [44, 42] width 88 height 15
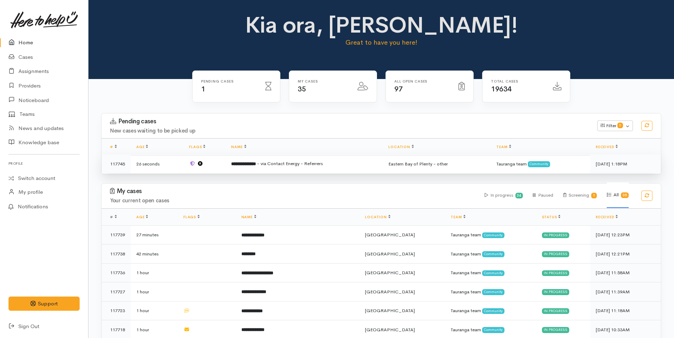
click at [256, 162] on b "**********" at bounding box center [243, 163] width 25 height 5
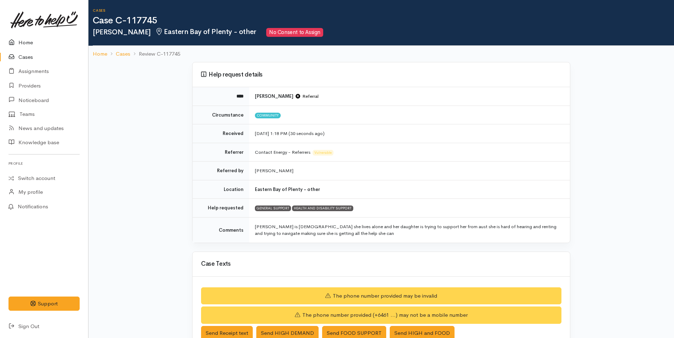
click at [22, 40] on link "Home" at bounding box center [44, 42] width 88 height 15
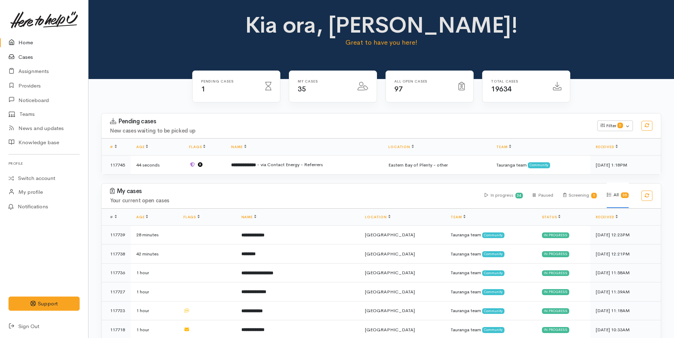
click at [28, 54] on link "Cases" at bounding box center [44, 57] width 88 height 15
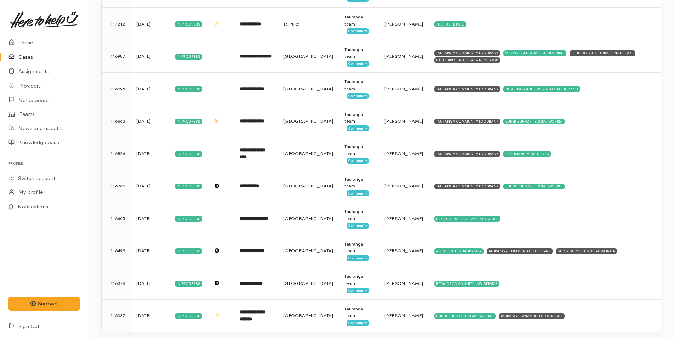
scroll to position [906, 0]
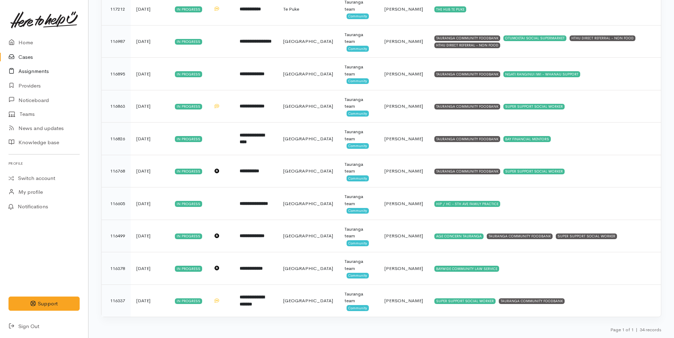
click at [40, 69] on link "Assignments" at bounding box center [44, 71] width 88 height 15
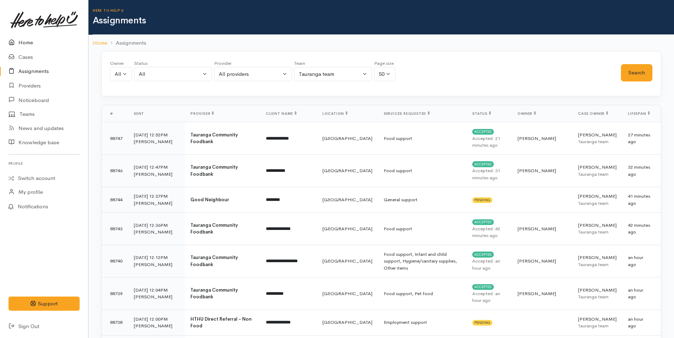
click at [33, 41] on link "Home" at bounding box center [44, 42] width 88 height 15
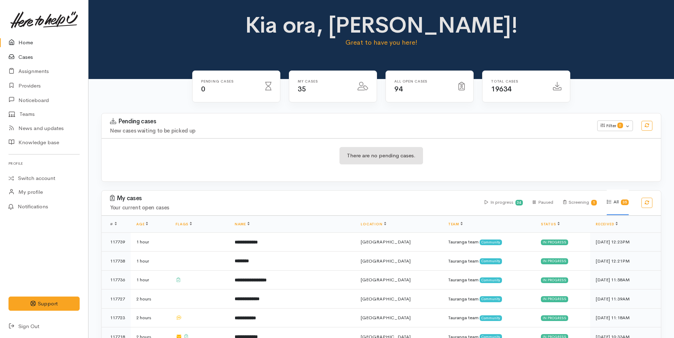
click at [29, 57] on link "Cases" at bounding box center [44, 57] width 88 height 15
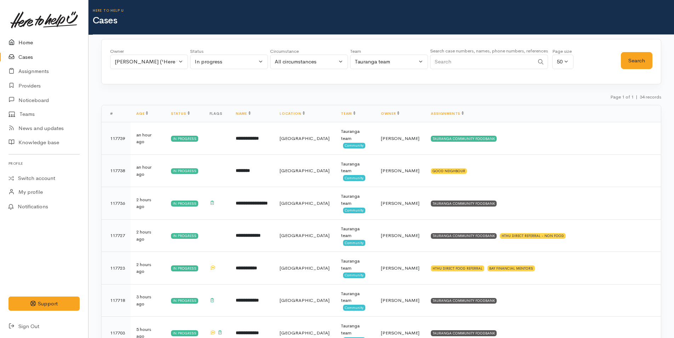
click at [27, 44] on link "Home" at bounding box center [44, 42] width 88 height 15
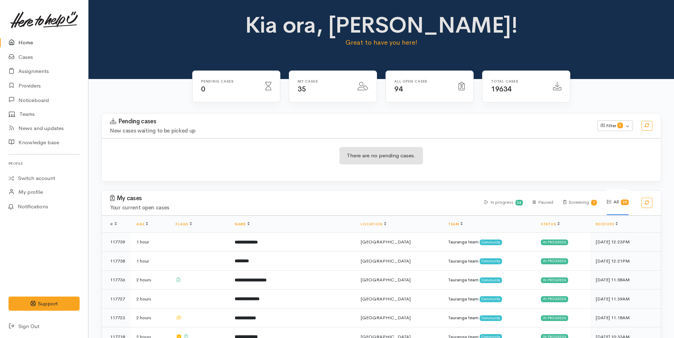
click at [24, 42] on link "Home" at bounding box center [44, 42] width 88 height 15
click at [30, 59] on link "Cases" at bounding box center [44, 57] width 88 height 15
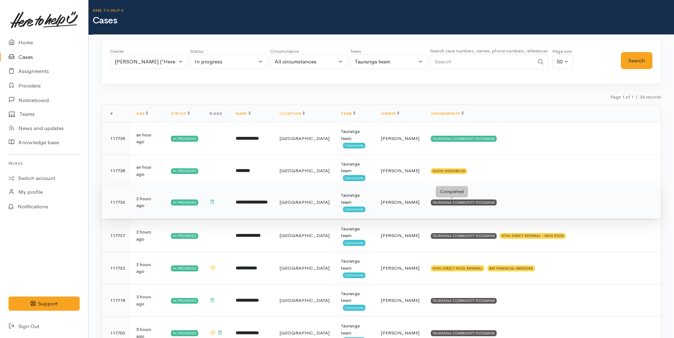
click at [474, 203] on div "TAURANGA COMMUNITY FOODBANK" at bounding box center [464, 202] width 66 height 6
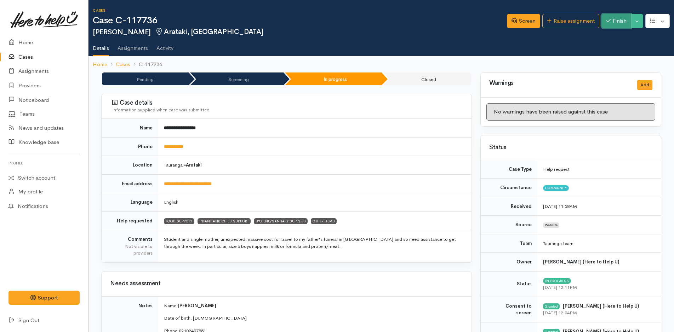
click at [622, 21] on button "Finish" at bounding box center [616, 21] width 30 height 15
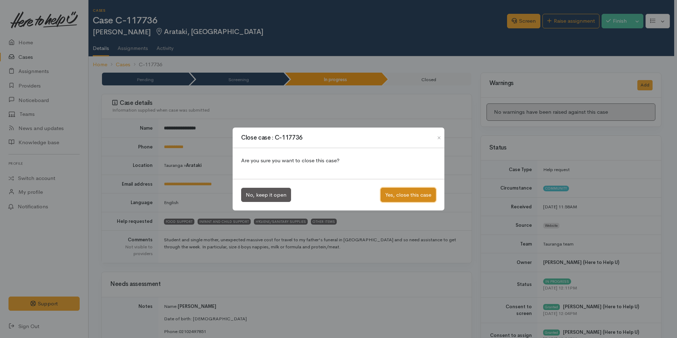
click at [407, 197] on button "Yes, close this case" at bounding box center [407, 195] width 55 height 15
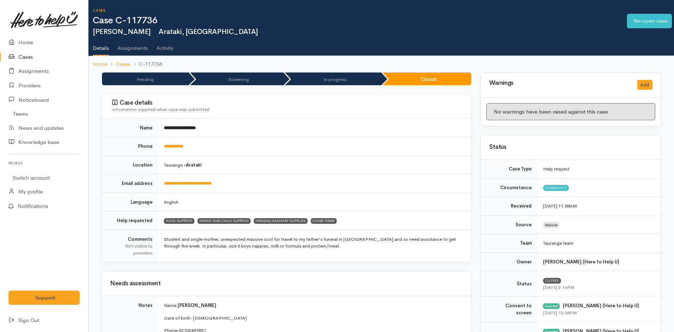
click at [22, 53] on link "Cases" at bounding box center [44, 57] width 88 height 15
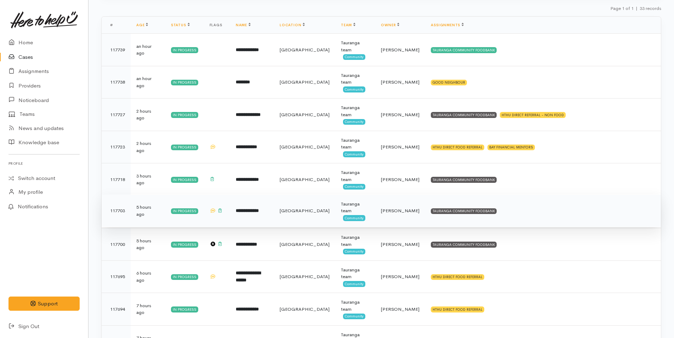
scroll to position [106, 0]
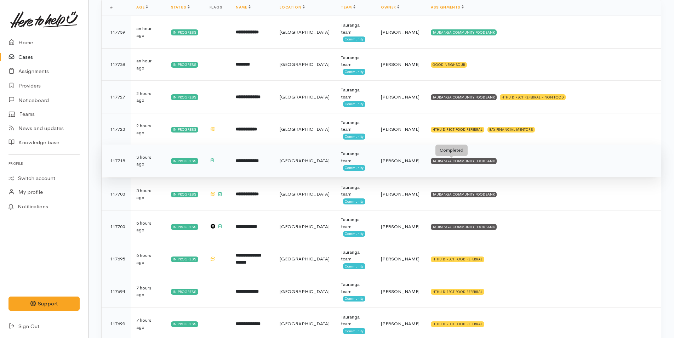
click at [475, 161] on div "TAURANGA COMMUNITY FOODBANK" at bounding box center [464, 161] width 66 height 6
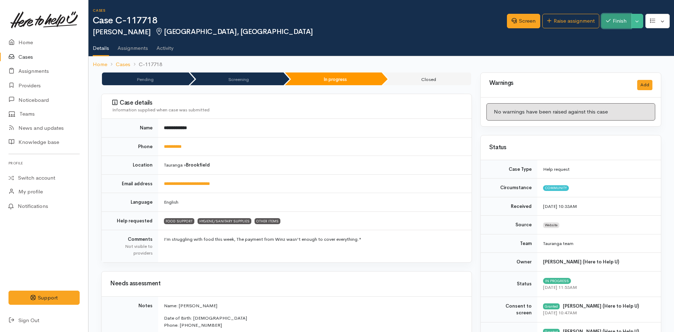
click at [615, 19] on button "Finish" at bounding box center [616, 21] width 30 height 15
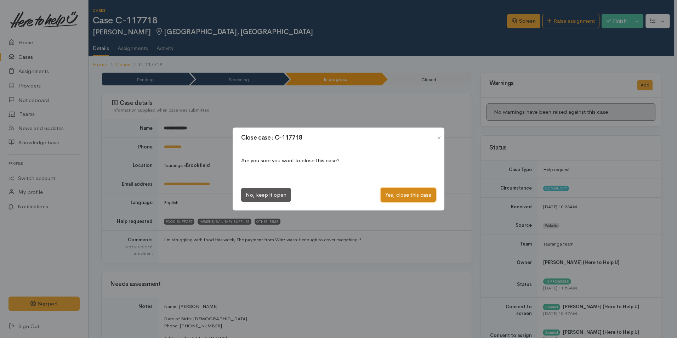
click at [416, 195] on button "Yes, close this case" at bounding box center [407, 195] width 55 height 15
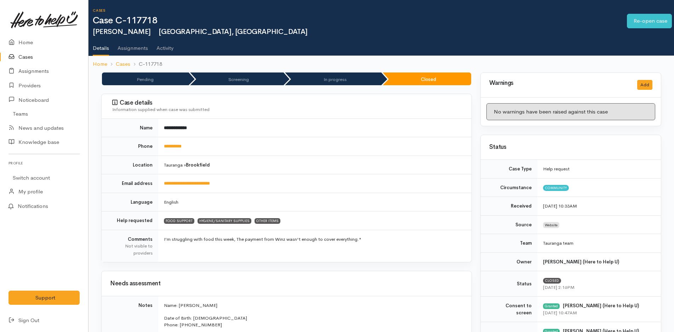
click at [29, 55] on link "Cases" at bounding box center [44, 57] width 88 height 15
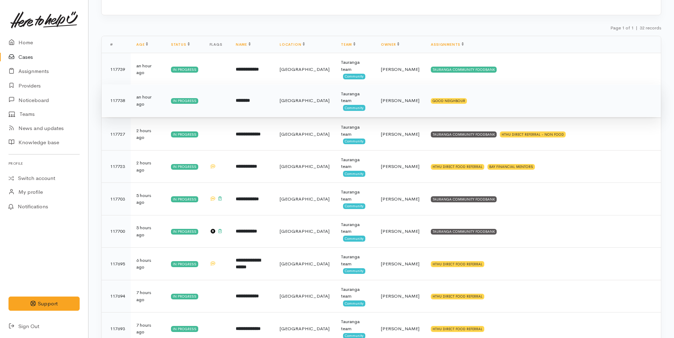
scroll to position [71, 0]
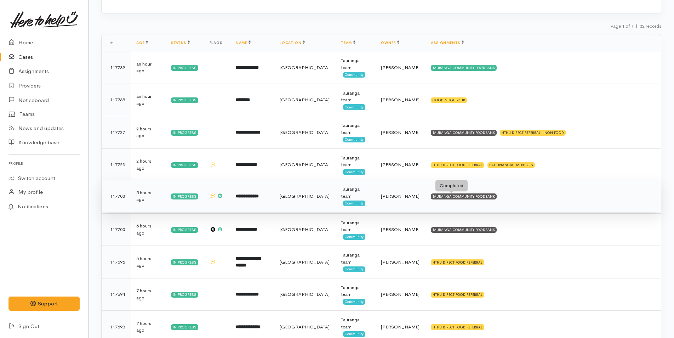
click at [482, 194] on div "TAURANGA COMMUNITY FOODBANK" at bounding box center [464, 196] width 66 height 6
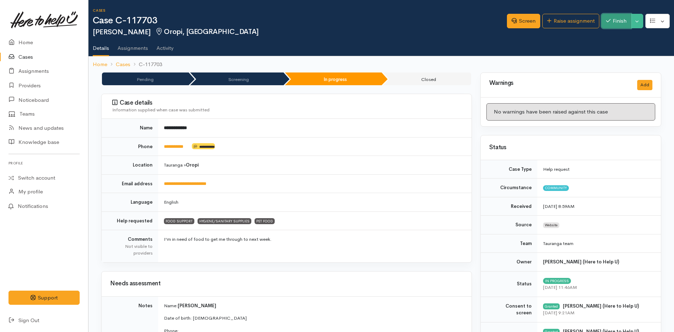
click at [622, 20] on button "Finish" at bounding box center [616, 21] width 30 height 15
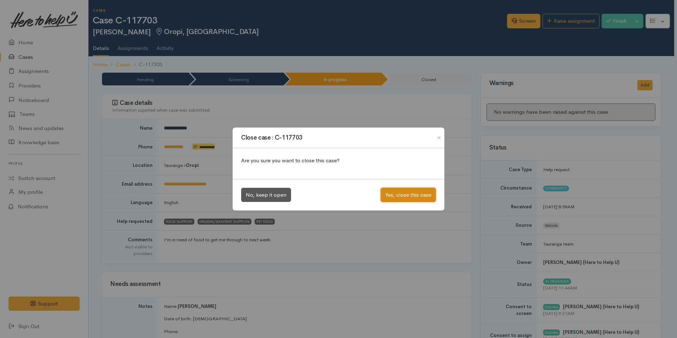
click at [403, 193] on button "Yes, close this case" at bounding box center [407, 195] width 55 height 15
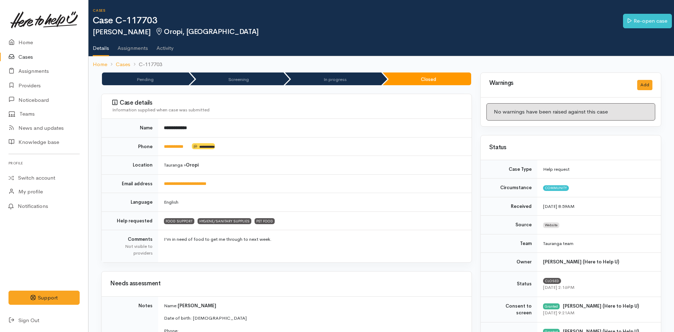
click at [24, 56] on link "Cases" at bounding box center [44, 57] width 88 height 15
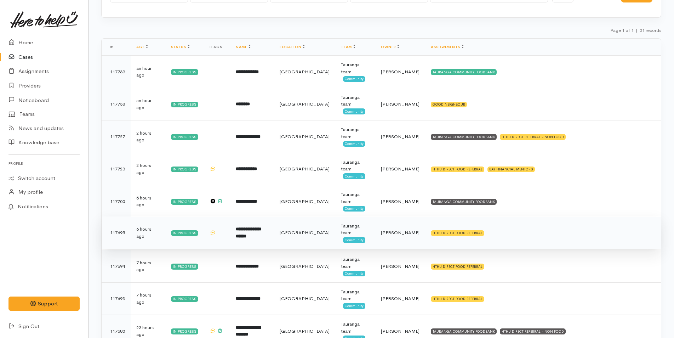
scroll to position [71, 0]
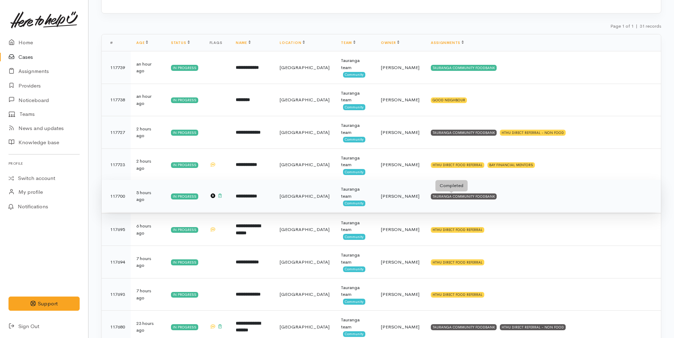
click at [469, 194] on div "TAURANGA COMMUNITY FOODBANK" at bounding box center [464, 196] width 66 height 6
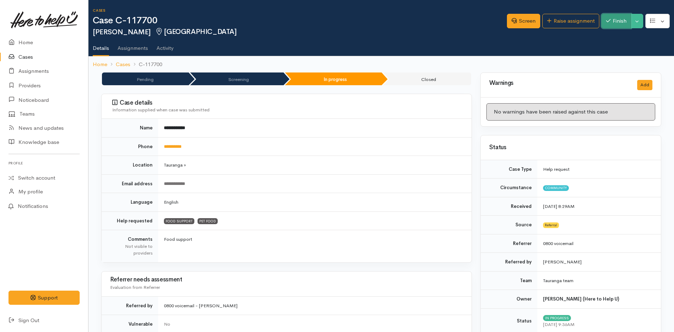
click at [616, 20] on button "Finish" at bounding box center [616, 21] width 30 height 15
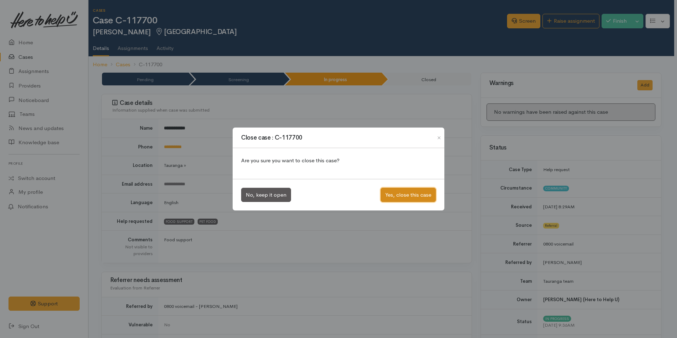
click at [425, 194] on button "Yes, close this case" at bounding box center [407, 195] width 55 height 15
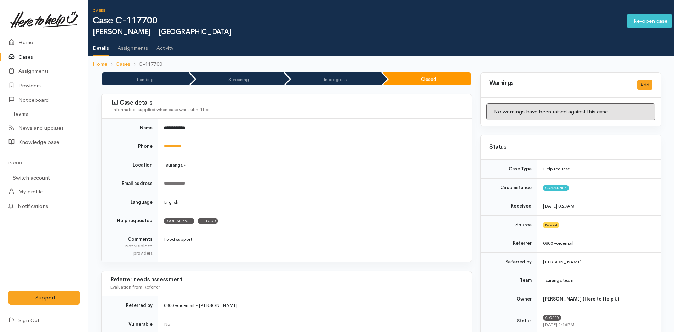
click at [25, 55] on link "Cases" at bounding box center [44, 57] width 88 height 15
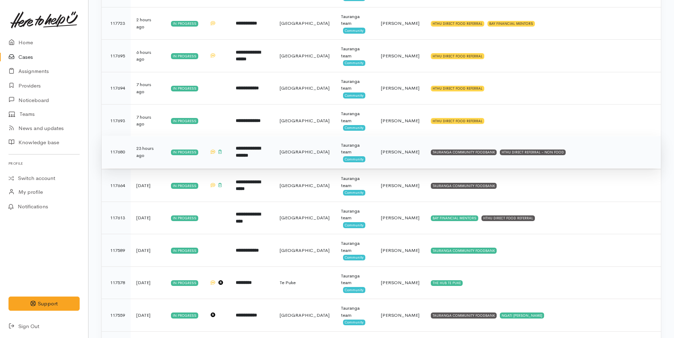
scroll to position [212, 0]
click at [541, 152] on div "HTHU DIRECT REFERRAL - NON FOOD" at bounding box center [533, 152] width 66 height 6
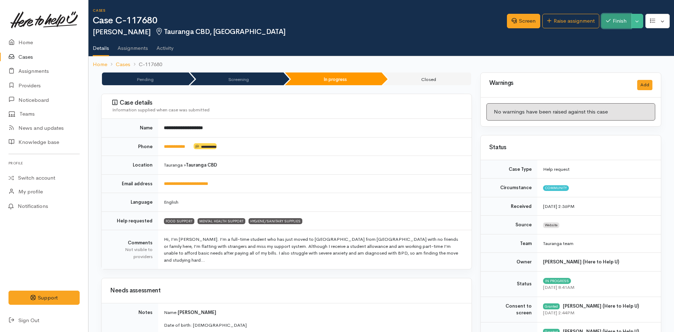
click at [622, 22] on button "Finish" at bounding box center [616, 21] width 30 height 15
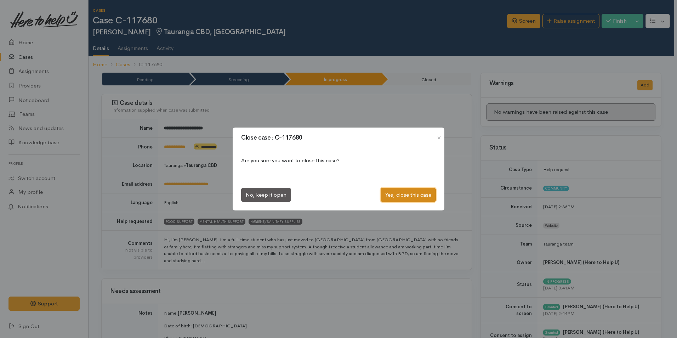
click at [422, 196] on button "Yes, close this case" at bounding box center [407, 195] width 55 height 15
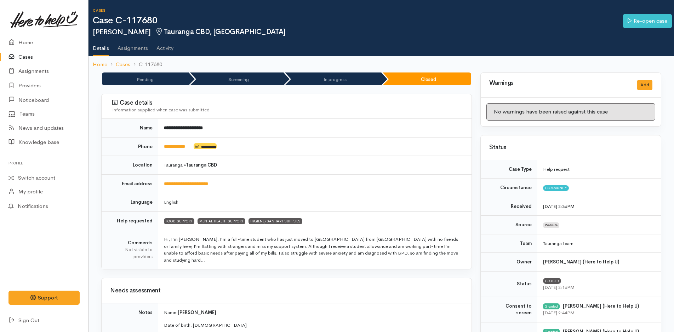
click at [31, 55] on link "Cases" at bounding box center [44, 57] width 88 height 15
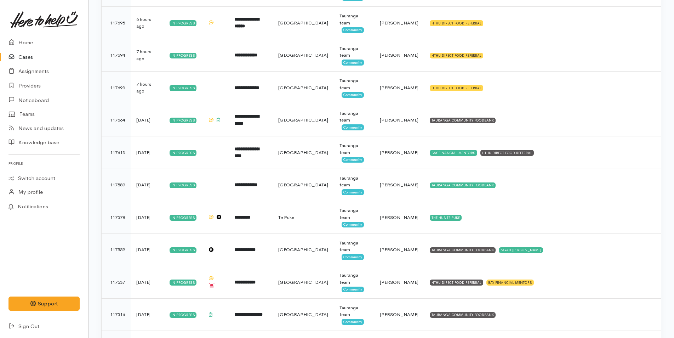
scroll to position [248, 0]
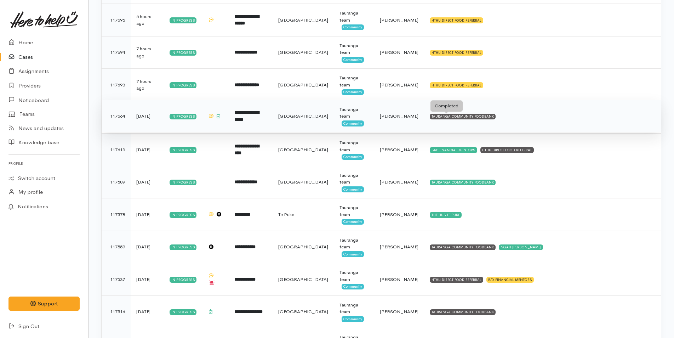
click at [450, 118] on div "TAURANGA COMMUNITY FOODBANK" at bounding box center [463, 117] width 66 height 6
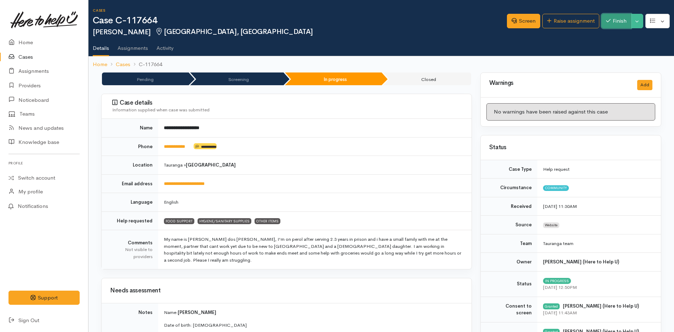
click at [622, 25] on button "Finish" at bounding box center [616, 21] width 30 height 15
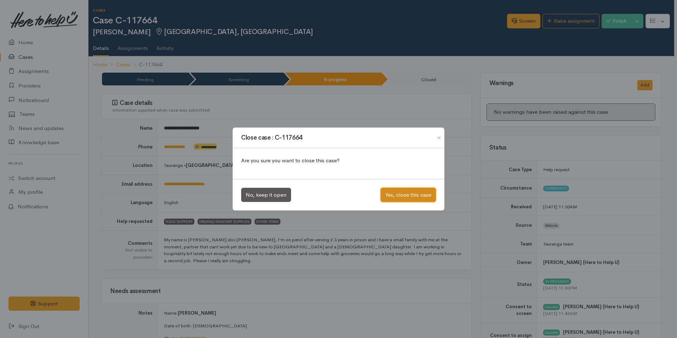
click at [434, 194] on button "Yes, close this case" at bounding box center [407, 195] width 55 height 15
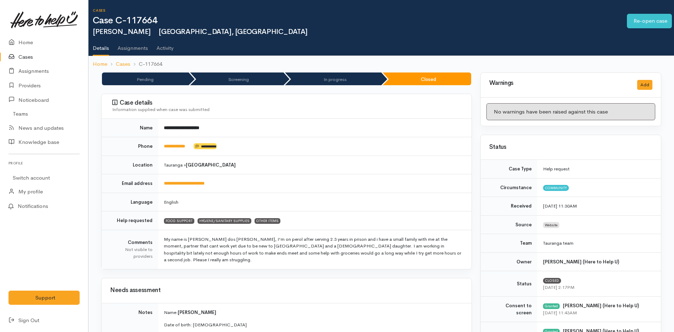
click at [30, 57] on link "Cases" at bounding box center [44, 57] width 88 height 15
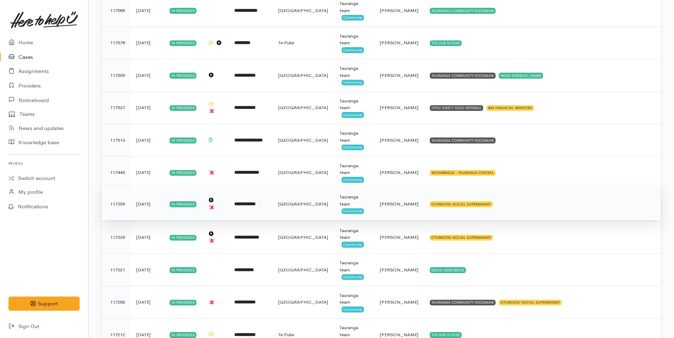
scroll to position [389, 0]
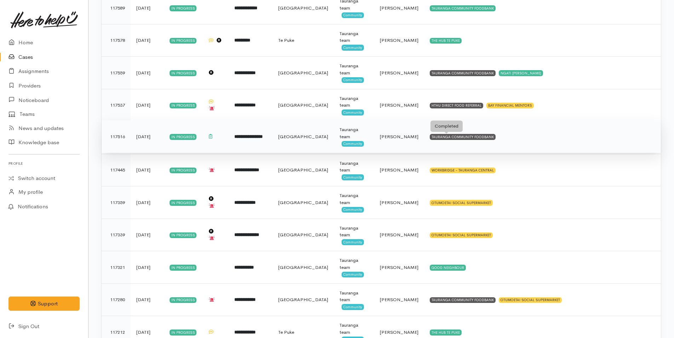
click at [452, 137] on div "TAURANGA COMMUNITY FOODBANK" at bounding box center [463, 137] width 66 height 6
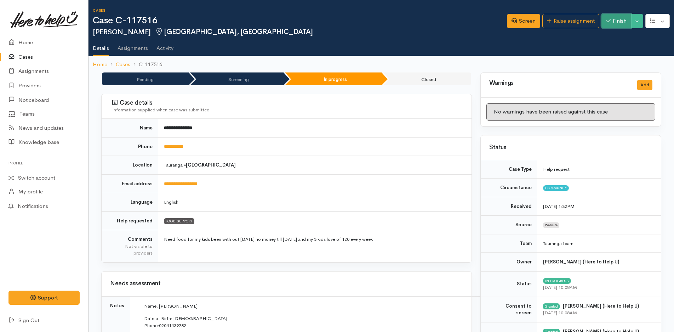
click at [609, 19] on button "Finish" at bounding box center [616, 21] width 30 height 15
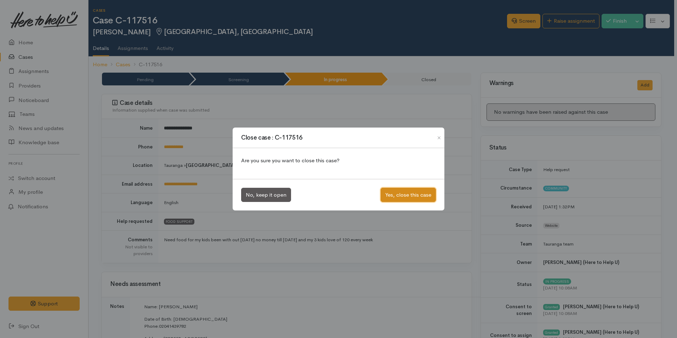
click at [424, 191] on button "Yes, close this case" at bounding box center [407, 195] width 55 height 15
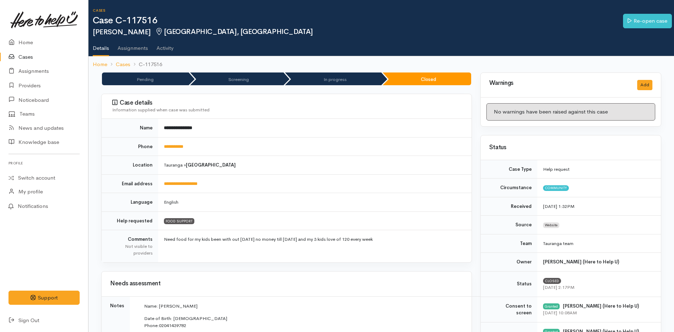
click at [31, 57] on link "Cases" at bounding box center [44, 57] width 88 height 15
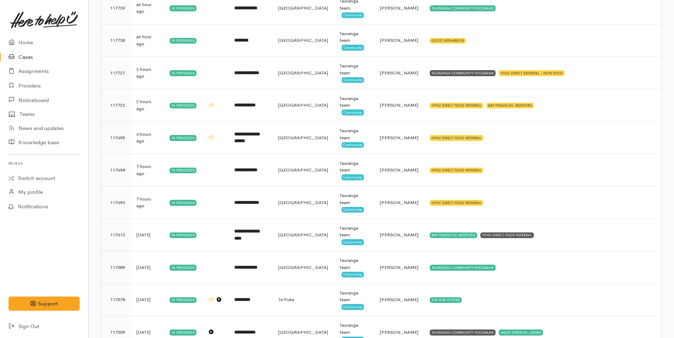
scroll to position [113, 0]
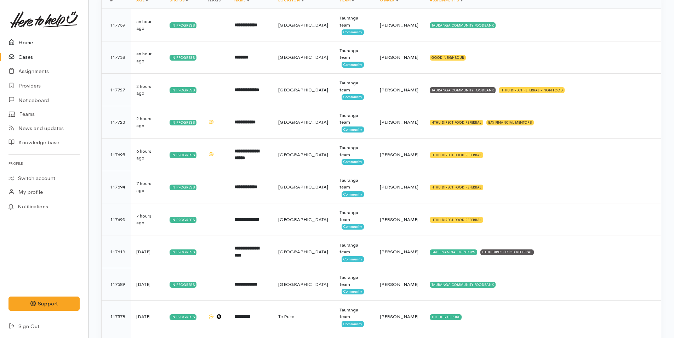
click at [29, 42] on link "Home" at bounding box center [44, 42] width 88 height 15
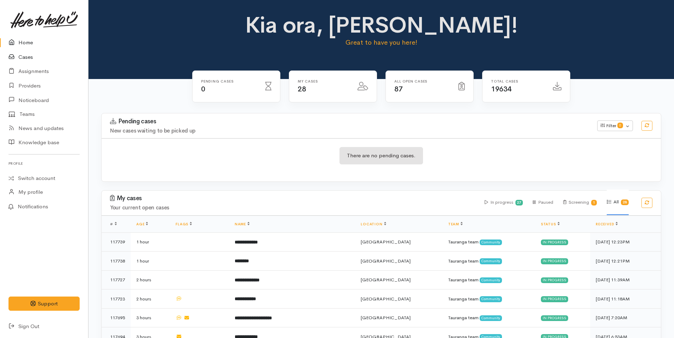
click at [30, 55] on link "Cases" at bounding box center [44, 57] width 88 height 15
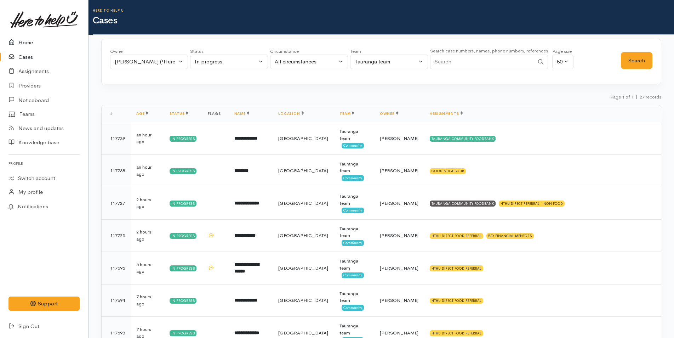
click at [29, 40] on link "Home" at bounding box center [44, 42] width 88 height 15
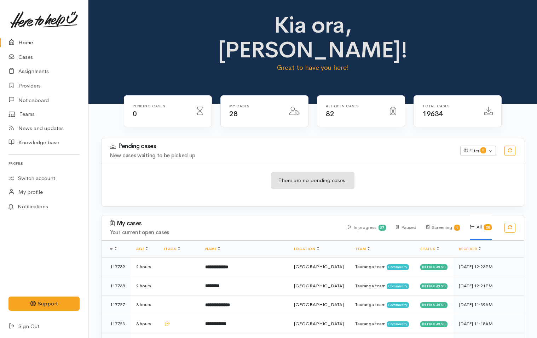
click at [466, 25] on div "Kia ora, Rachel! Great to have you here!" at bounding box center [313, 45] width 432 height 65
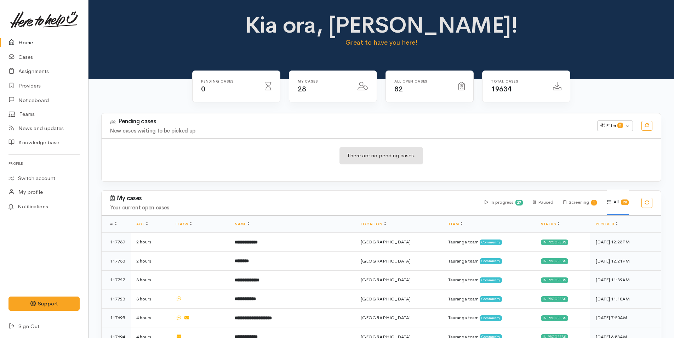
click at [25, 40] on link "Home" at bounding box center [44, 42] width 88 height 15
click at [24, 61] on link "Cases" at bounding box center [44, 57] width 88 height 15
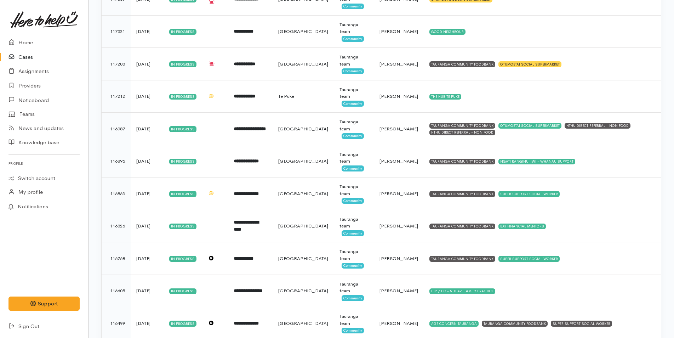
scroll to position [467, 0]
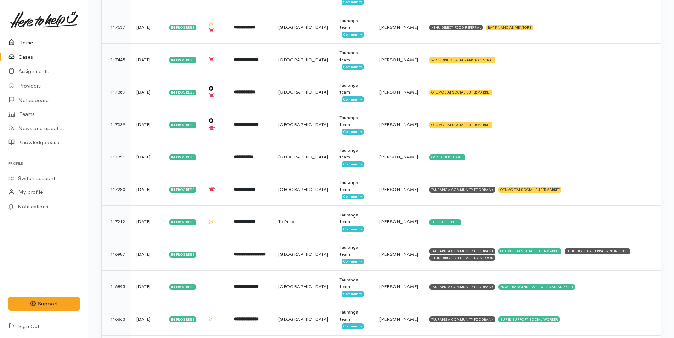
click at [28, 41] on link "Home" at bounding box center [44, 42] width 88 height 15
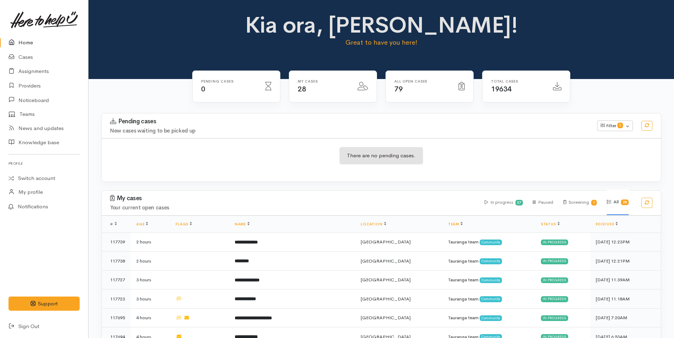
click at [179, 46] on div "Kia ora, Rachel! Great to have you here!" at bounding box center [381, 33] width 568 height 41
click at [29, 57] on link "Cases" at bounding box center [44, 57] width 88 height 15
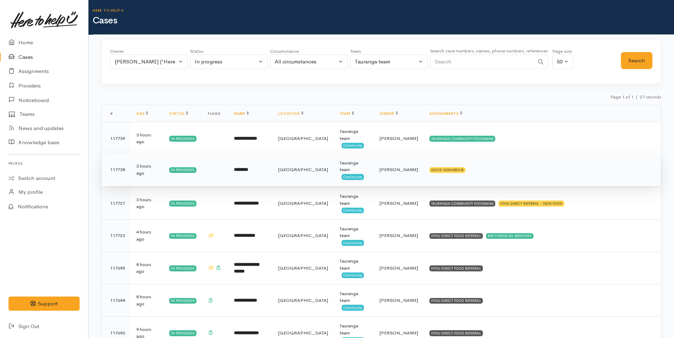
scroll to position [35, 0]
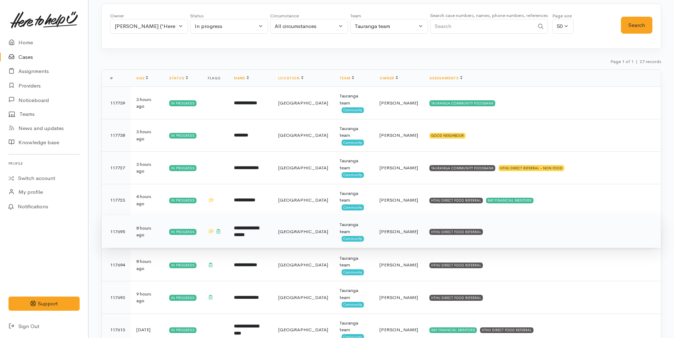
click at [468, 231] on td "HTHU DIRECT FOOD REFERRAL" at bounding box center [542, 231] width 237 height 33
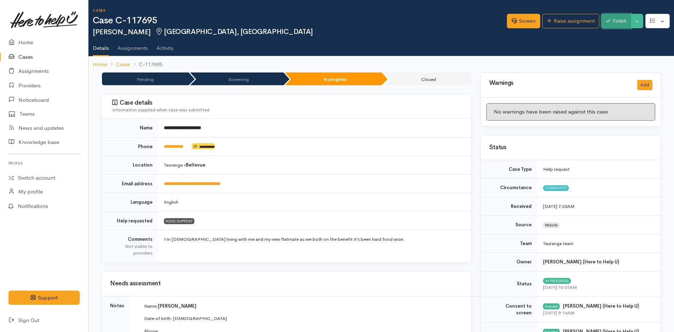
click at [622, 16] on button "Finish" at bounding box center [616, 21] width 30 height 15
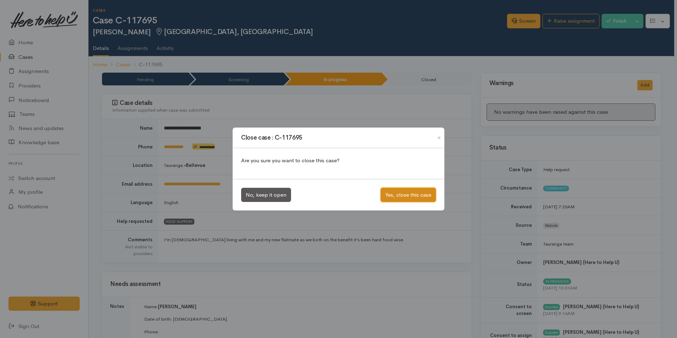
click at [425, 195] on button "Yes, close this case" at bounding box center [407, 195] width 55 height 15
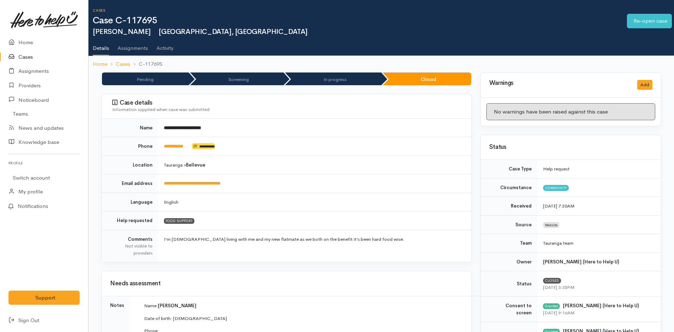
click at [24, 55] on link "Cases" at bounding box center [44, 57] width 88 height 15
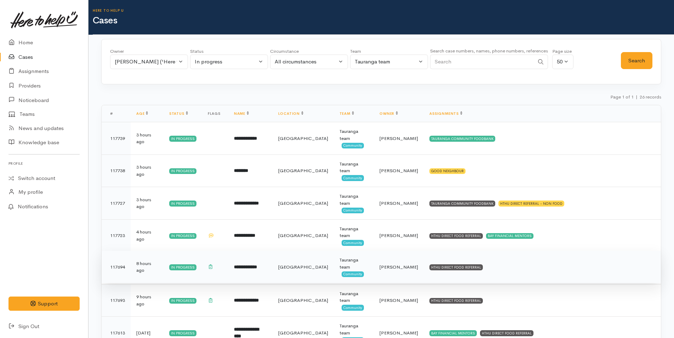
click at [431, 264] on td "HTHU DIRECT FOOD REFERRAL" at bounding box center [542, 267] width 237 height 33
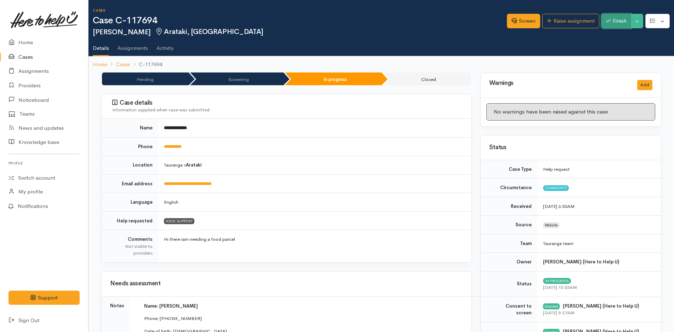
click at [620, 17] on button "Finish" at bounding box center [616, 21] width 30 height 15
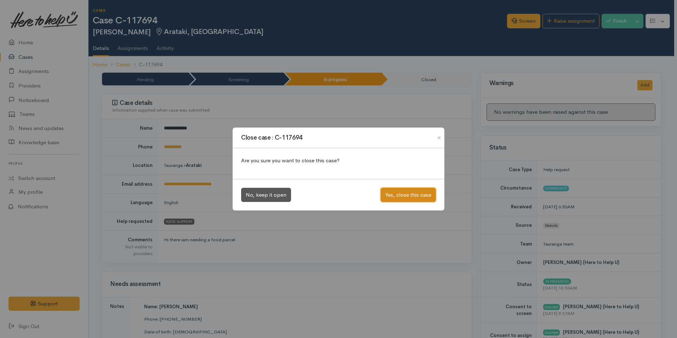
click at [407, 197] on button "Yes, close this case" at bounding box center [407, 195] width 55 height 15
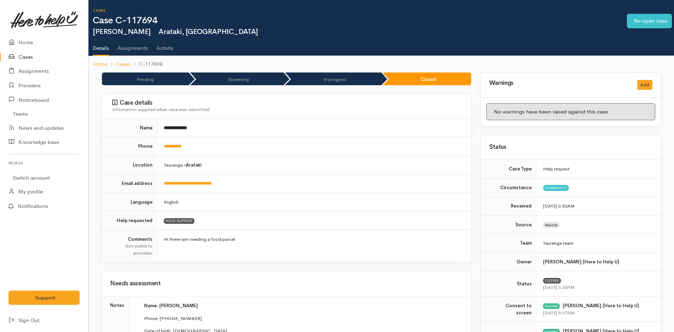
click at [25, 58] on link "Cases" at bounding box center [44, 57] width 88 height 15
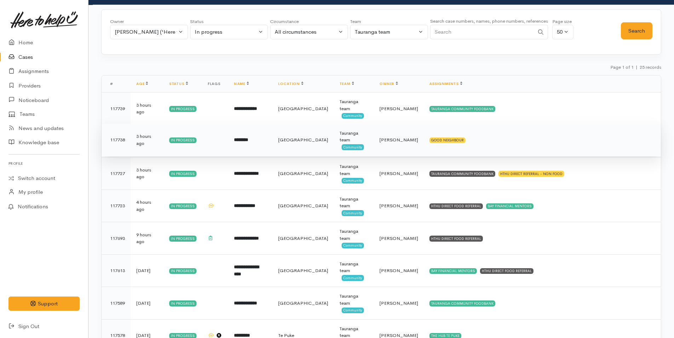
scroll to position [71, 0]
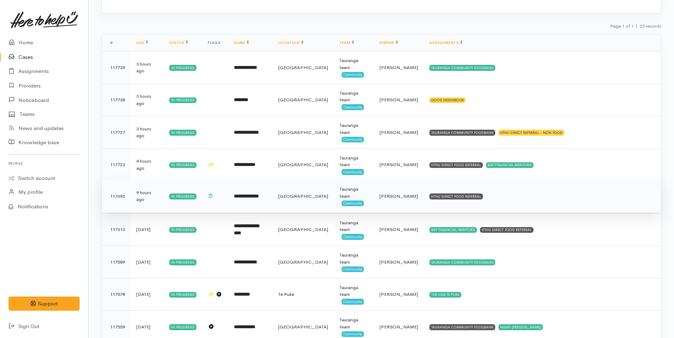
click at [437, 200] on td "HTHU DIRECT FOOD REFERRAL" at bounding box center [542, 196] width 237 height 33
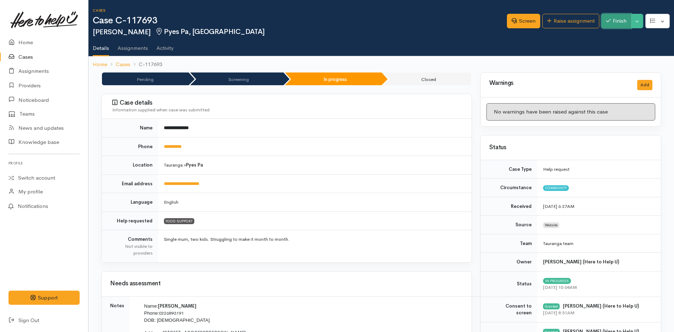
click at [620, 20] on button "Finish" at bounding box center [616, 21] width 30 height 15
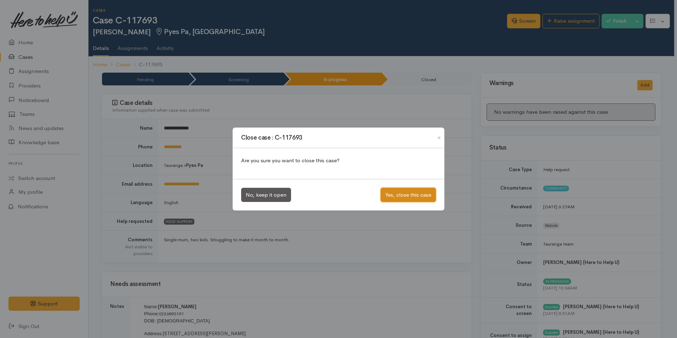
click at [405, 194] on button "Yes, close this case" at bounding box center [407, 195] width 55 height 15
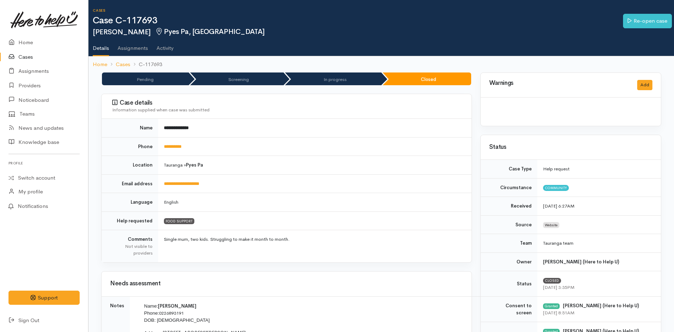
click at [28, 58] on link "Cases" at bounding box center [44, 57] width 88 height 15
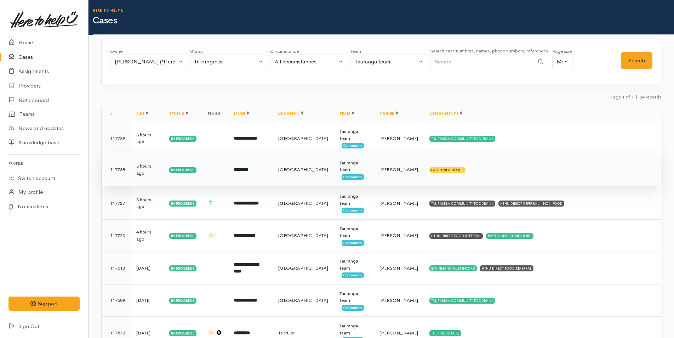
scroll to position [71, 0]
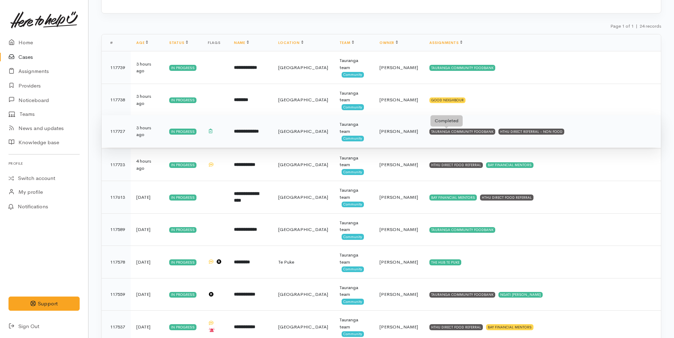
click at [459, 132] on div "TAURANGA COMMUNITY FOODBANK" at bounding box center [462, 131] width 66 height 6
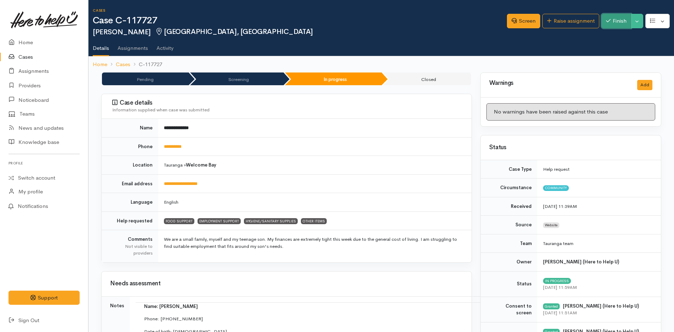
click at [614, 25] on button "Finish" at bounding box center [616, 21] width 30 height 15
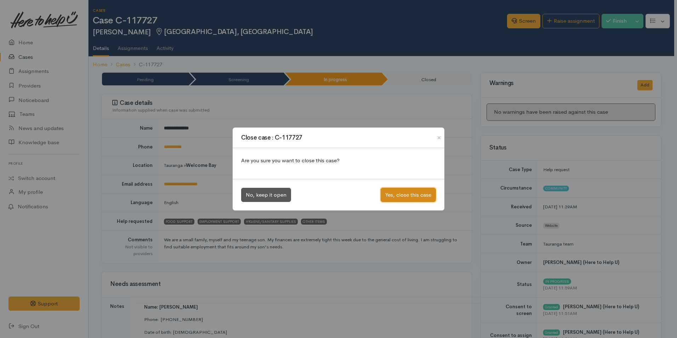
click at [421, 197] on button "Yes, close this case" at bounding box center [407, 195] width 55 height 15
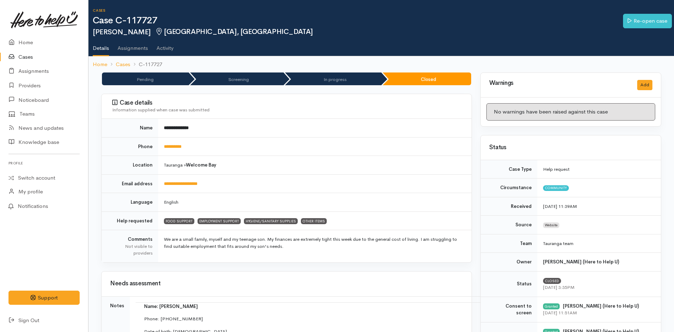
click at [24, 55] on link "Cases" at bounding box center [44, 57] width 88 height 15
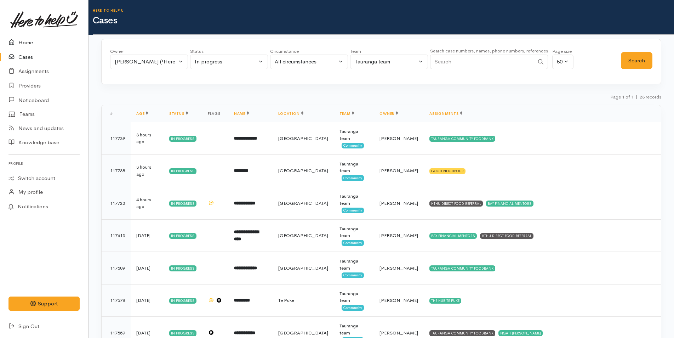
click at [30, 43] on link "Home" at bounding box center [44, 42] width 88 height 15
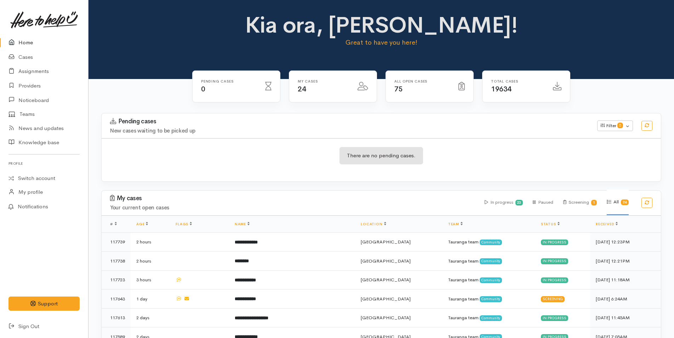
click at [24, 38] on link "Home" at bounding box center [44, 42] width 88 height 15
click at [200, 16] on div "Kia ora, [PERSON_NAME]! Great to have you here!" at bounding box center [381, 33] width 568 height 41
click at [224, 16] on div "Kia ora, Rachel! Great to have you here!" at bounding box center [381, 33] width 568 height 41
click at [36, 326] on link "Sign Out" at bounding box center [44, 326] width 88 height 15
